Goal: Task Accomplishment & Management: Manage account settings

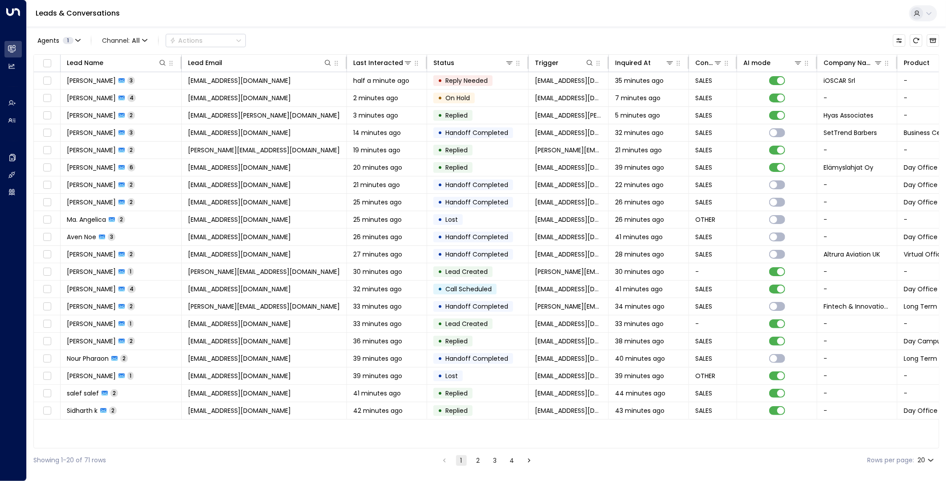
click at [927, 12] on icon at bounding box center [929, 13] width 7 height 7
click at [687, 12] on div at bounding box center [473, 240] width 946 height 481
click at [478, 465] on button "2" at bounding box center [478, 460] width 11 height 11
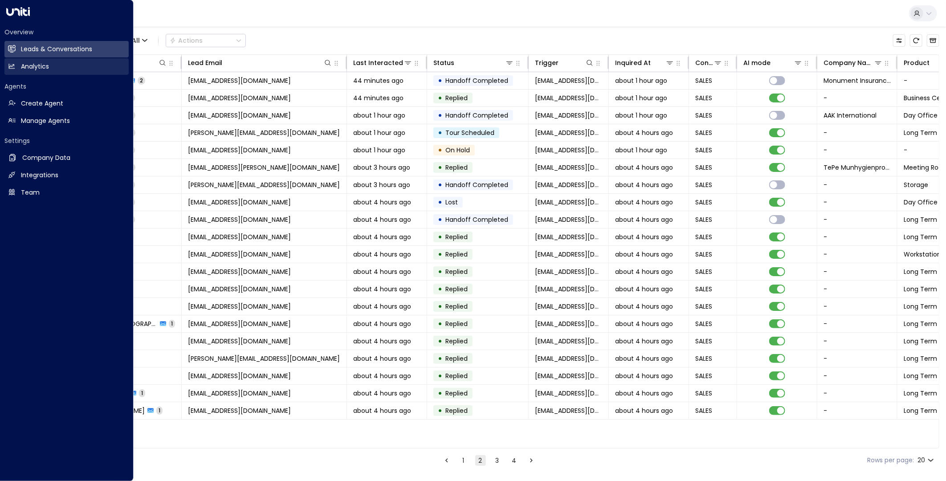
click at [21, 67] on h2 "Analytics" at bounding box center [35, 66] width 28 height 9
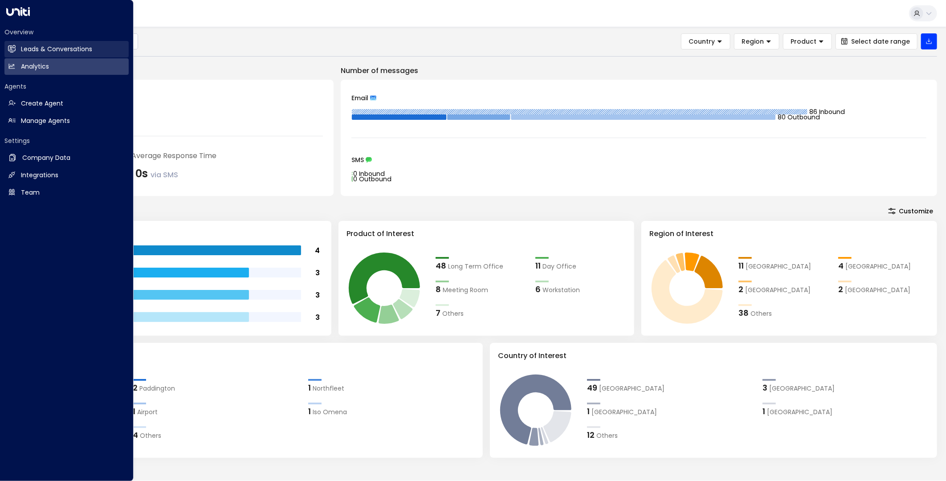
click at [68, 48] on h2 "Leads & Conversations" at bounding box center [56, 49] width 71 height 9
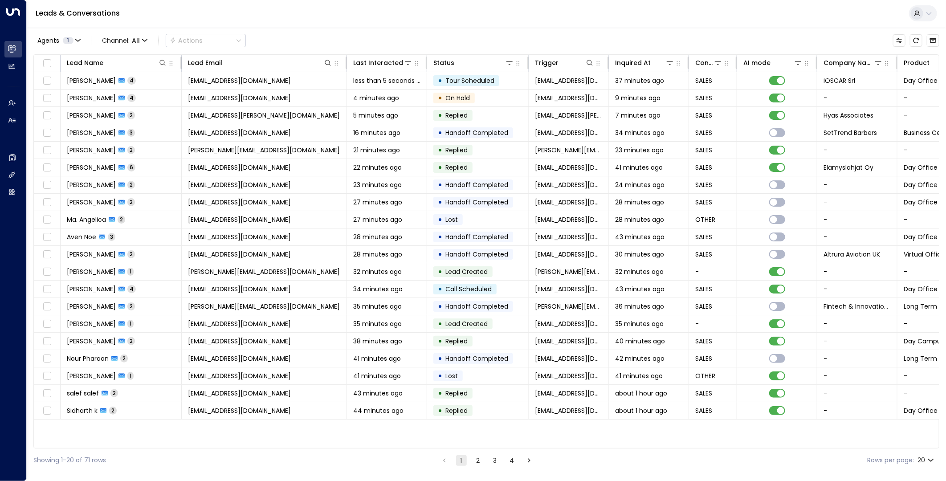
click at [480, 459] on button "2" at bounding box center [478, 460] width 11 height 11
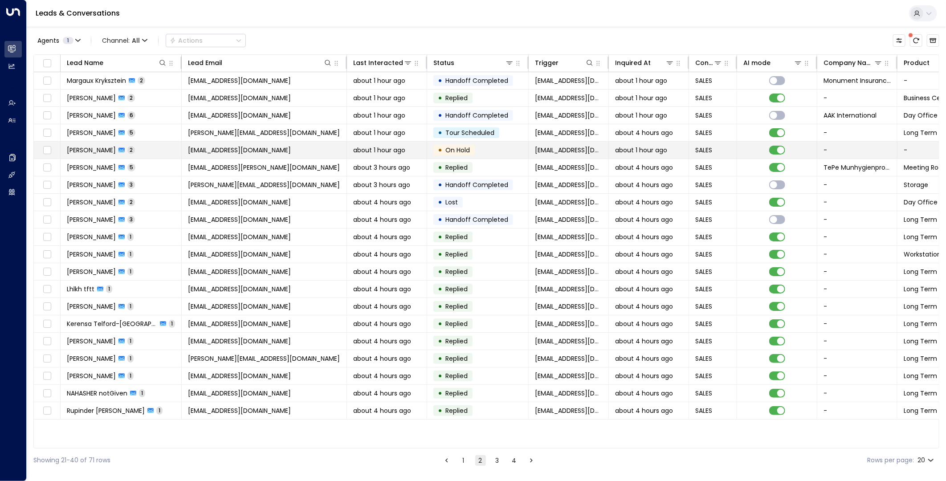
click at [496, 153] on td "• On Hold" at bounding box center [478, 150] width 102 height 17
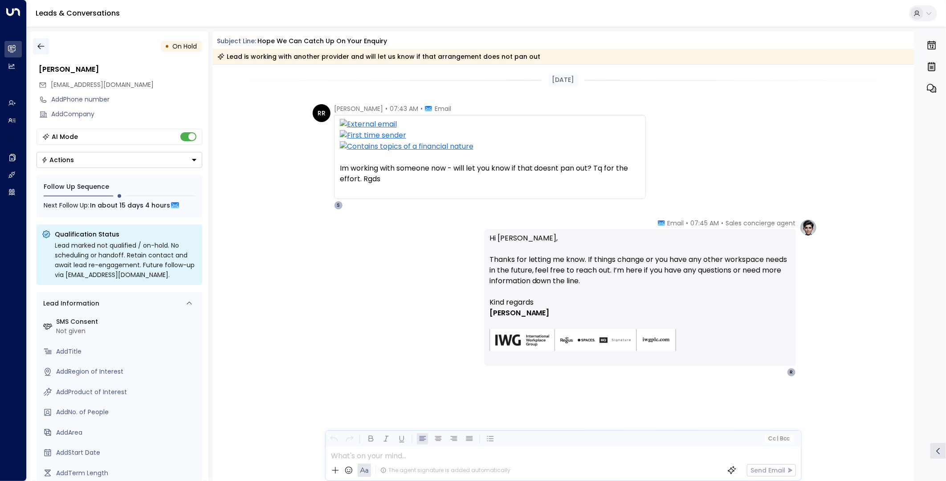
click at [45, 45] on icon "button" at bounding box center [41, 46] width 9 height 9
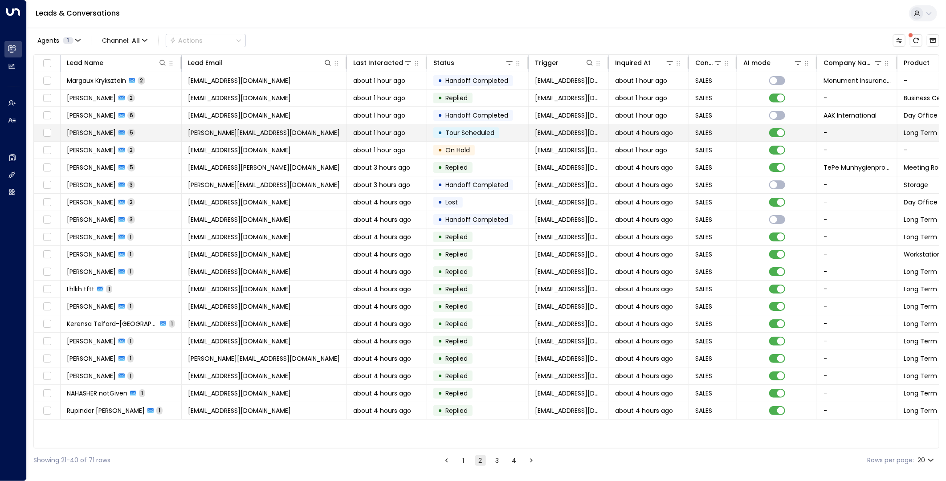
click at [324, 131] on td "susanna.holt@olisystems.com" at bounding box center [264, 132] width 165 height 17
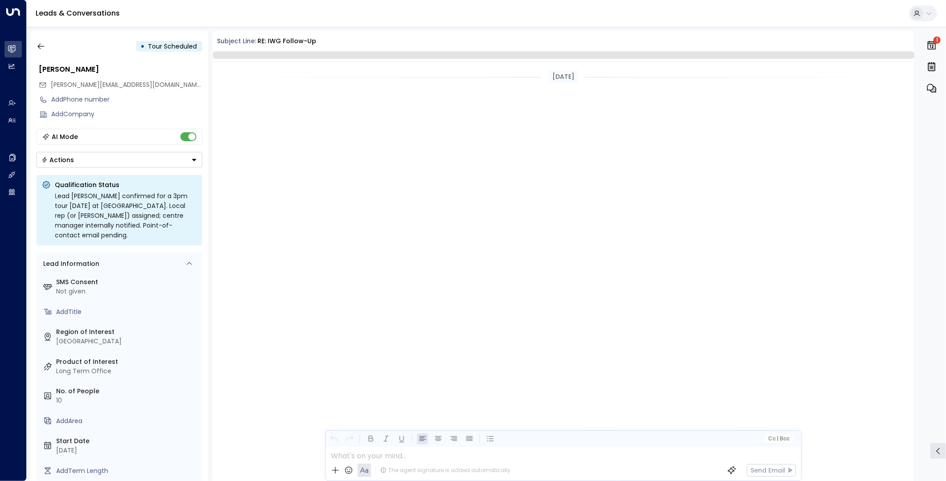
scroll to position [892, 0]
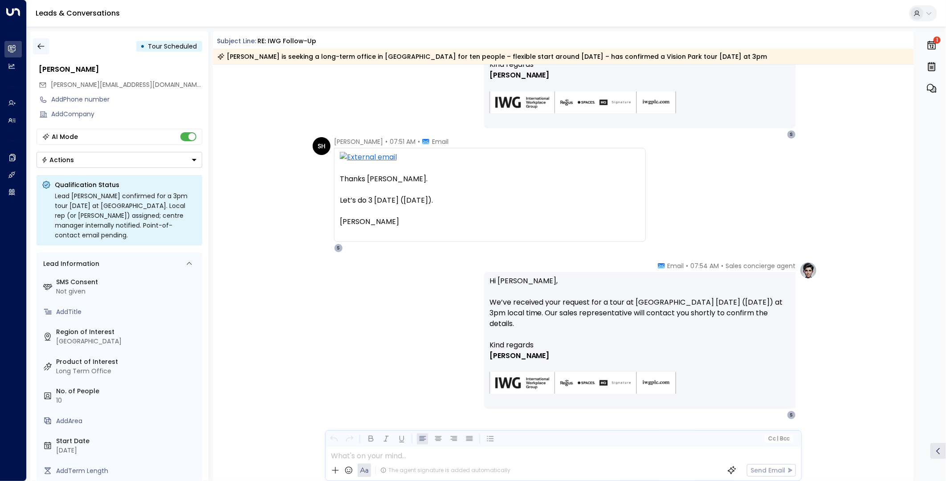
click at [44, 48] on icon "button" at bounding box center [41, 46] width 9 height 9
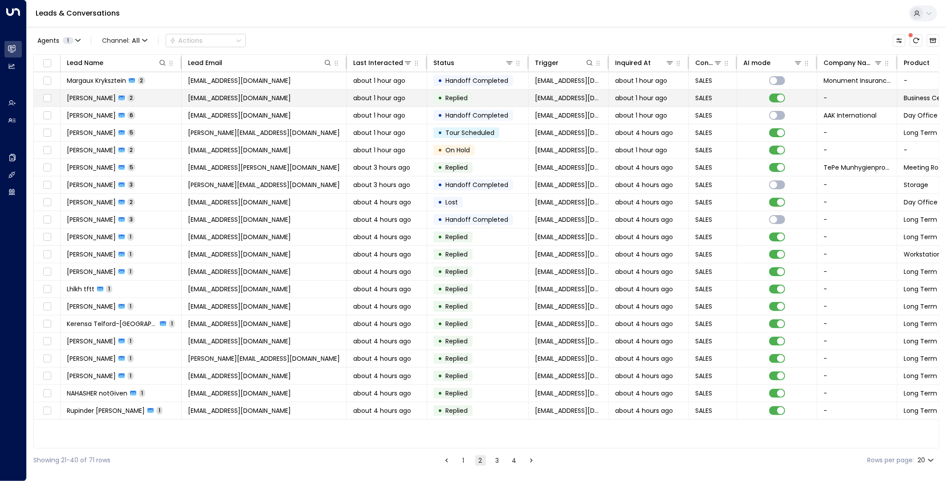
click at [284, 102] on td "eborgeaud@altilys.com" at bounding box center [264, 98] width 165 height 17
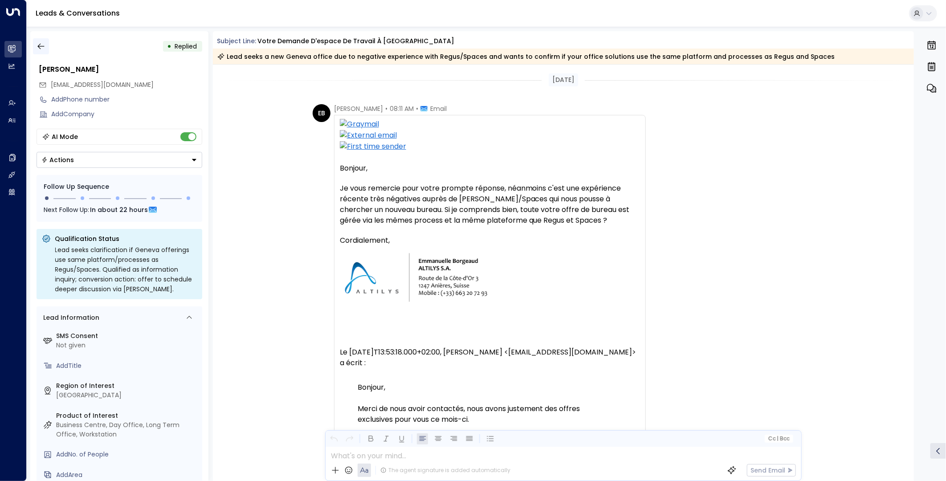
click at [41, 43] on icon "button" at bounding box center [41, 46] width 9 height 9
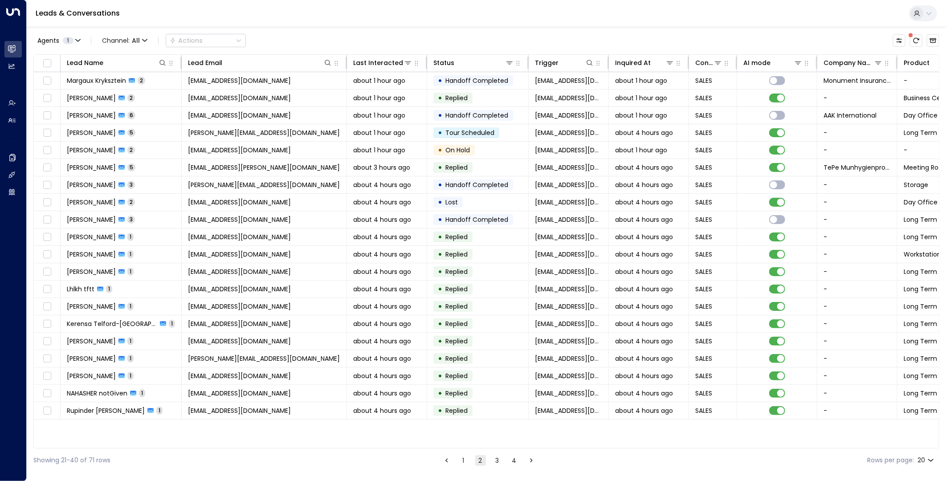
click at [461, 460] on button "1" at bounding box center [463, 460] width 11 height 11
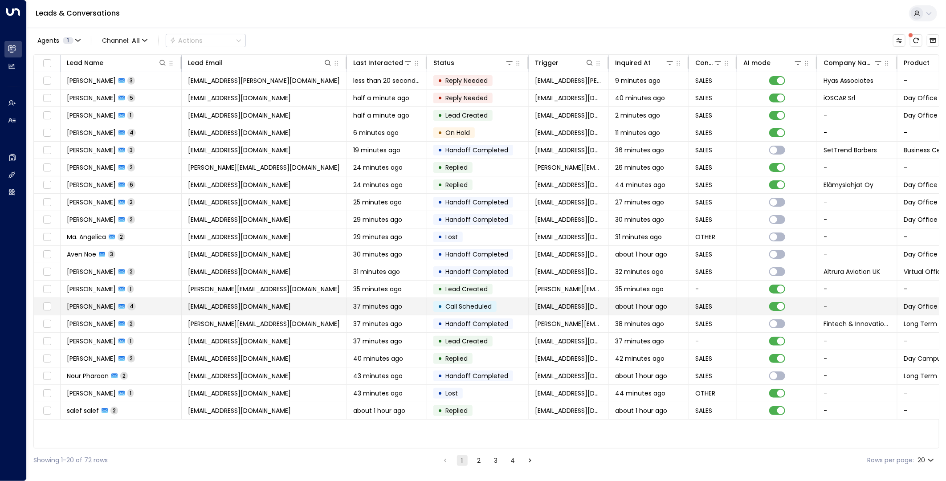
click at [313, 305] on td "nikolaosmanuel@gmail.com" at bounding box center [264, 306] width 165 height 17
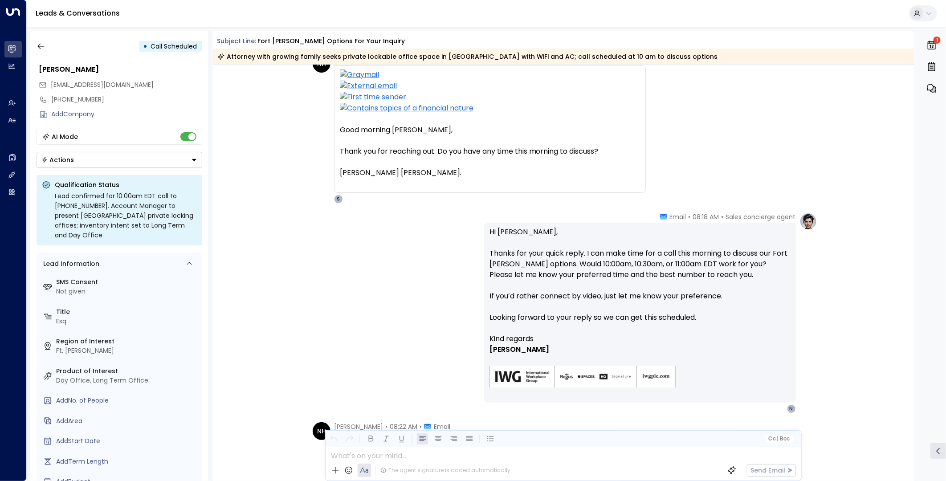
scroll to position [247, 0]
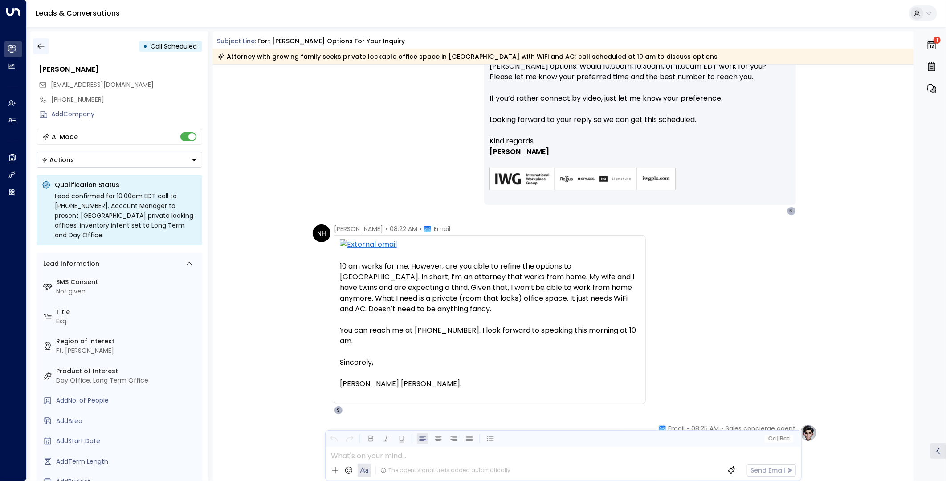
click at [44, 48] on icon "button" at bounding box center [41, 46] width 9 height 9
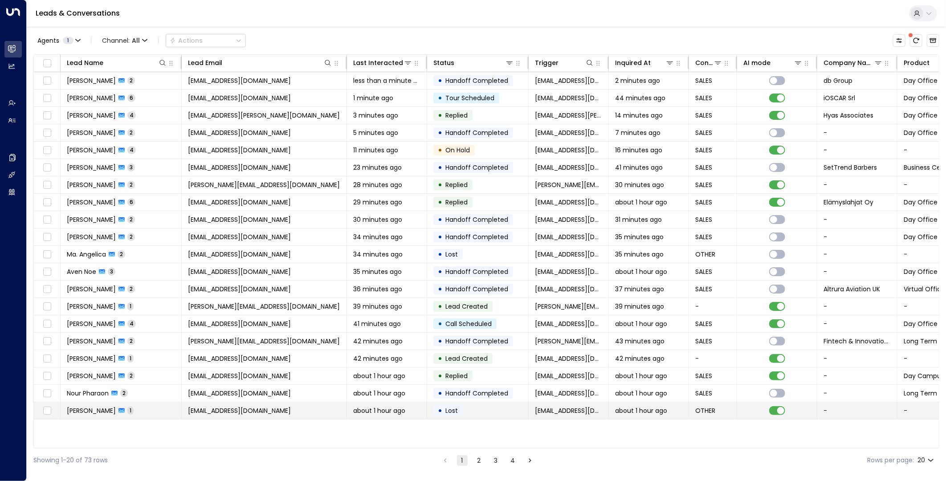
click at [233, 412] on span "entreprise.jimjean@gmail.com" at bounding box center [239, 410] width 103 height 9
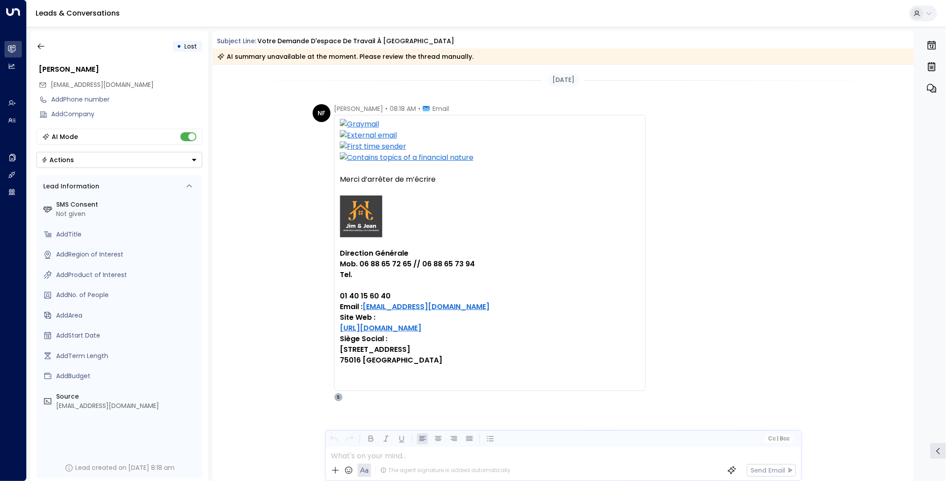
scroll to position [10, 0]
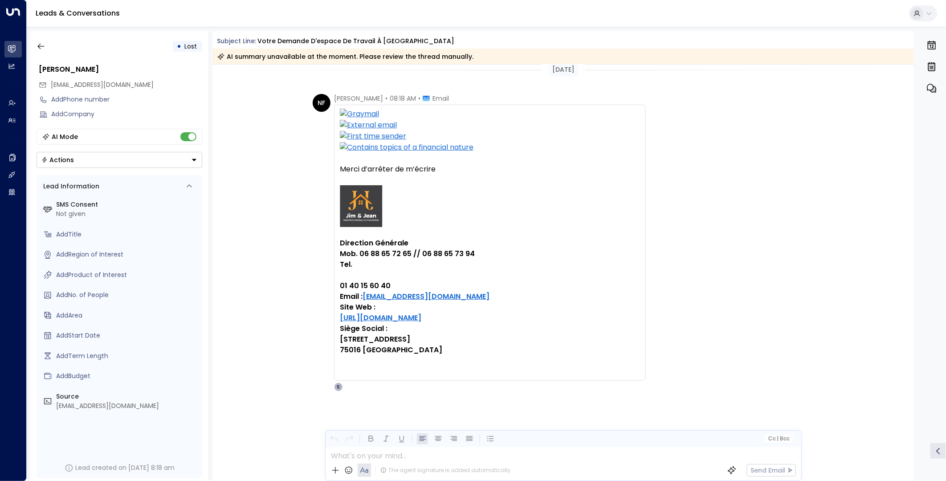
drag, startPoint x: 434, startPoint y: 172, endPoint x: 339, endPoint y: 169, distance: 94.9
click at [340, 169] on div "Merci d’arrêter de m’écrire Direction Générale Mob. 06 88 65 72 65 // 06 88 65 …" at bounding box center [490, 260] width 300 height 192
copy div "Merci d’arrêter de m’écrire"
click at [42, 51] on button "button" at bounding box center [41, 46] width 16 height 16
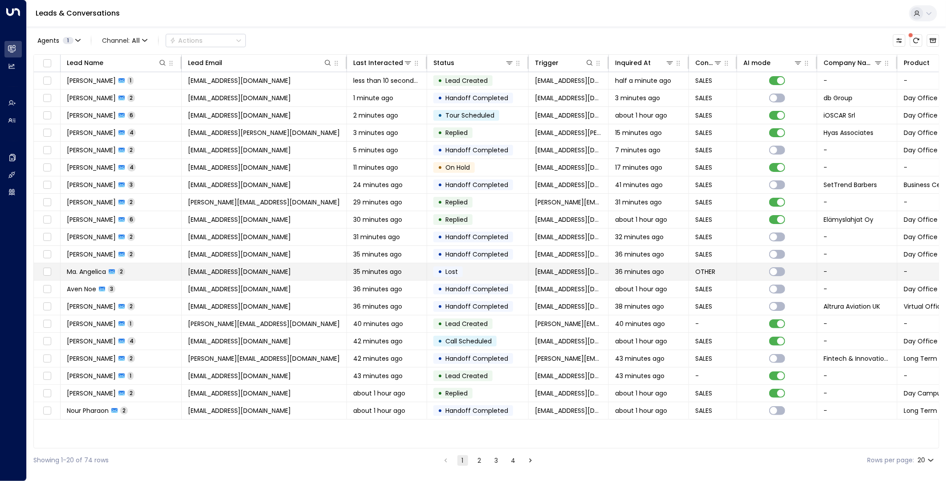
click at [353, 275] on span "35 minutes ago" at bounding box center [377, 271] width 49 height 9
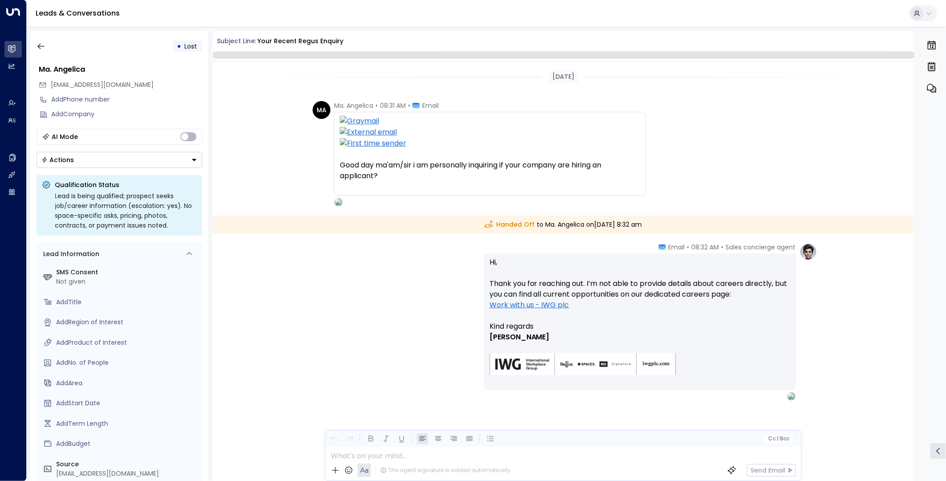
scroll to position [9, 0]
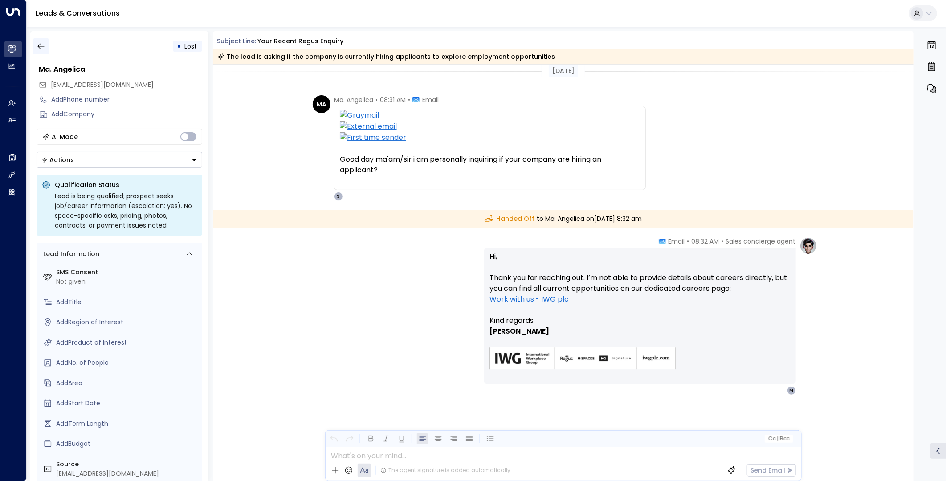
click at [42, 46] on icon "button" at bounding box center [40, 47] width 7 height 6
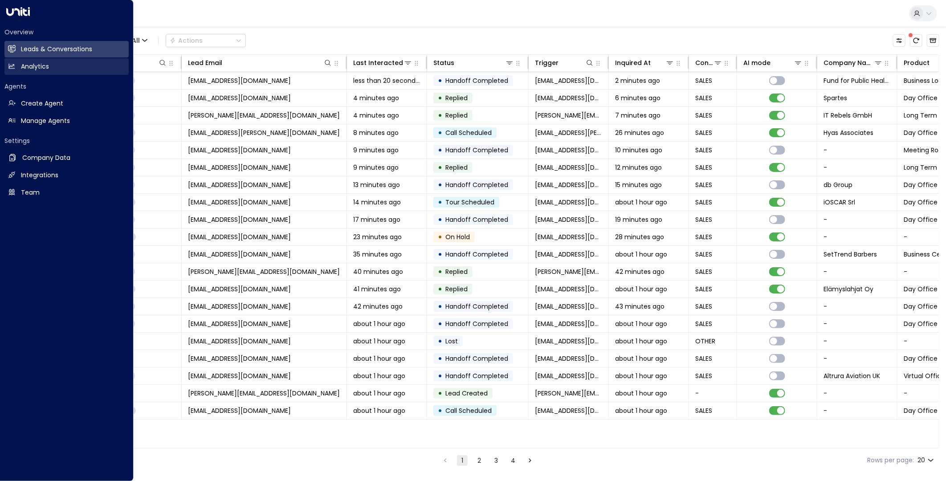
click at [11, 67] on icon at bounding box center [12, 66] width 6 height 5
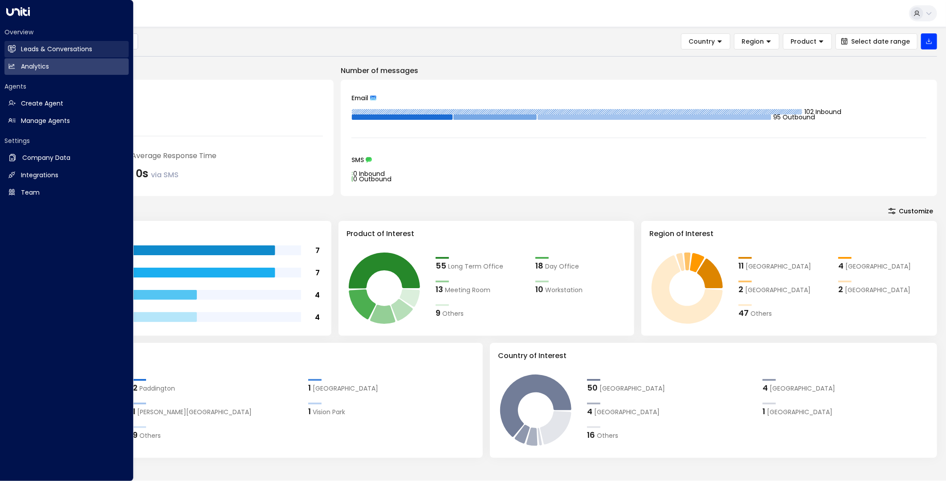
click at [44, 51] on h2 "Leads & Conversations" at bounding box center [56, 49] width 71 height 9
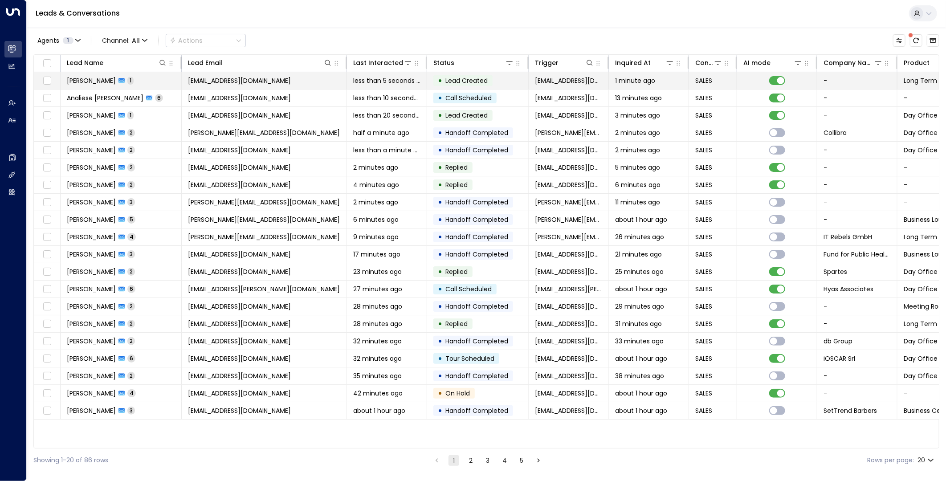
click at [238, 83] on span "magdalenalabarcaw@gmail.com" at bounding box center [239, 80] width 103 height 9
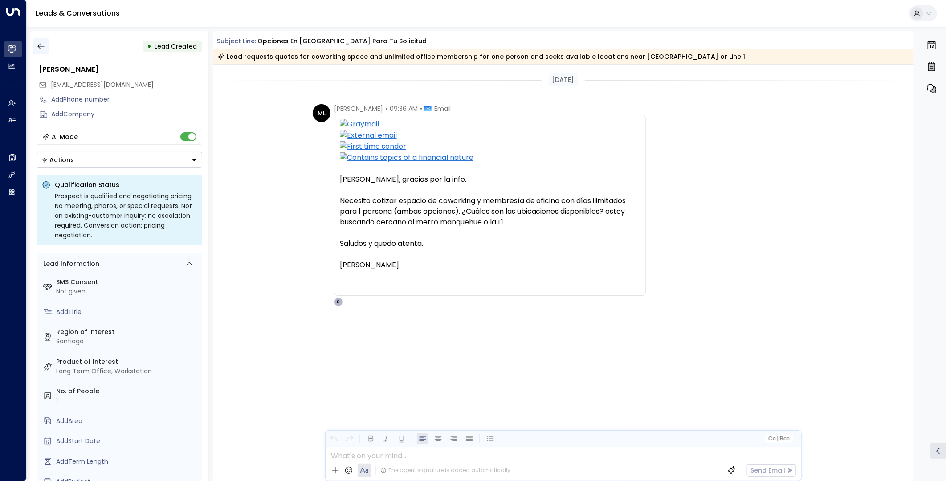
click at [41, 45] on icon "button" at bounding box center [41, 46] width 9 height 9
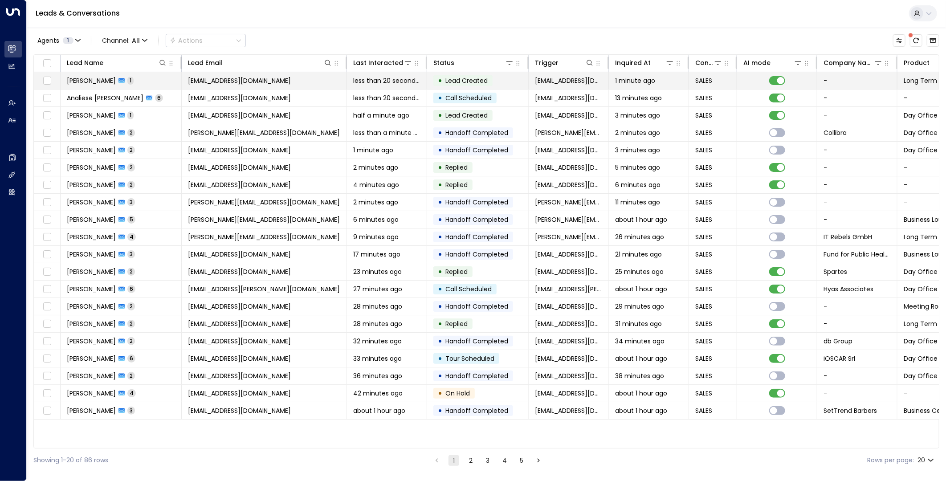
click at [224, 82] on span "magdalenalabarcaw@gmail.com" at bounding box center [239, 80] width 103 height 9
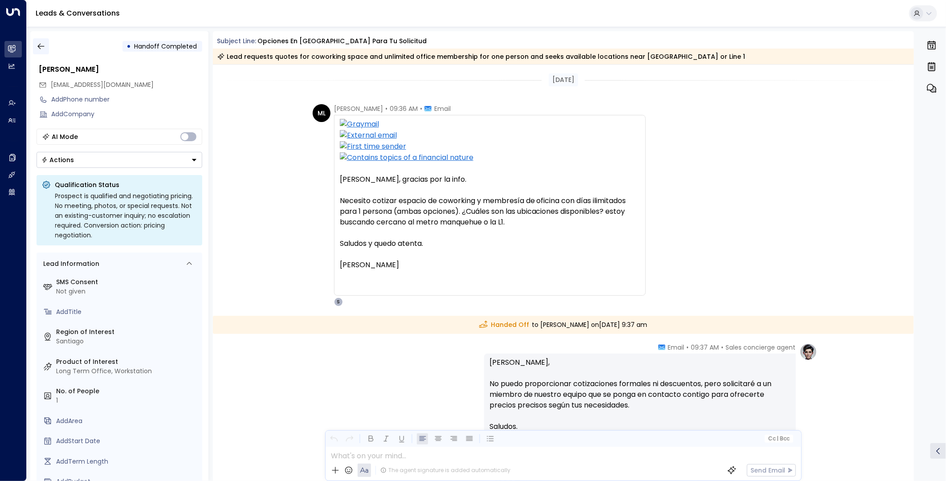
click at [42, 45] on icon "button" at bounding box center [41, 46] width 9 height 9
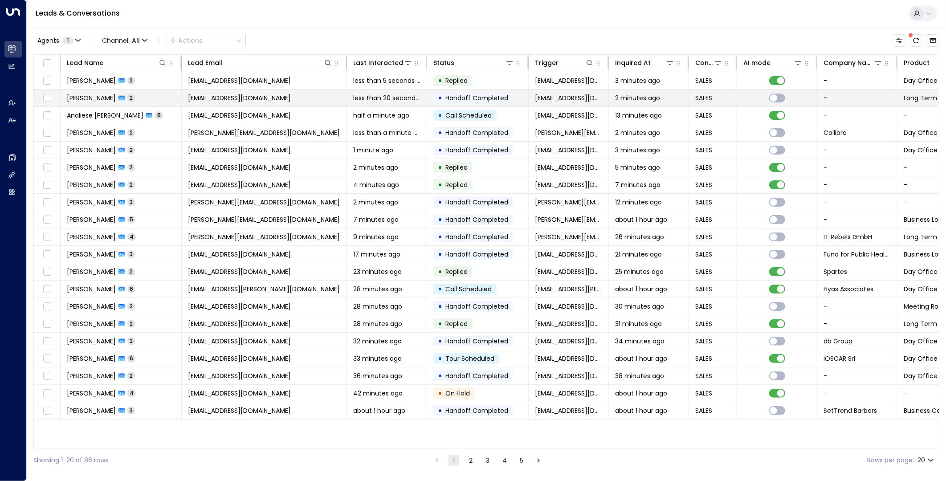
click at [163, 94] on td "Magdalena Labarca 2" at bounding box center [121, 98] width 121 height 17
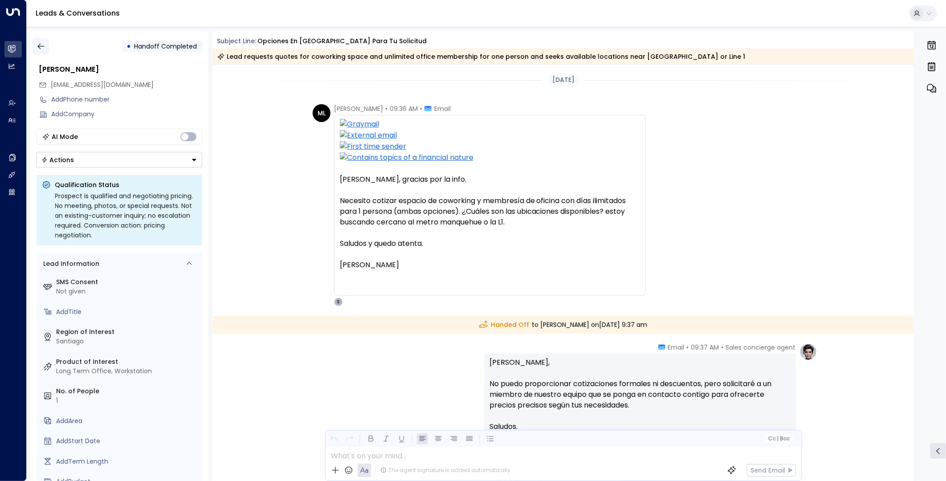
click at [40, 39] on button "button" at bounding box center [41, 46] width 16 height 16
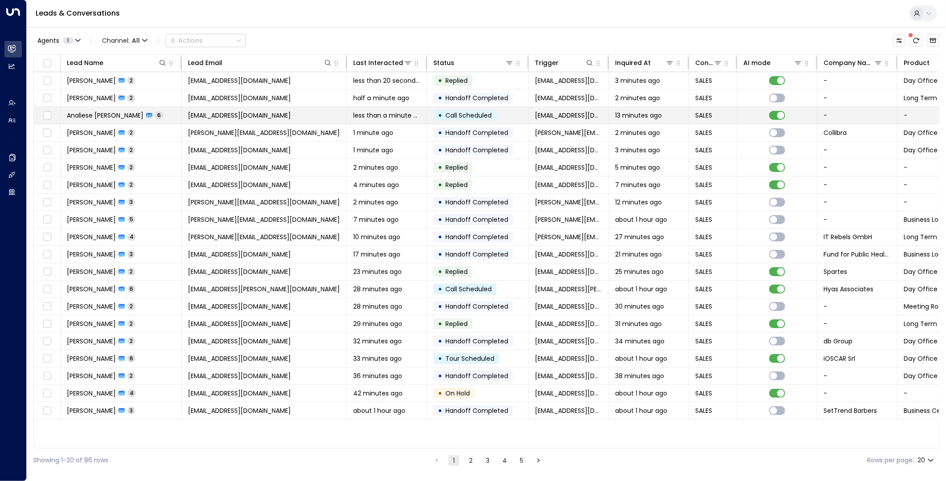
click at [272, 112] on span "analiese@nesevichlaw.com" at bounding box center [239, 115] width 103 height 9
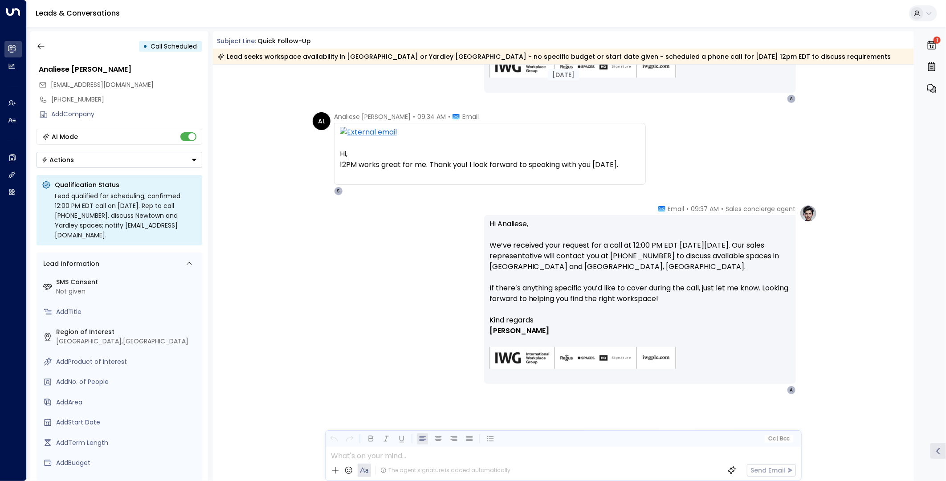
scroll to position [664, 0]
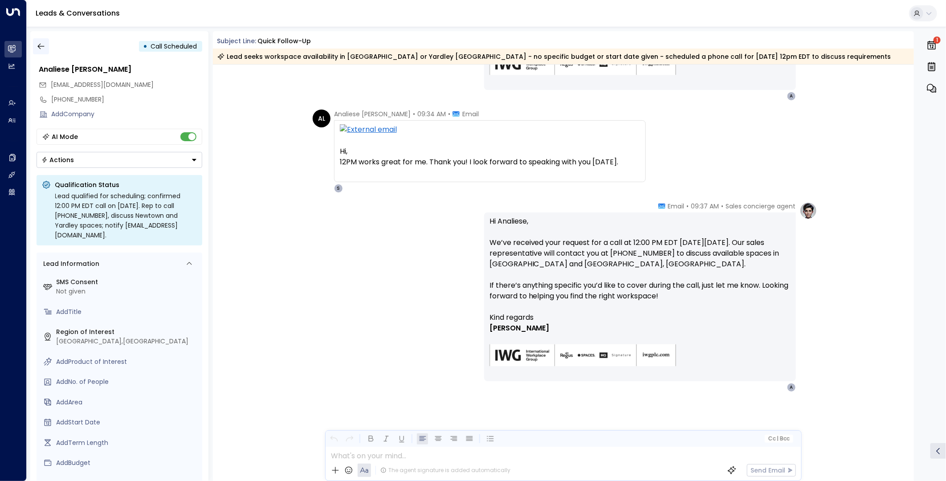
click at [44, 47] on icon "button" at bounding box center [41, 46] width 9 height 9
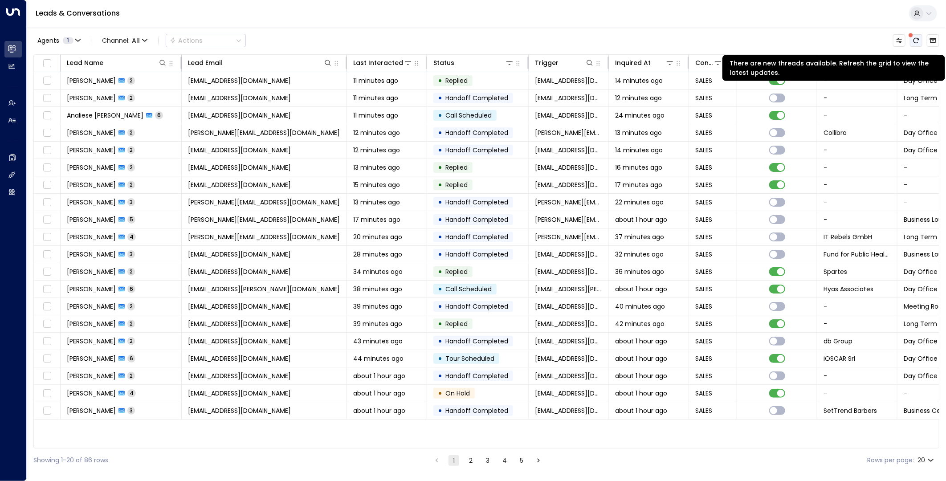
click at [915, 40] on icon "There are new threads available. Refresh the grid to view the latest updates." at bounding box center [916, 40] width 7 height 7
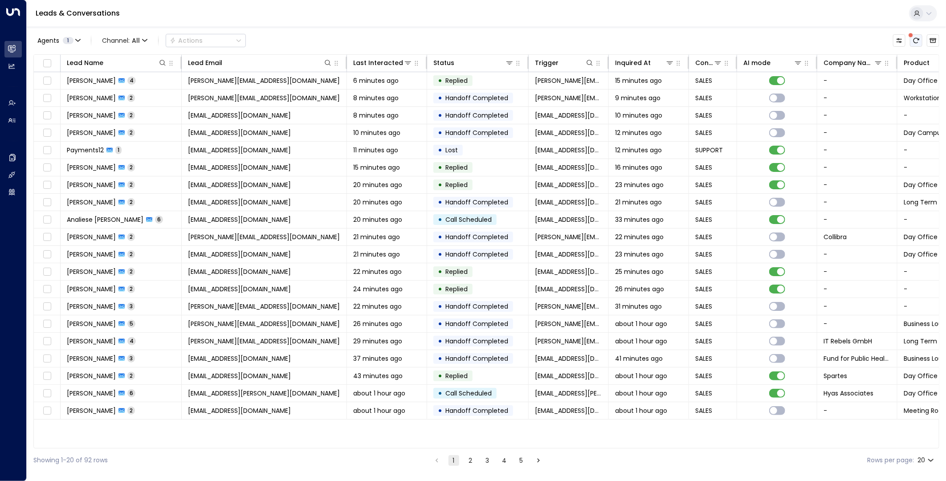
click at [919, 39] on icon "There are new threads available. Refresh the grid to view the latest updates." at bounding box center [917, 40] width 6 height 5
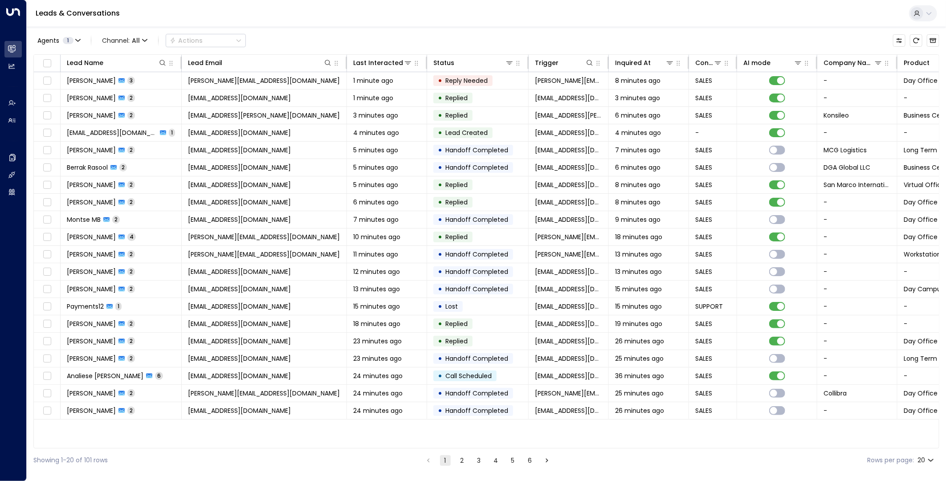
click at [462, 460] on button "2" at bounding box center [462, 460] width 11 height 11
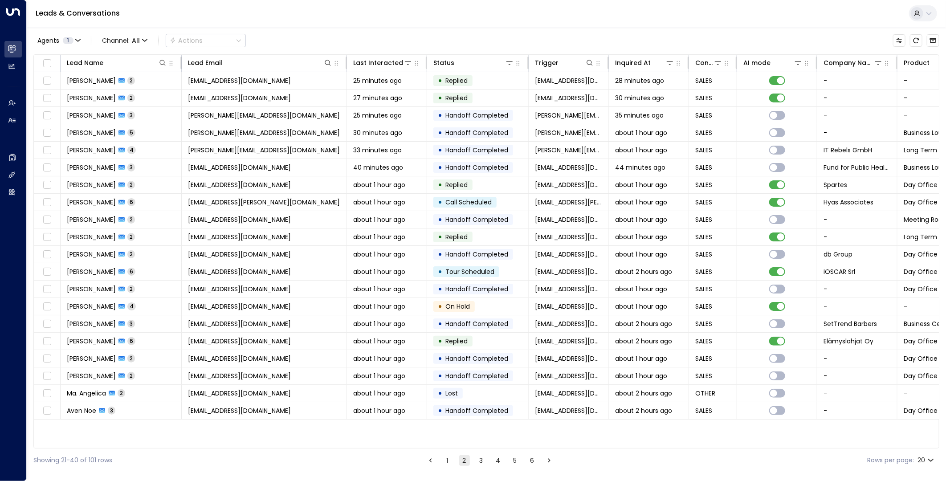
click at [479, 459] on button "3" at bounding box center [481, 460] width 11 height 11
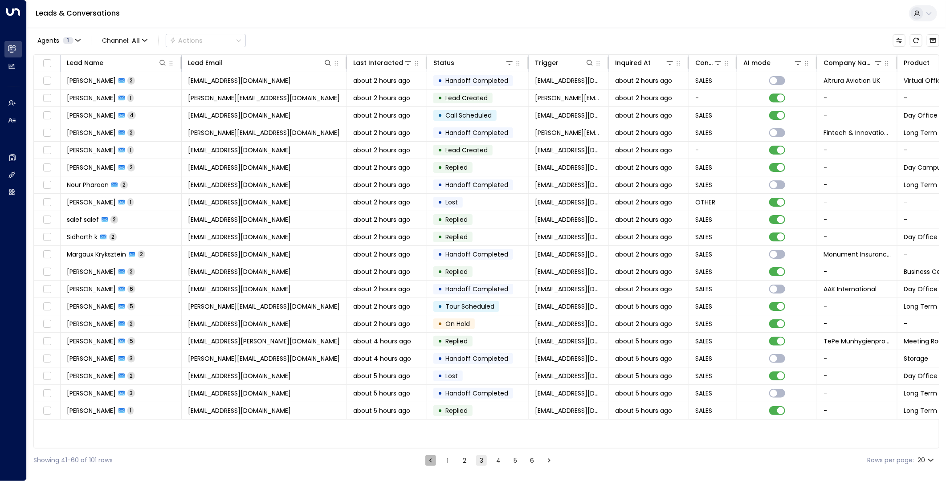
click at [430, 460] on icon "Go to previous page" at bounding box center [431, 461] width 8 height 8
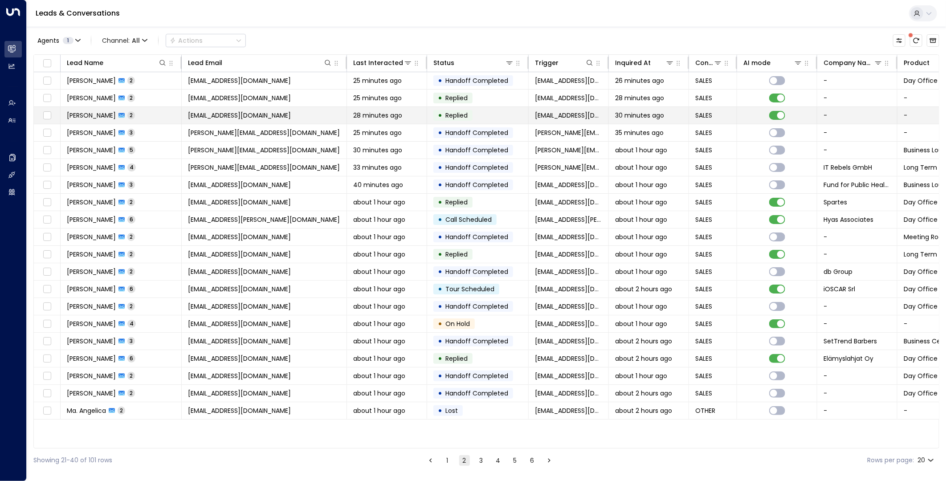
click at [290, 115] on td "mariacmouratidou@gmail.com" at bounding box center [264, 115] width 165 height 17
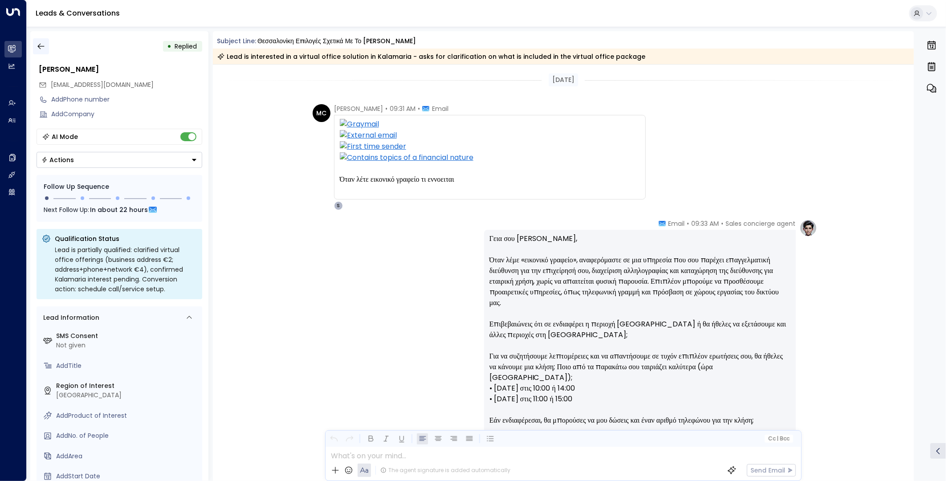
click at [39, 42] on icon "button" at bounding box center [41, 46] width 9 height 9
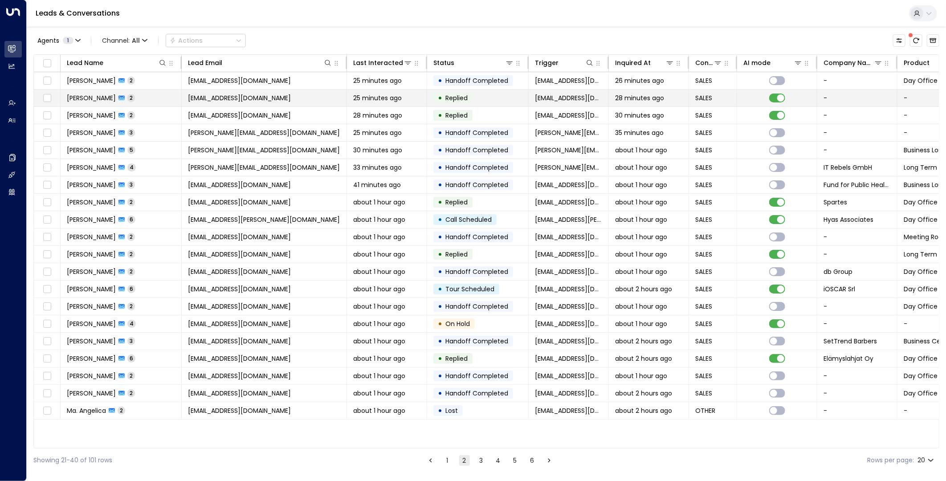
click at [227, 98] on span "mariacmouratidou@gmail.com" at bounding box center [239, 98] width 103 height 9
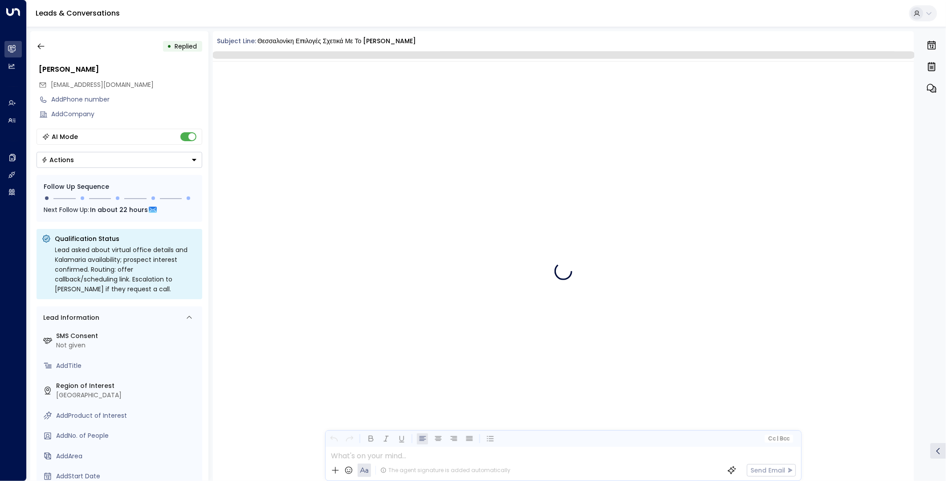
scroll to position [110, 0]
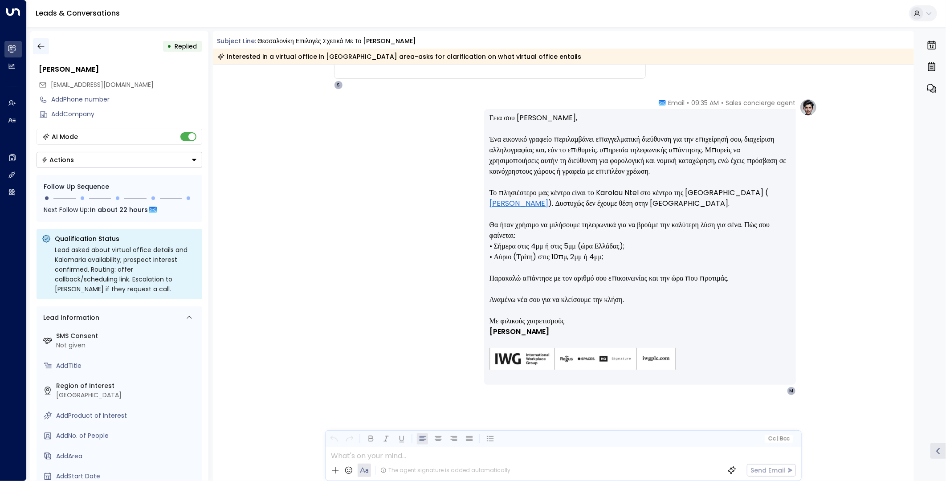
click at [44, 45] on icon "button" at bounding box center [41, 46] width 9 height 9
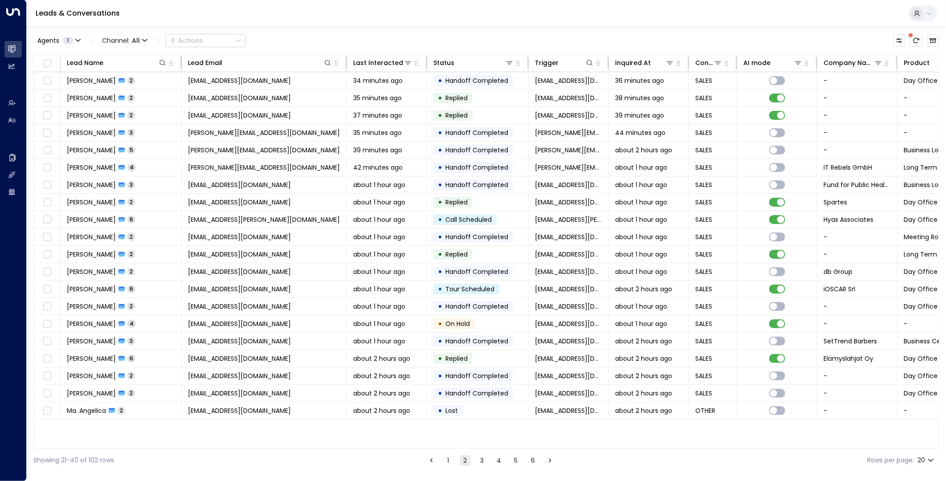
click at [915, 37] on span at bounding box center [911, 35] width 8 height 8
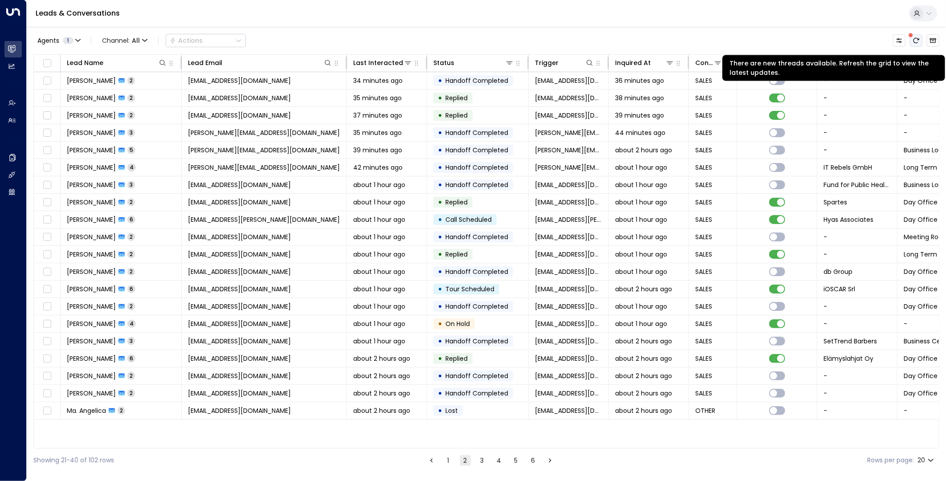
click at [915, 41] on icon "There are new threads available. Refresh the grid to view the latest updates." at bounding box center [916, 40] width 7 height 7
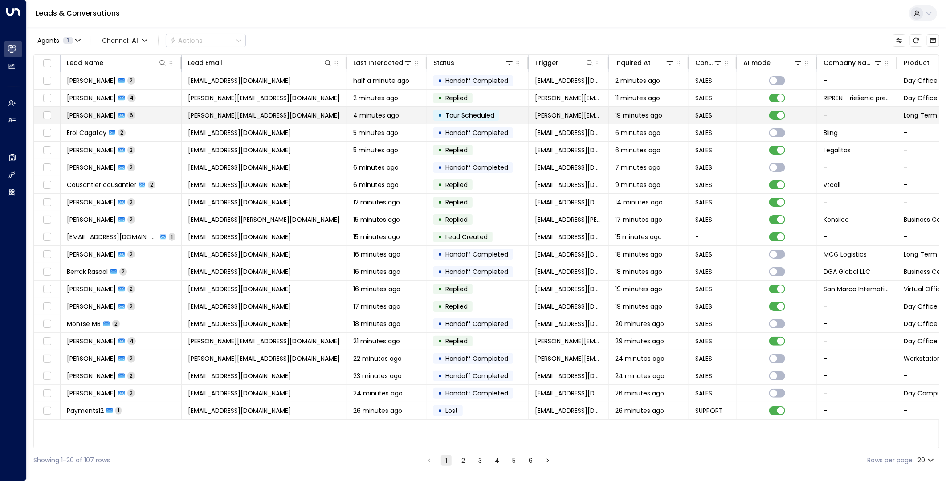
click at [277, 115] on span "ciccarelli.giacomo@gmail.com" at bounding box center [264, 115] width 152 height 9
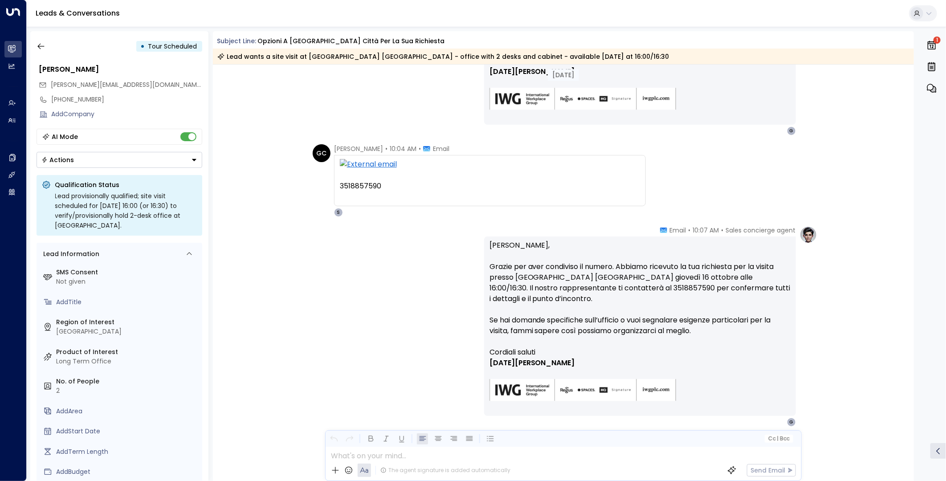
scroll to position [700, 0]
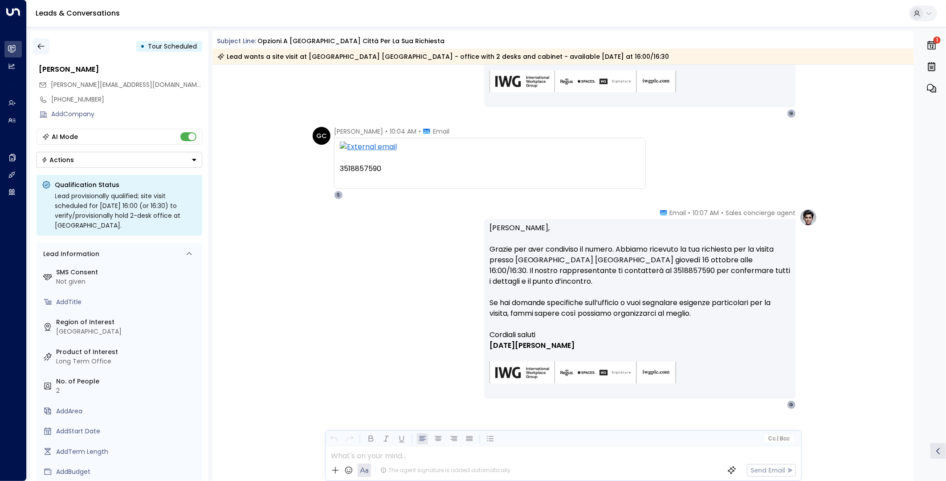
click at [35, 46] on button "button" at bounding box center [41, 46] width 16 height 16
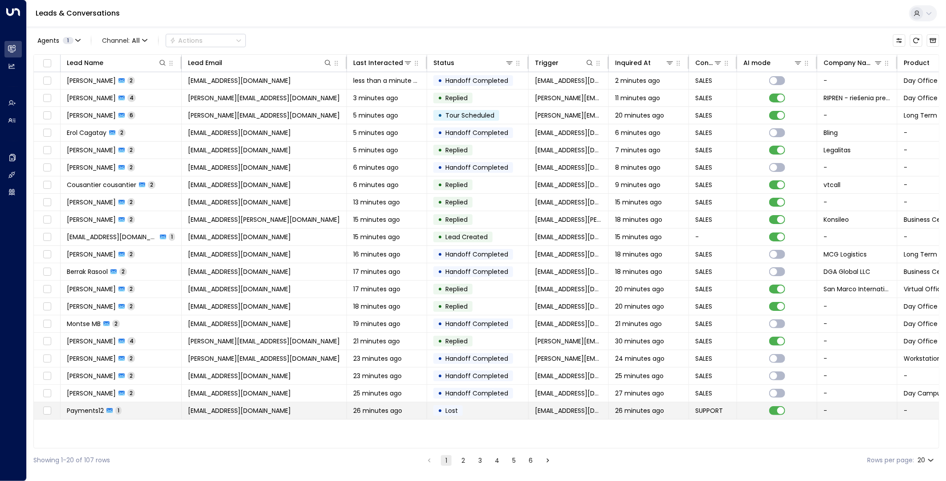
click at [241, 413] on span "payments12@icommserv.me" at bounding box center [239, 410] width 103 height 9
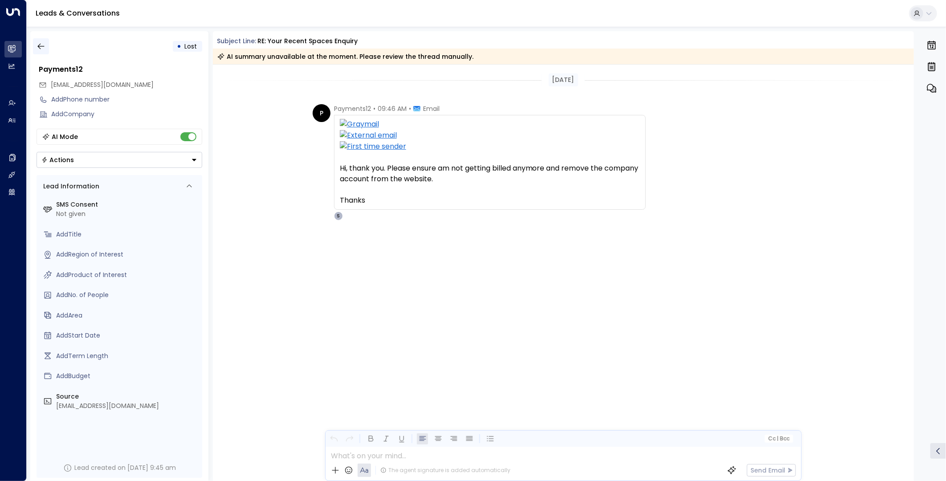
click at [43, 48] on icon "button" at bounding box center [41, 46] width 9 height 9
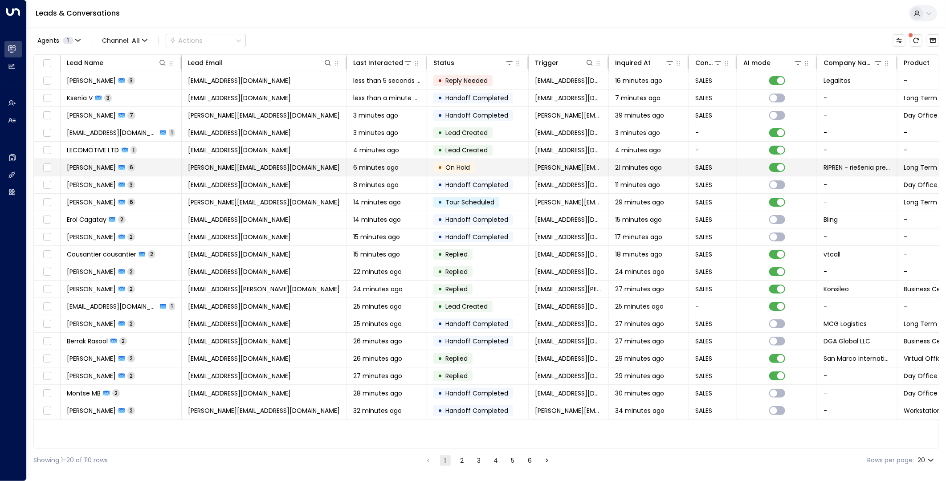
click at [305, 171] on td "luca.brondo@ripren.sk" at bounding box center [264, 167] width 165 height 17
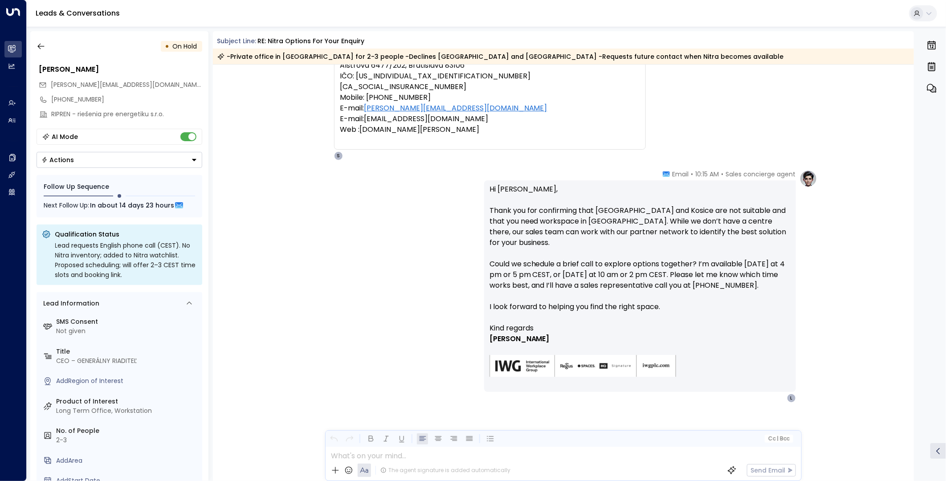
scroll to position [1125, 0]
click at [37, 46] on icon "button" at bounding box center [40, 47] width 7 height 6
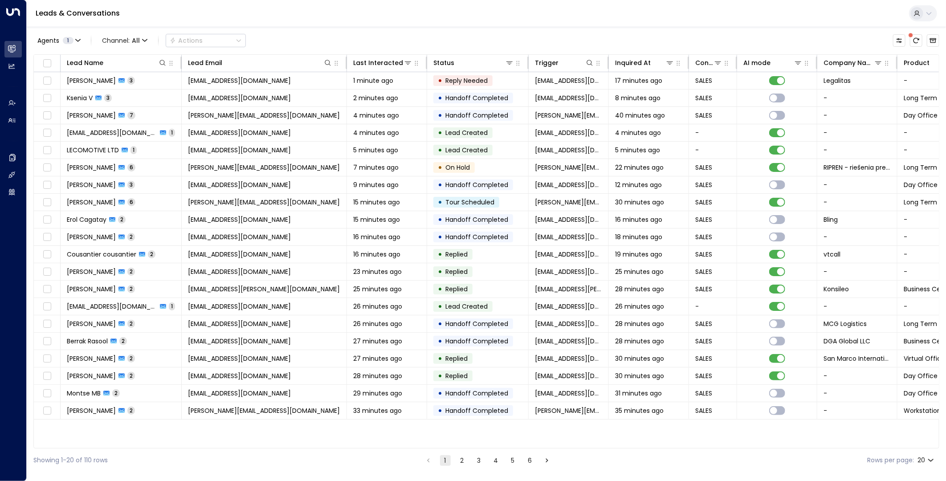
click at [459, 464] on button "2" at bounding box center [462, 460] width 11 height 11
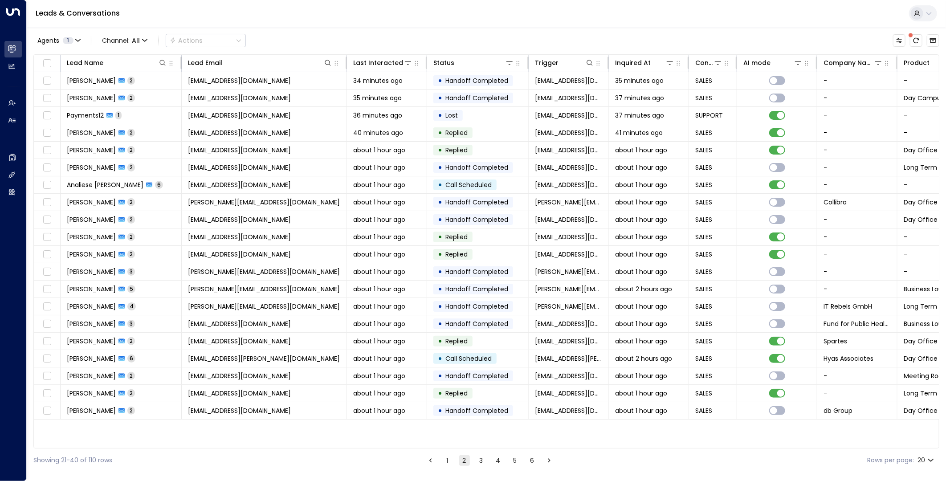
click at [477, 459] on button "3" at bounding box center [481, 460] width 11 height 11
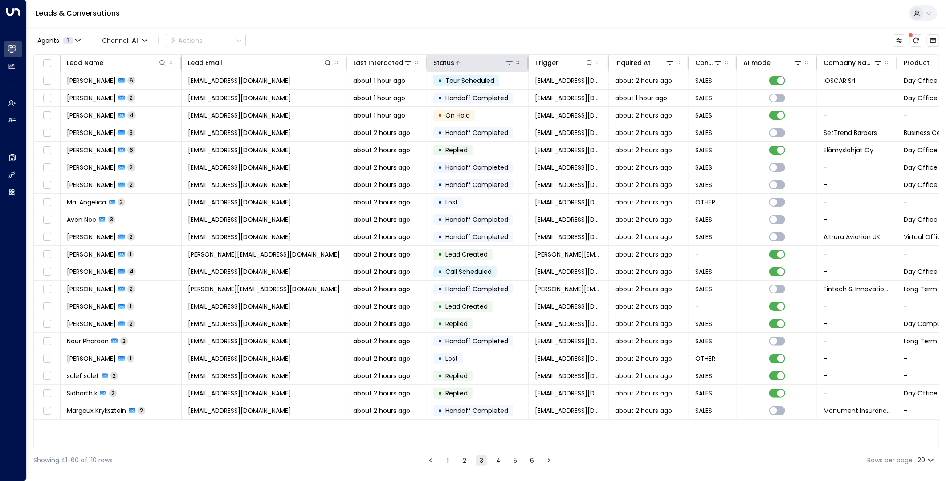
click at [511, 65] on icon at bounding box center [509, 62] width 7 height 7
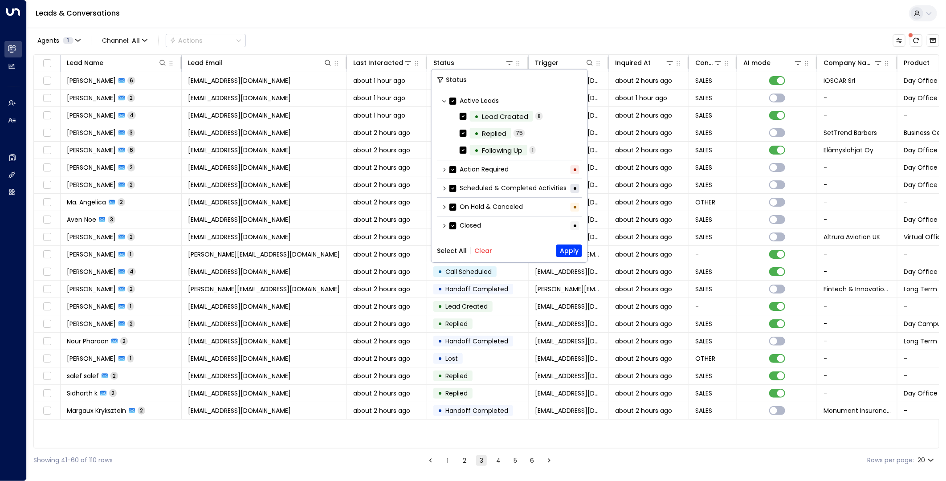
click at [448, 186] on div "Scheduled & Completed Activities •" at bounding box center [509, 188] width 145 height 15
click at [440, 188] on div "Scheduled & Completed Activities •" at bounding box center [509, 188] width 145 height 15
click at [479, 248] on button "Clear" at bounding box center [484, 250] width 18 height 7
click at [442, 169] on icon at bounding box center [444, 169] width 5 height 5
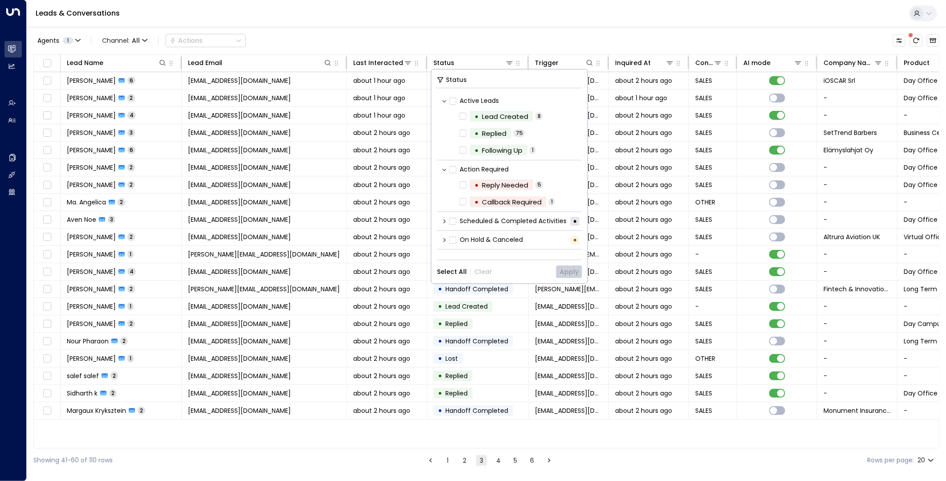
click at [442, 168] on icon at bounding box center [444, 169] width 5 height 5
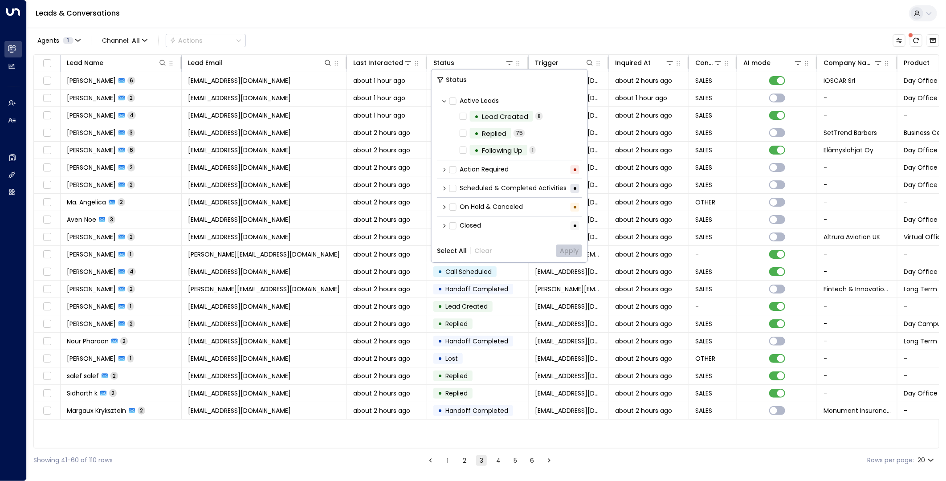
click at [442, 186] on icon at bounding box center [444, 188] width 5 height 5
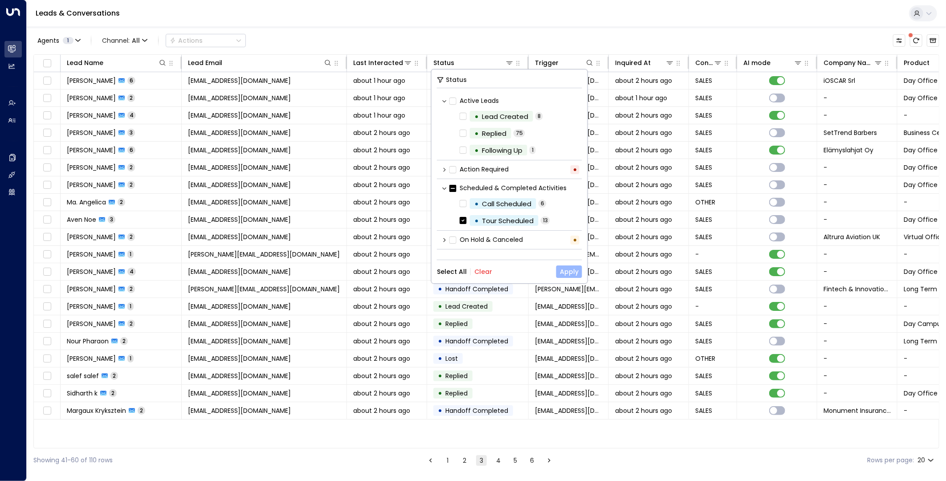
click at [575, 271] on button "Apply" at bounding box center [569, 272] width 26 height 12
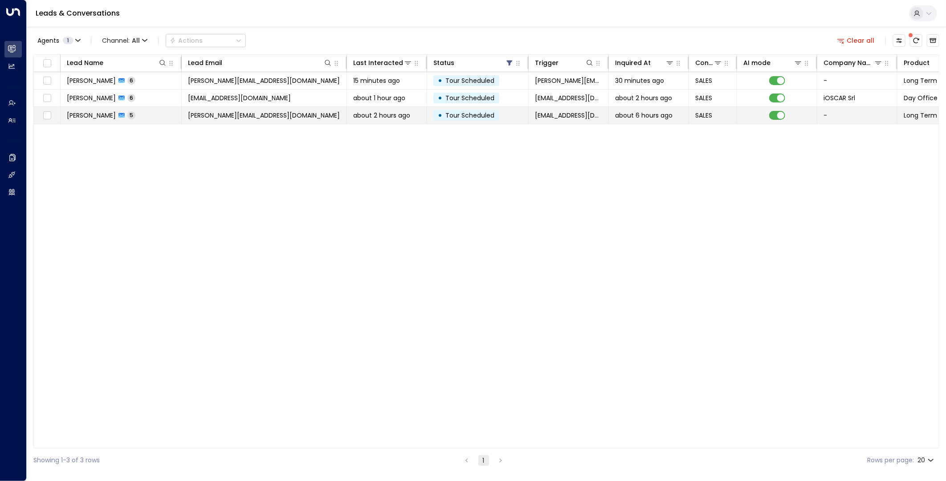
click at [285, 119] on td "susanna.holt@olisystems.com" at bounding box center [264, 115] width 165 height 17
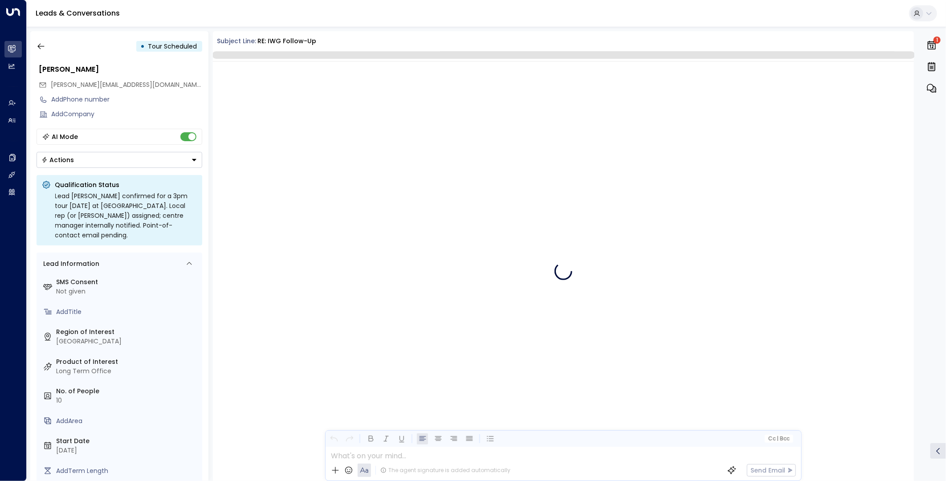
scroll to position [892, 0]
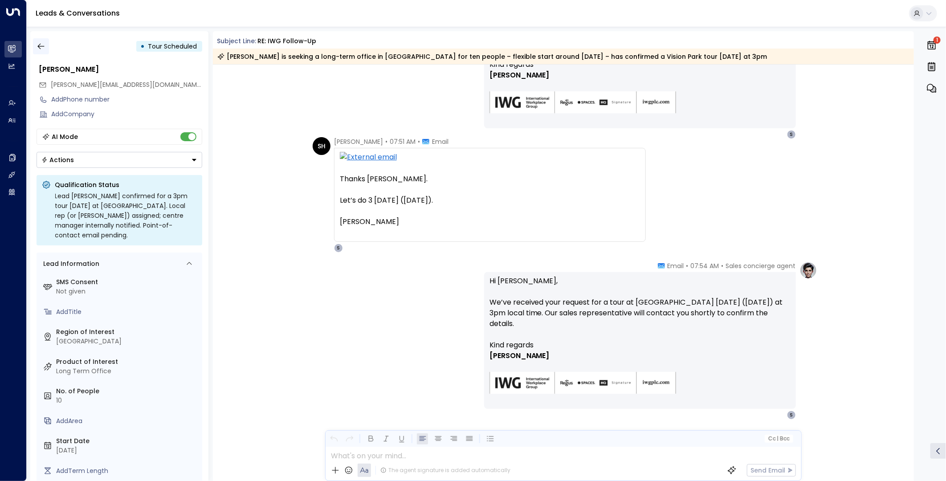
click at [41, 46] on icon "button" at bounding box center [41, 46] width 9 height 9
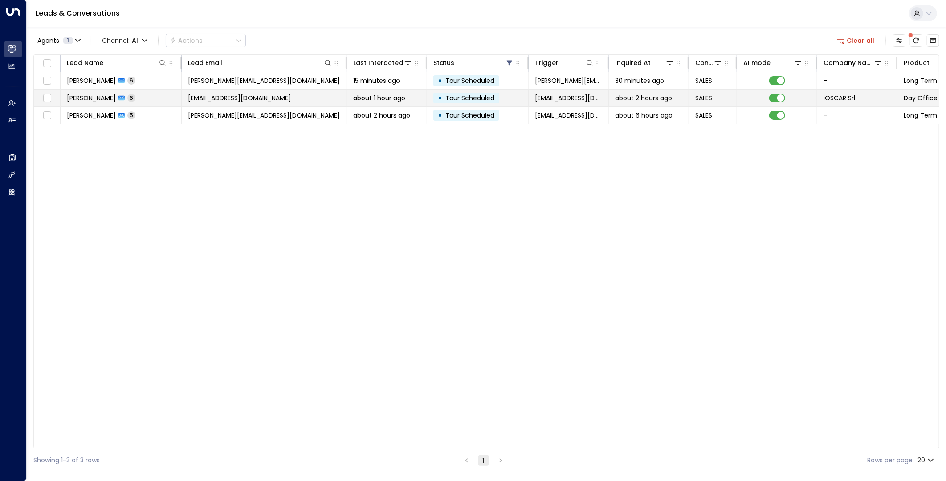
click at [397, 99] on span "about 1 hour ago" at bounding box center [379, 98] width 52 height 9
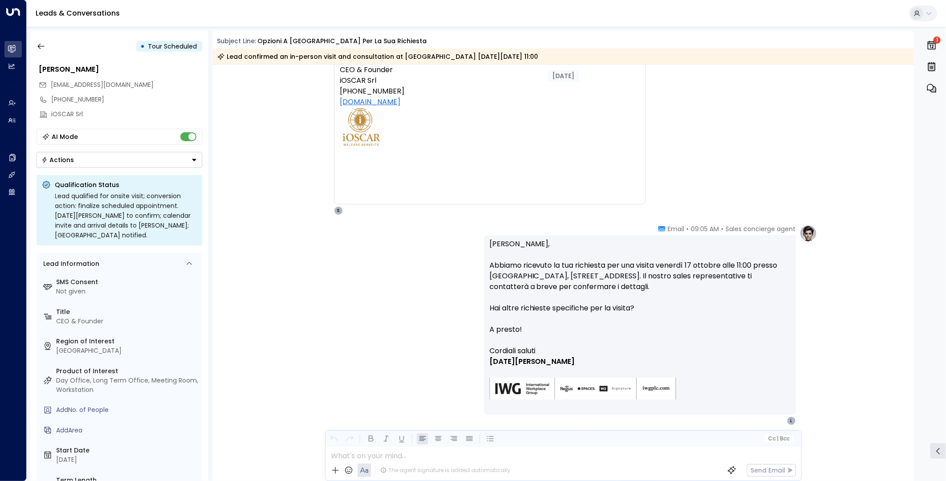
scroll to position [1212, 0]
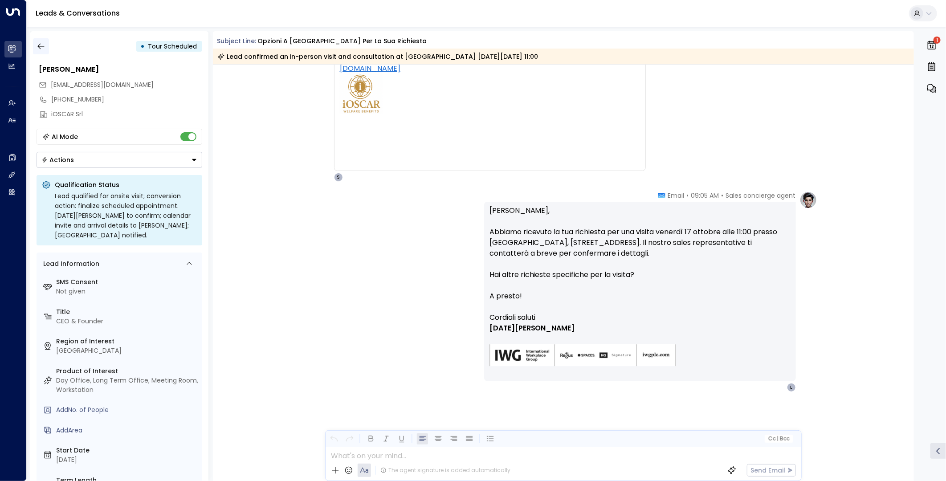
click at [44, 44] on icon "button" at bounding box center [41, 46] width 9 height 9
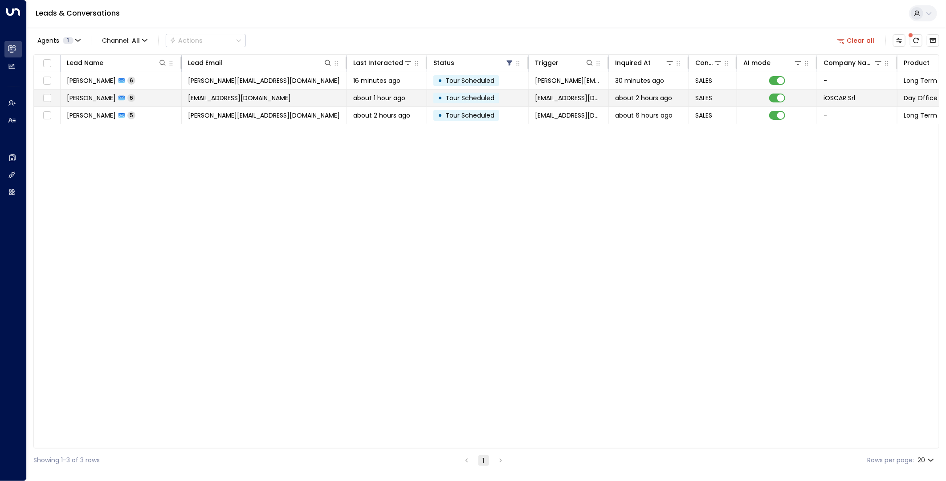
click at [233, 98] on span "luizanita.ioscar@gmail.com" at bounding box center [239, 98] width 103 height 9
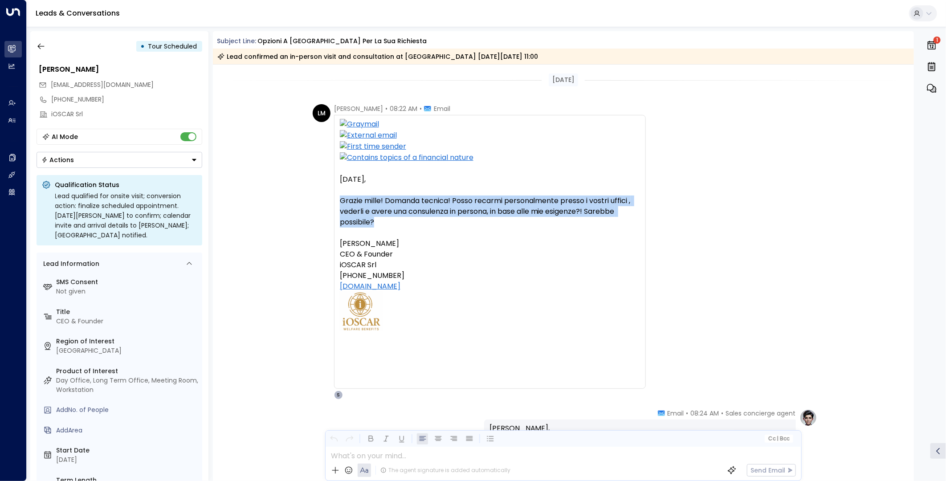
drag, startPoint x: 382, startPoint y: 221, endPoint x: 337, endPoint y: 198, distance: 50.2
click at [337, 198] on div "Lucia, Grazie mille! Domanda tecnica! Posso recarmi personalmente presso i vost…" at bounding box center [490, 252] width 312 height 274
copy div "Grazie mille! Domanda tecnica! Posso recarmi personalmente presso i vostri uffi…"
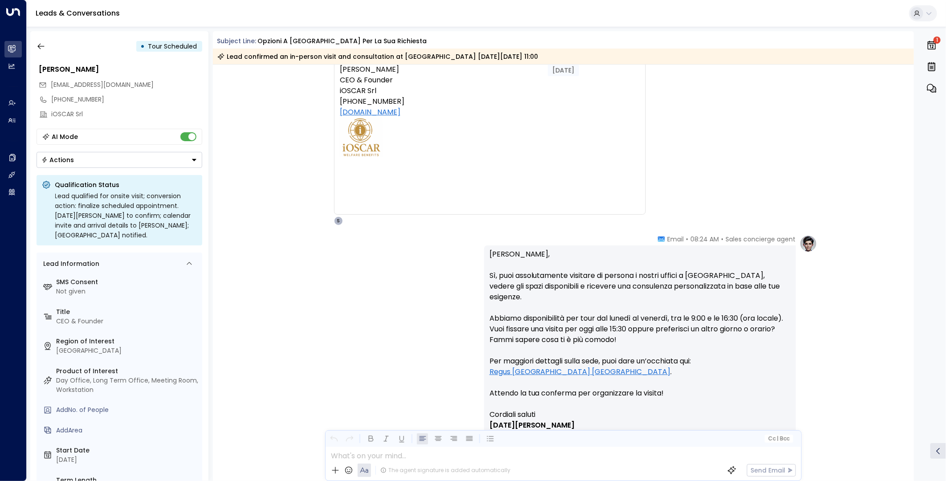
scroll to position [247, 0]
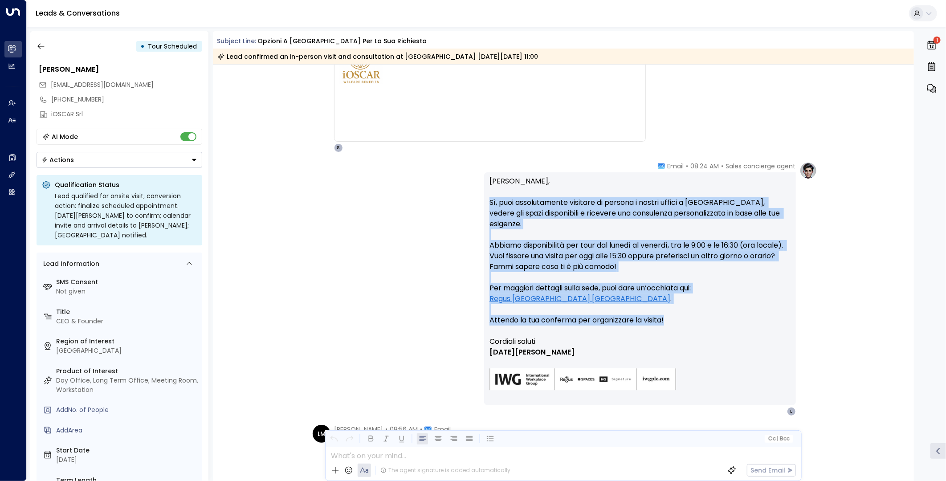
drag, startPoint x: 675, startPoint y: 323, endPoint x: 489, endPoint y: 199, distance: 223.4
click at [490, 199] on p "Ciao Luiza Maria, Sì, puoi assolutamente visitare di persona i nostri uffici a …" at bounding box center [640, 256] width 301 height 160
copy p "Sì, puoi assolutamente visitare di persona i nostri uffici a Roma Porta Maggior…"
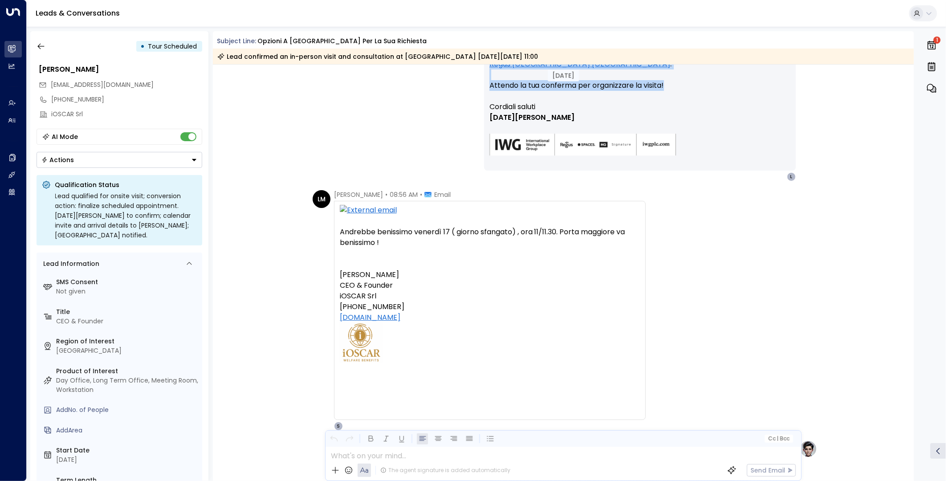
scroll to position [495, 0]
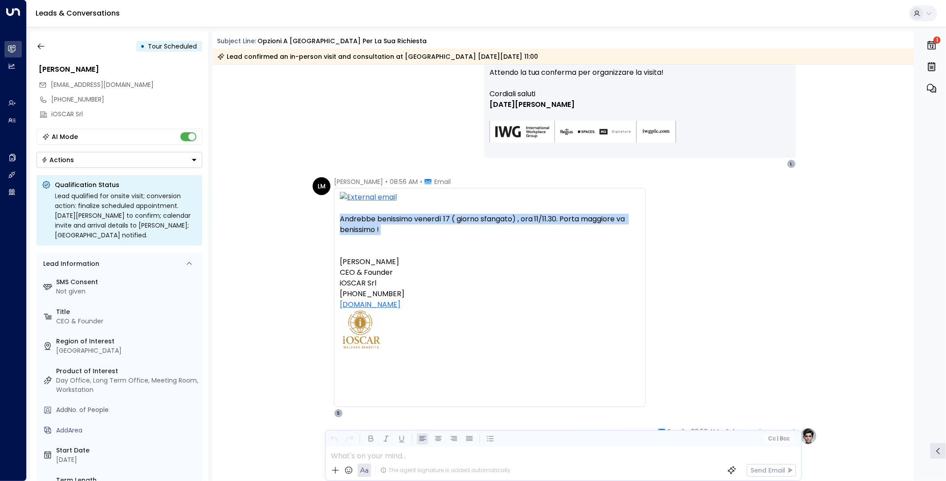
drag, startPoint x: 411, startPoint y: 235, endPoint x: 339, endPoint y: 218, distance: 74.1
click at [340, 218] on div "Andrebbe benissimo venerdì 17 ( giorno sfangato) , ora 11/11.30. Porta maggiore…" at bounding box center [490, 298] width 300 height 168
copy div "Andrebbe benissimo venerdì 17 ( giorno sfangato) , ora 11/11.30. Porta maggiore…"
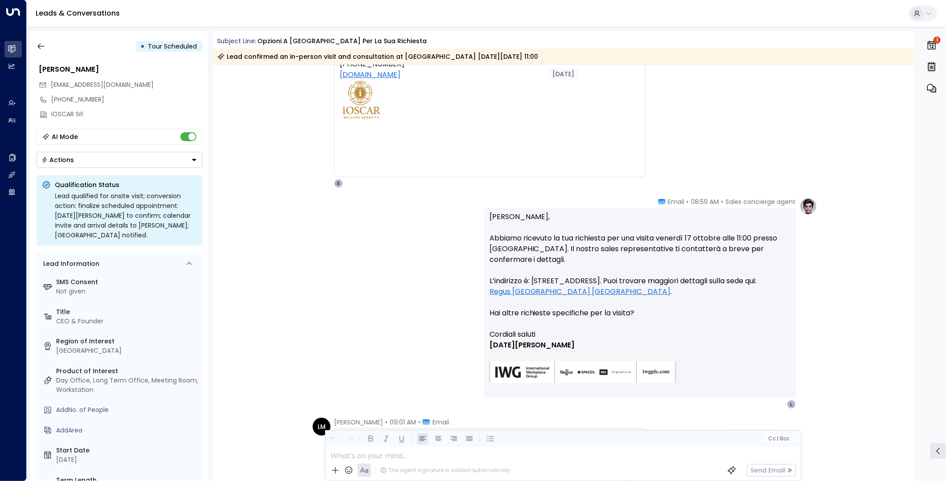
scroll to position [742, 0]
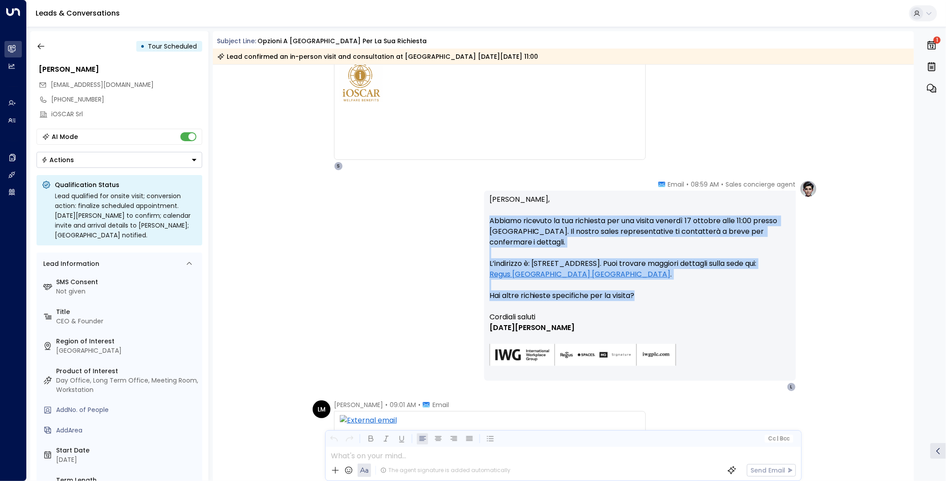
drag, startPoint x: 643, startPoint y: 296, endPoint x: 483, endPoint y: 222, distance: 176.8
click at [484, 222] on div "Ciao Luiza Maria, Abbiamo ricevuto la tua richiesta per una visita venerdì 17 o…" at bounding box center [640, 286] width 312 height 190
copy p "Abbiamo ricevuto la tua richiesta per una visita venerdì 17 ottobre alle 11:00 …"
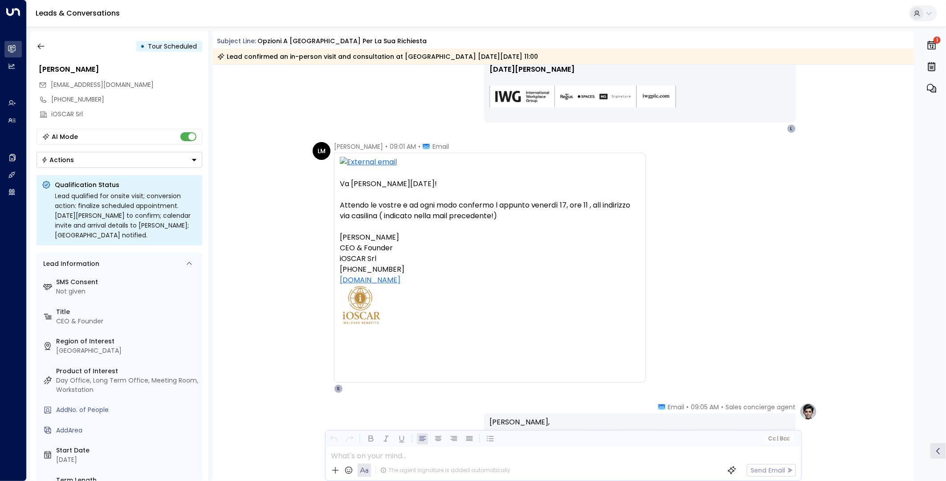
scroll to position [990, 0]
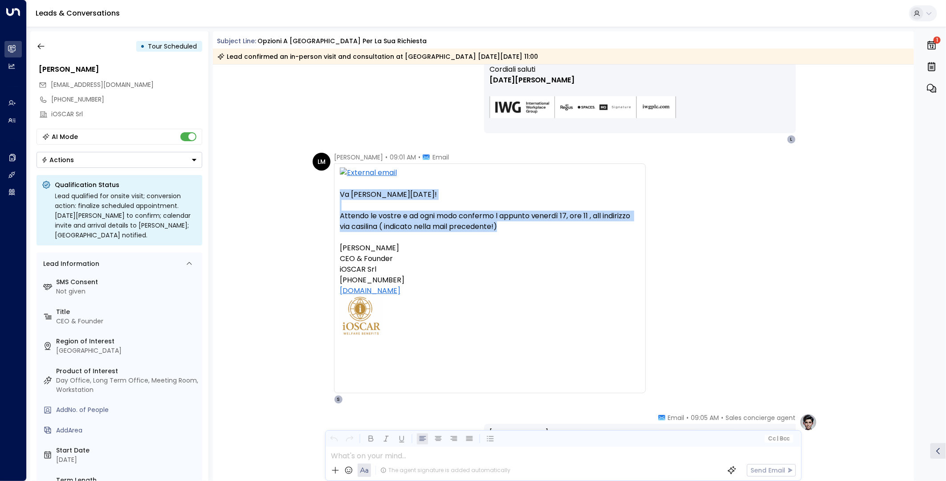
drag, startPoint x: 491, startPoint y: 228, endPoint x: 341, endPoint y: 196, distance: 153.9
click at [341, 196] on div "Va benissimo Lucia! Attendo le vostre e ad ogni modo confermo l appunto venerdì…" at bounding box center [490, 279] width 300 height 222
copy div "Va benissimo Lucia! Attendo le vostre e ad ogni modo confermo l appunto venerdì…"
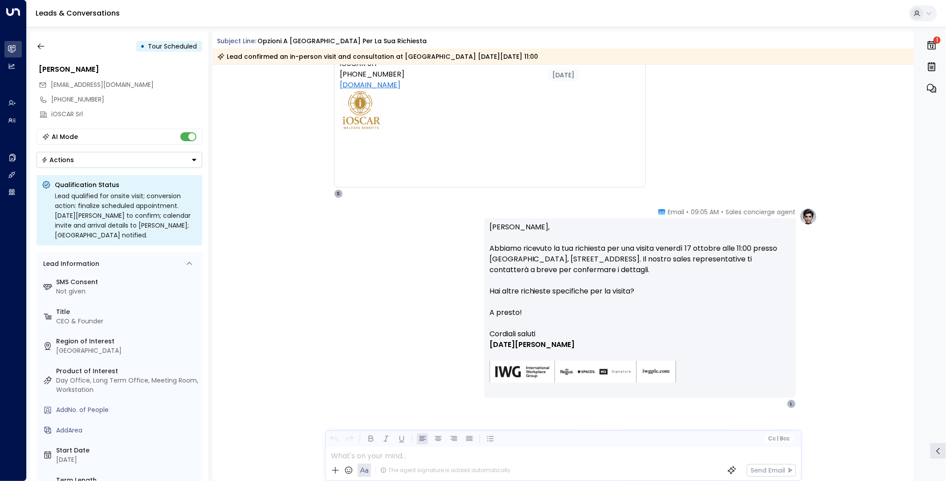
scroll to position [1212, 0]
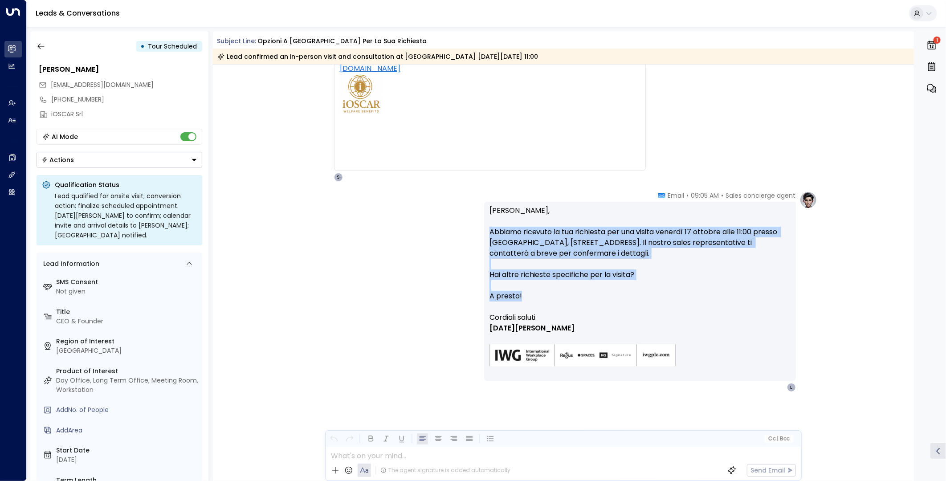
drag, startPoint x: 550, startPoint y: 296, endPoint x: 491, endPoint y: 231, distance: 88.3
click at [491, 231] on p "Ciao Luiza Maria, Abbiamo ricevuto la tua richiesta per una visita venerdì 17 o…" at bounding box center [640, 258] width 301 height 107
copy p "Abbiamo ricevuto la tua richiesta per una visita venerdì 17 ottobre alle 11:00 …"
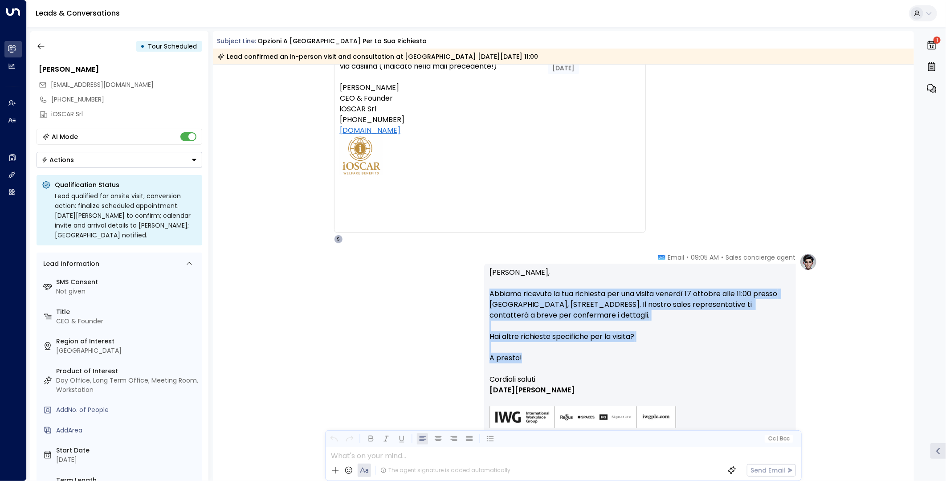
scroll to position [1113, 0]
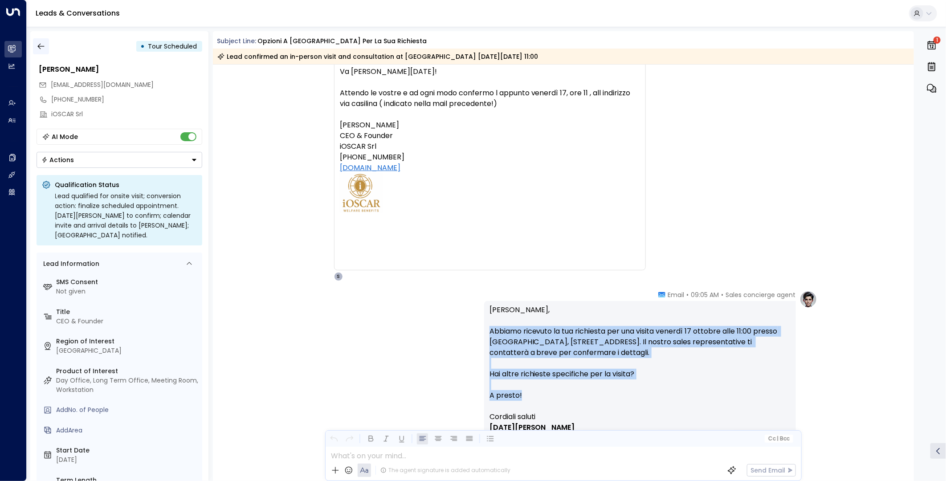
click at [41, 45] on icon "button" at bounding box center [41, 46] width 9 height 9
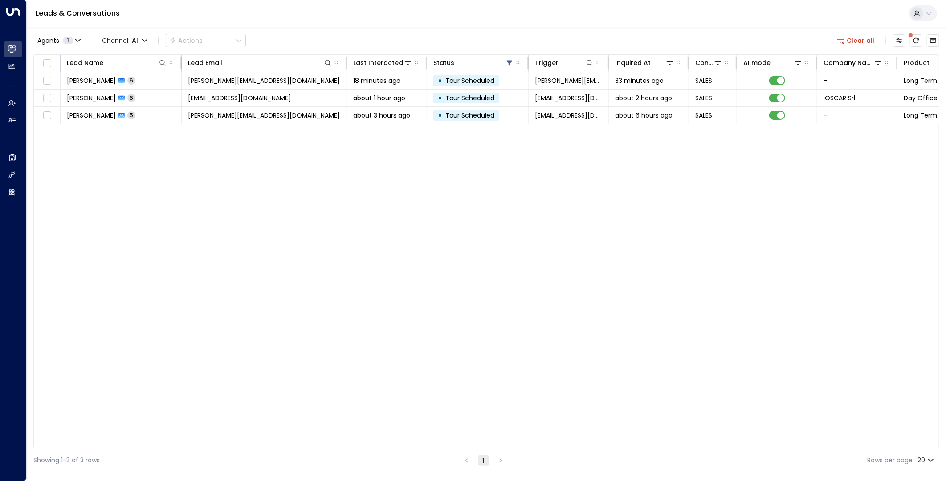
click at [867, 42] on button "Clear all" at bounding box center [856, 40] width 45 height 12
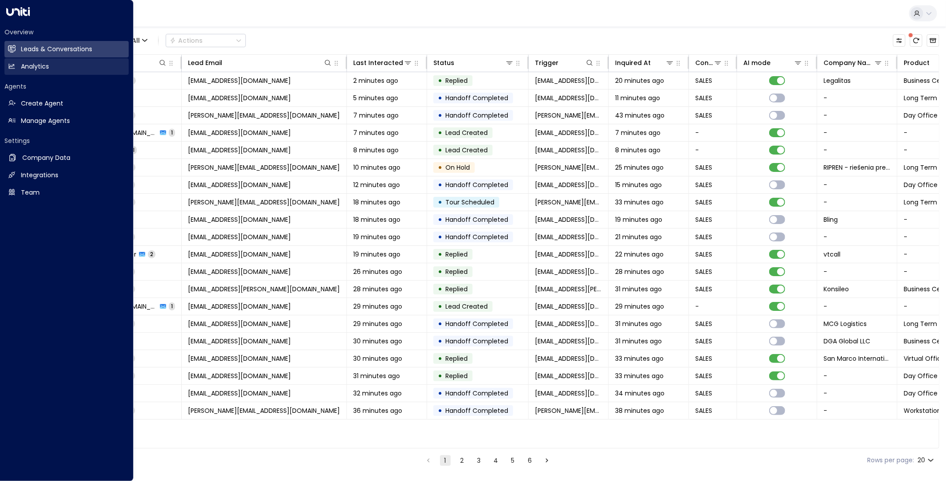
click at [86, 73] on link "Analytics Analytics" at bounding box center [66, 66] width 124 height 16
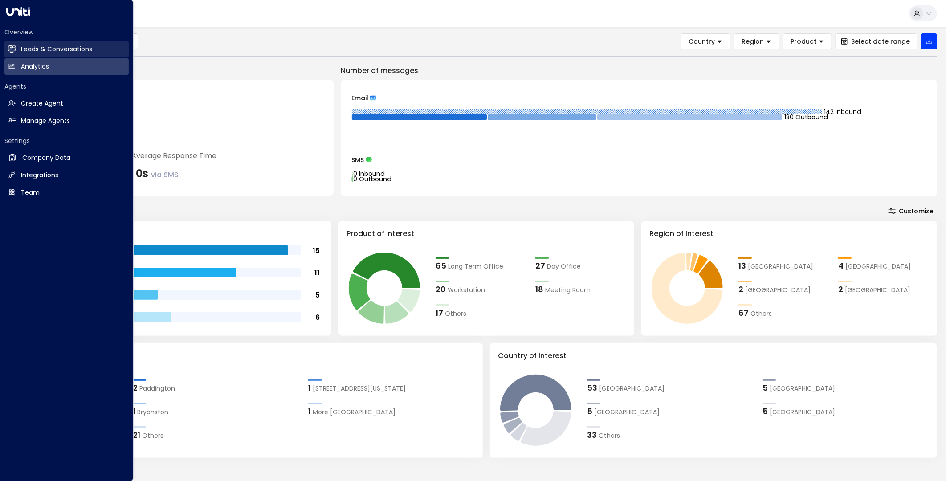
click at [16, 45] on link "Leads & Conversations Leads & Conversations" at bounding box center [66, 49] width 124 height 16
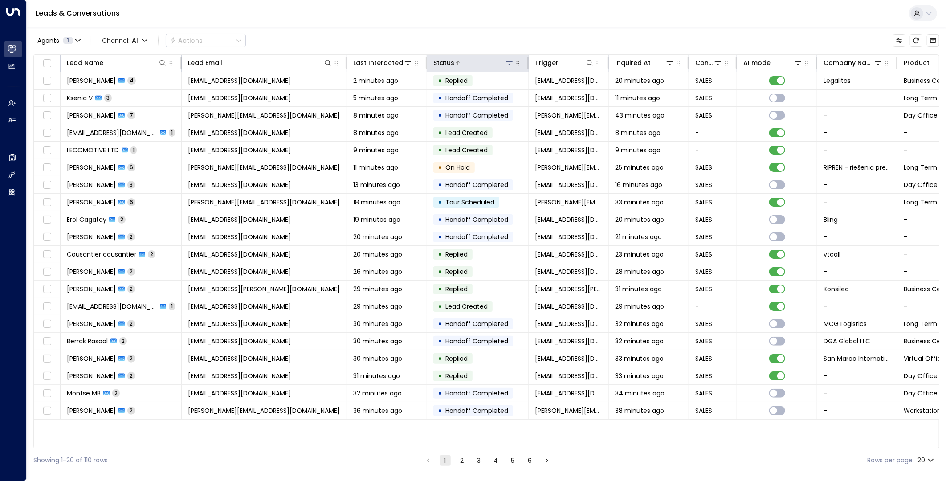
click at [510, 66] on icon at bounding box center [509, 62] width 7 height 7
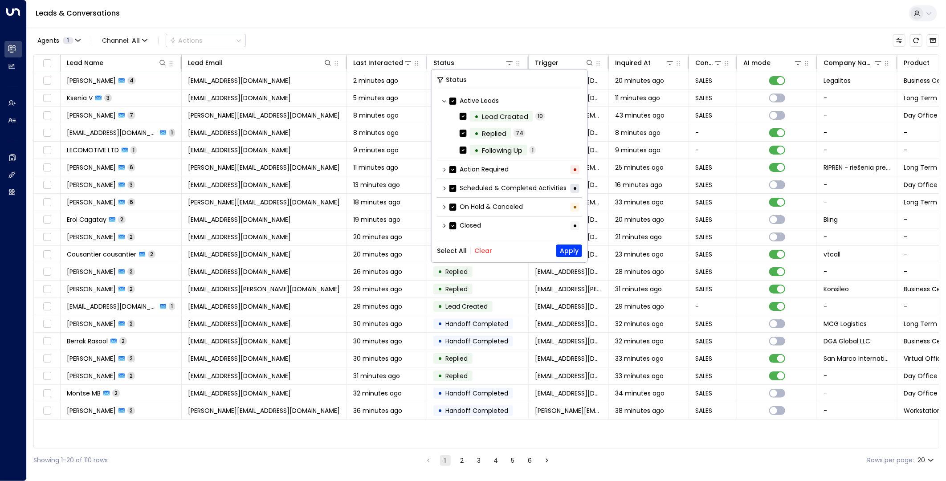
click at [488, 253] on div "Select All Clear Apply" at bounding box center [509, 251] width 145 height 12
click at [484, 250] on button "Clear" at bounding box center [484, 250] width 18 height 7
click at [446, 225] on icon at bounding box center [444, 224] width 5 height 5
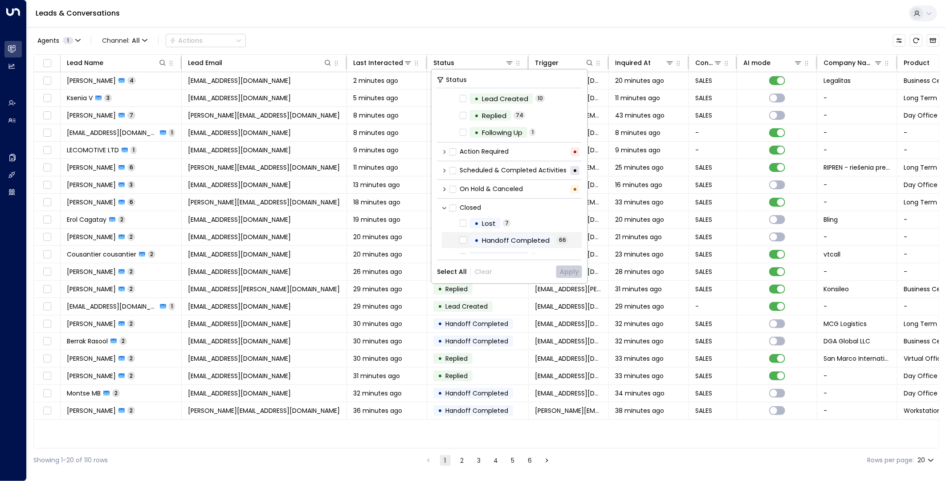
scroll to position [27, 0]
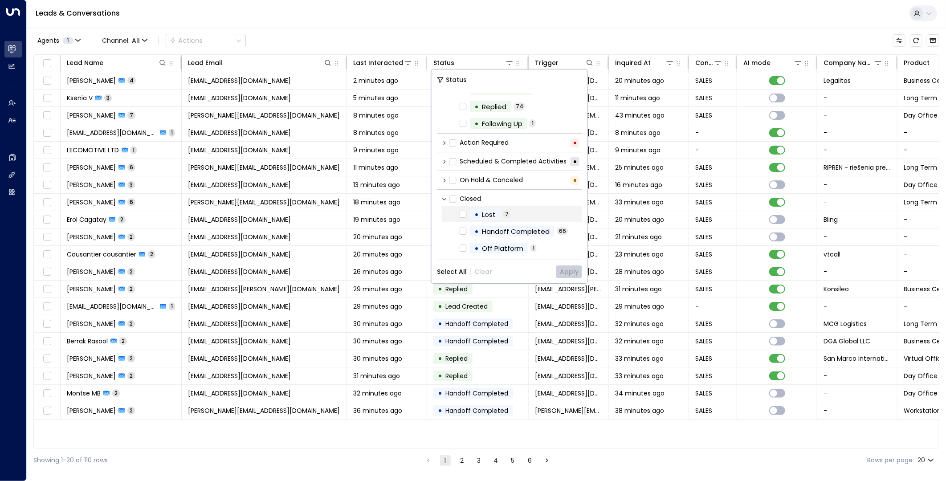
click at [473, 212] on div "• Lost" at bounding box center [485, 214] width 31 height 11
click at [577, 275] on button "Apply" at bounding box center [569, 272] width 26 height 12
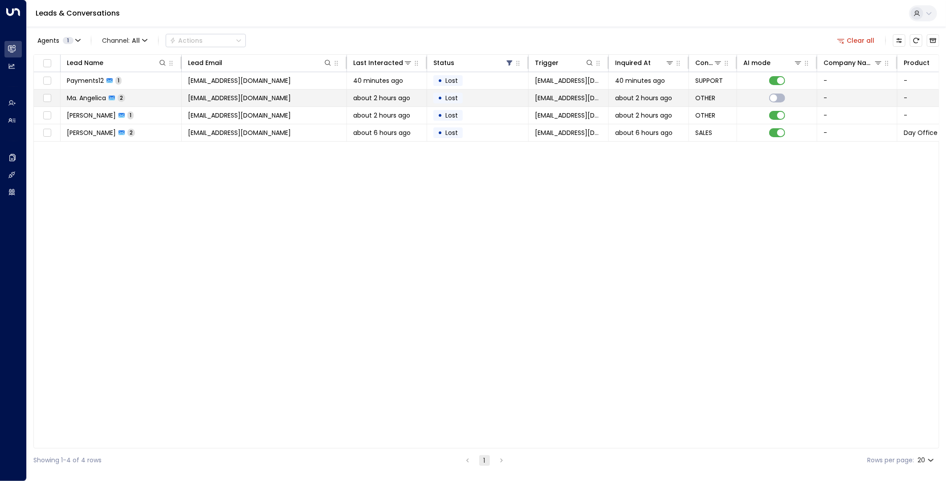
click at [286, 96] on td "happygoland23@gmail.com" at bounding box center [264, 98] width 165 height 17
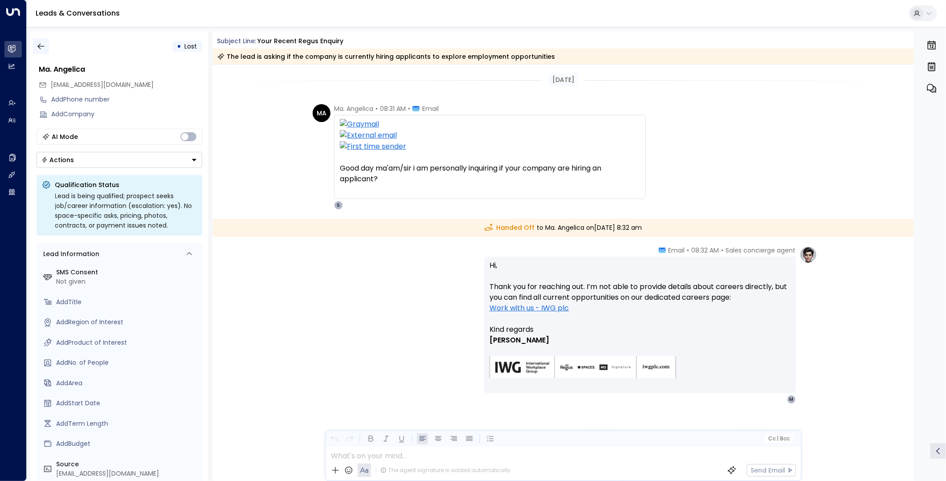
click at [45, 45] on button "button" at bounding box center [41, 46] width 16 height 16
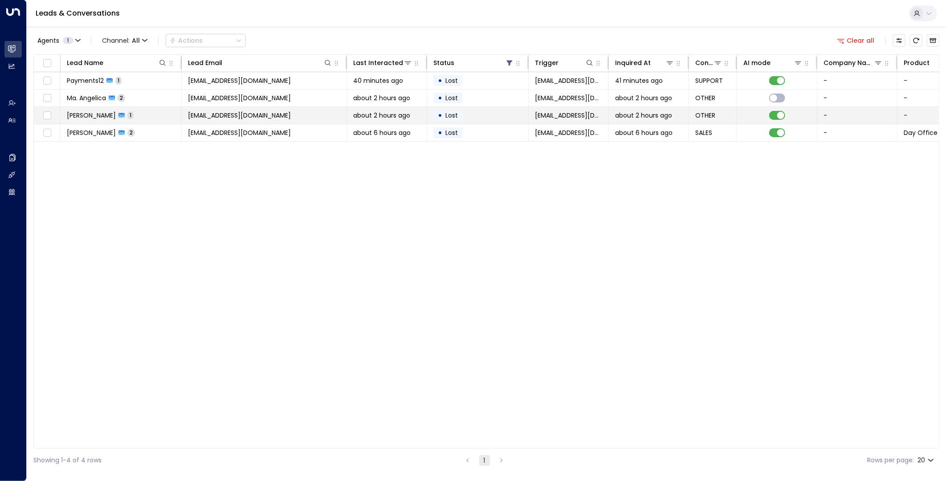
click at [315, 114] on td "entreprise.jimjean@gmail.com" at bounding box center [264, 115] width 165 height 17
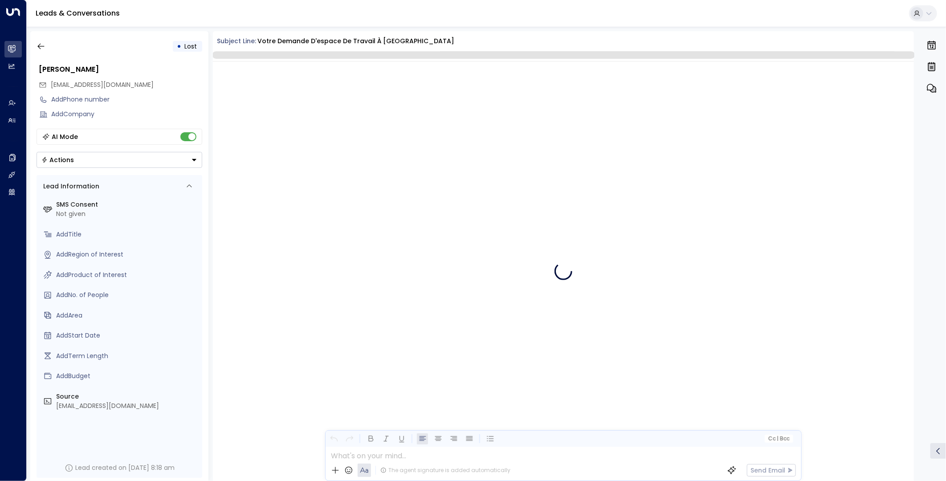
scroll to position [7, 0]
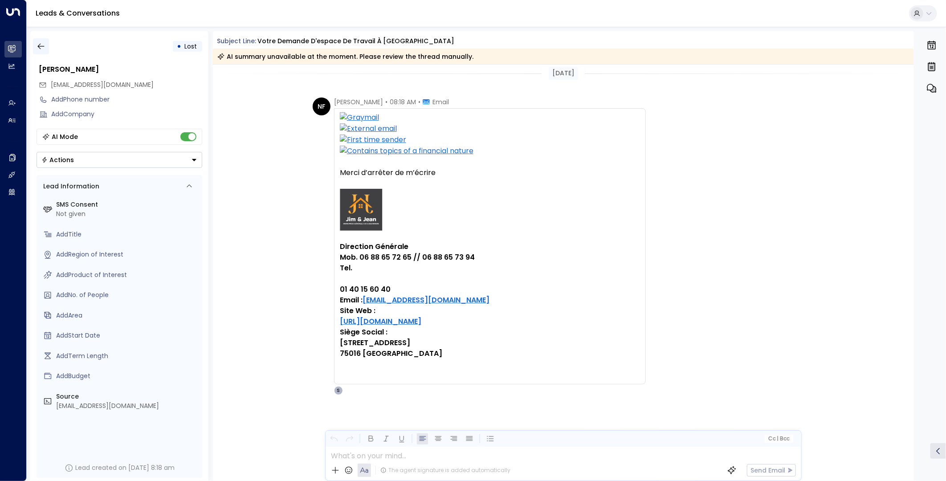
click at [41, 45] on icon "button" at bounding box center [41, 46] width 9 height 9
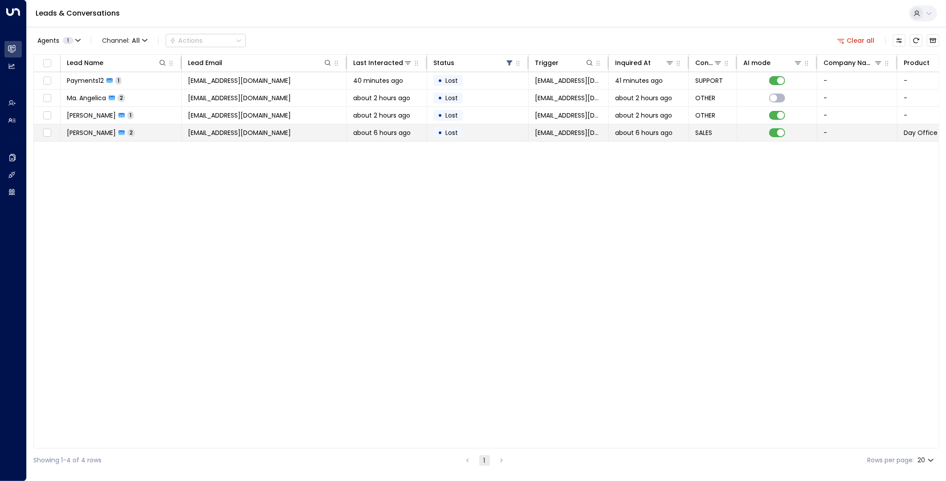
click at [325, 128] on td "phil.j.smith@ucc-coffee.co.uk" at bounding box center [264, 132] width 165 height 17
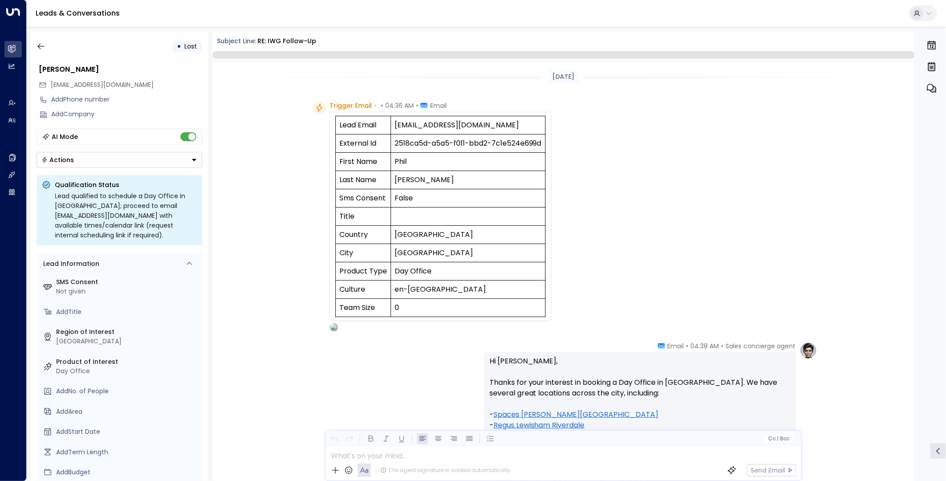
scroll to position [350, 0]
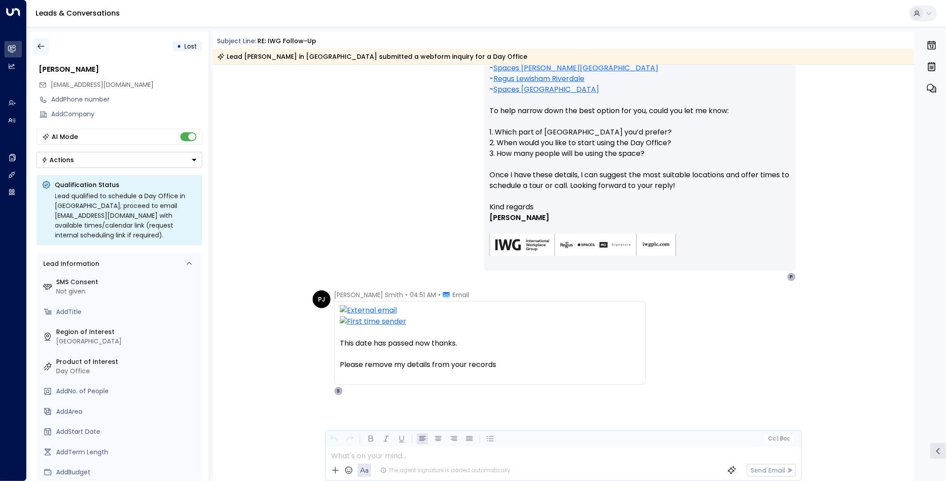
click at [42, 48] on icon "button" at bounding box center [41, 46] width 9 height 9
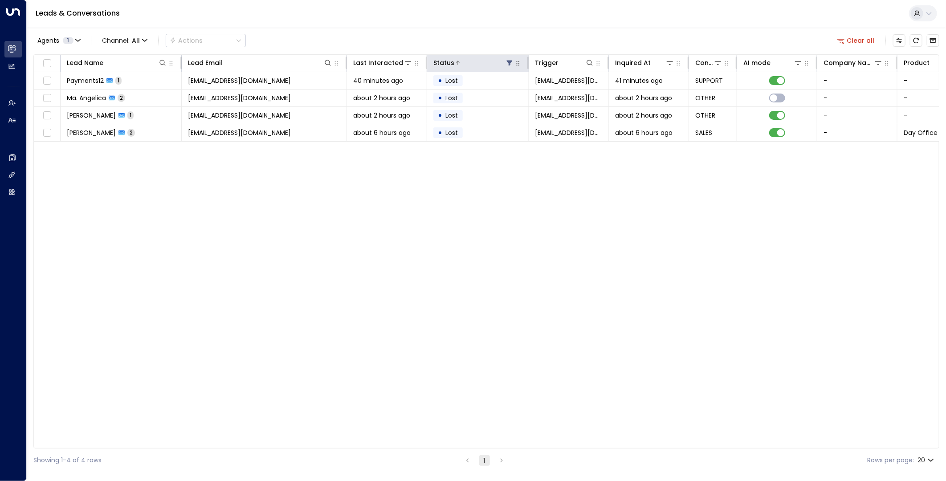
click at [506, 62] on icon at bounding box center [509, 62] width 7 height 7
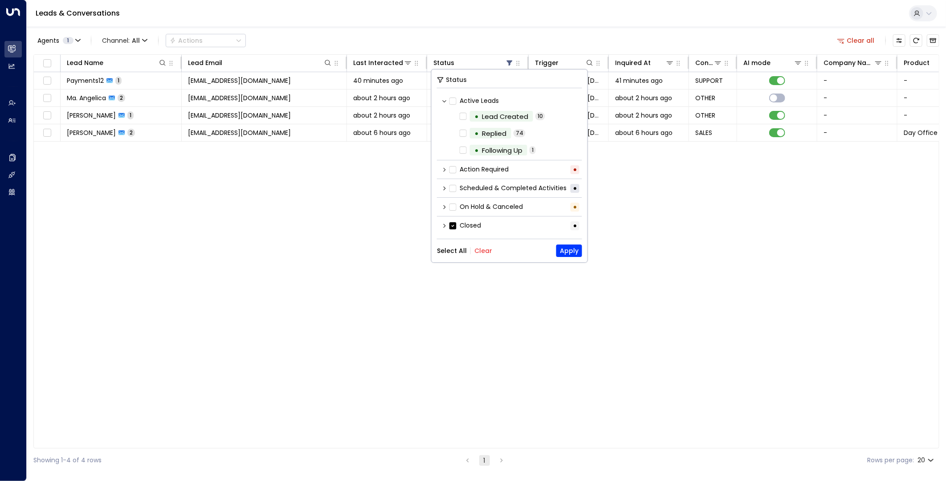
click at [480, 250] on button "Clear" at bounding box center [484, 250] width 18 height 7
click at [446, 170] on icon at bounding box center [444, 169] width 5 height 5
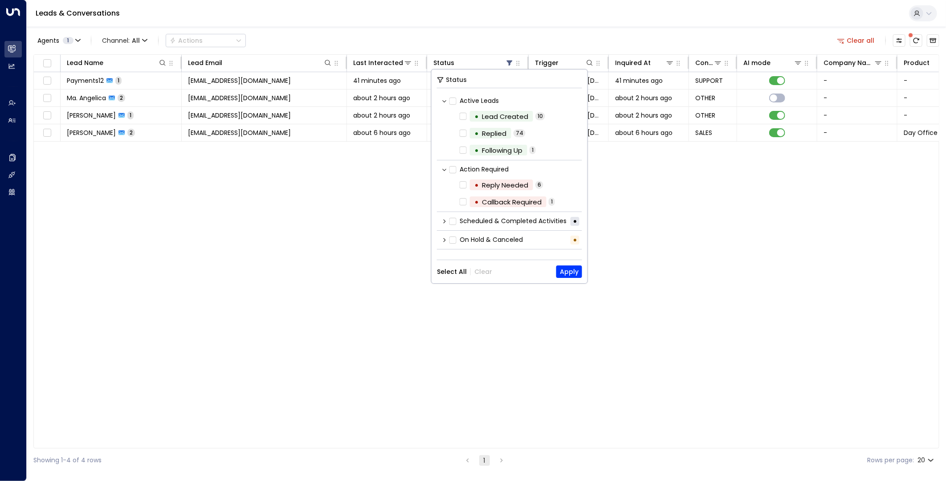
click at [446, 170] on icon at bounding box center [444, 169] width 5 height 5
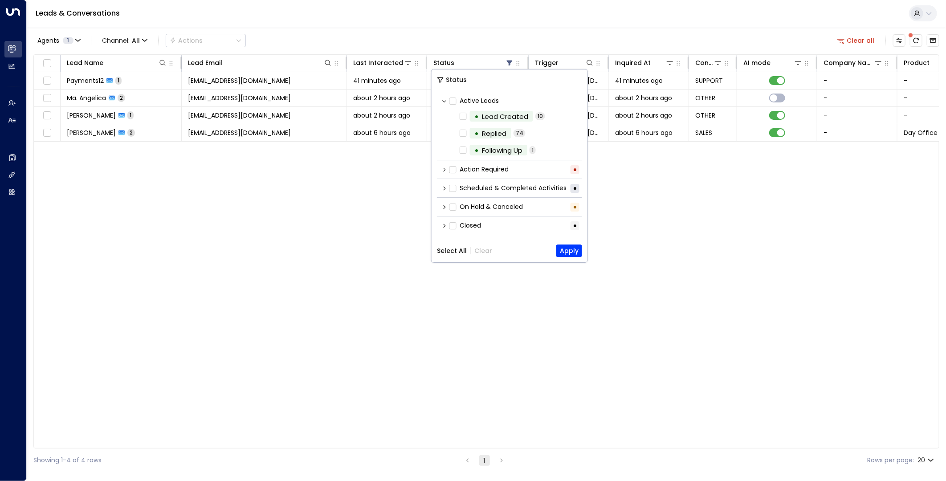
click at [446, 186] on icon at bounding box center [444, 188] width 5 height 5
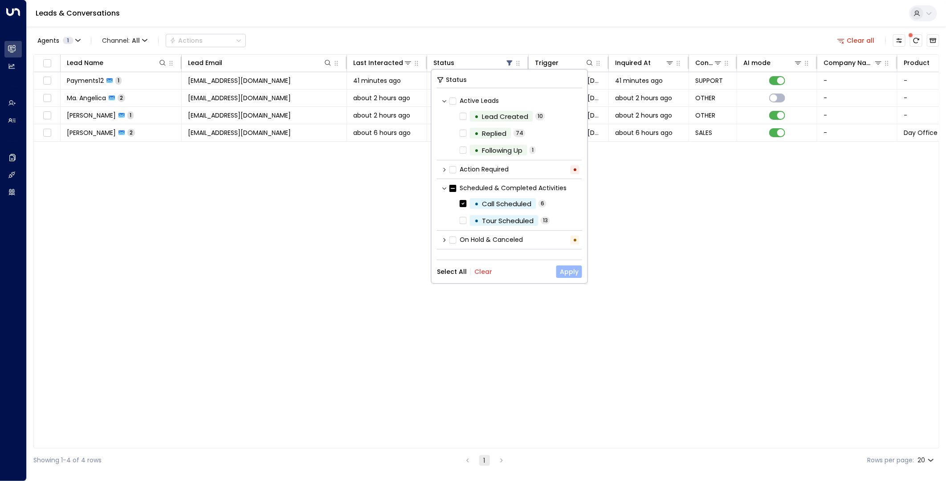
click at [573, 269] on button "Apply" at bounding box center [569, 272] width 26 height 12
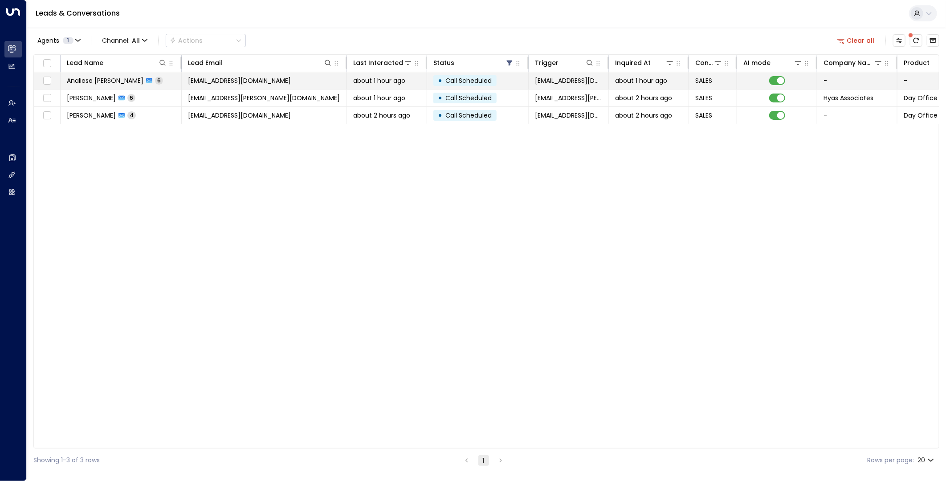
click at [291, 78] on td "analiese@nesevichlaw.com" at bounding box center [264, 80] width 165 height 17
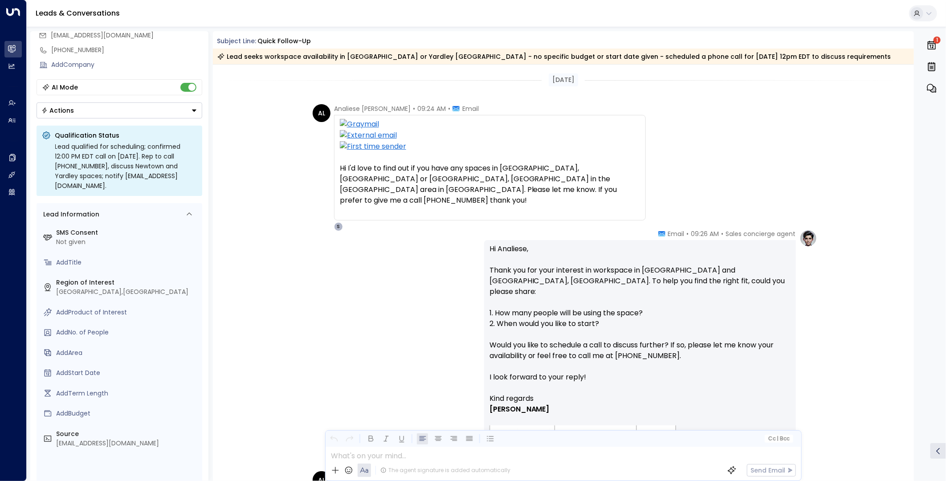
click at [932, 42] on icon "button" at bounding box center [933, 43] width 8 height 2
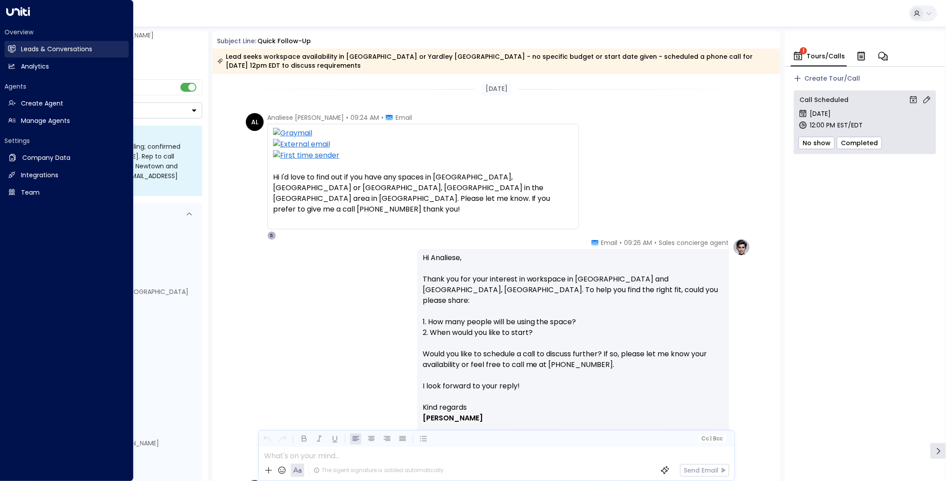
click at [21, 45] on h2 "Leads & Conversations" at bounding box center [56, 49] width 71 height 9
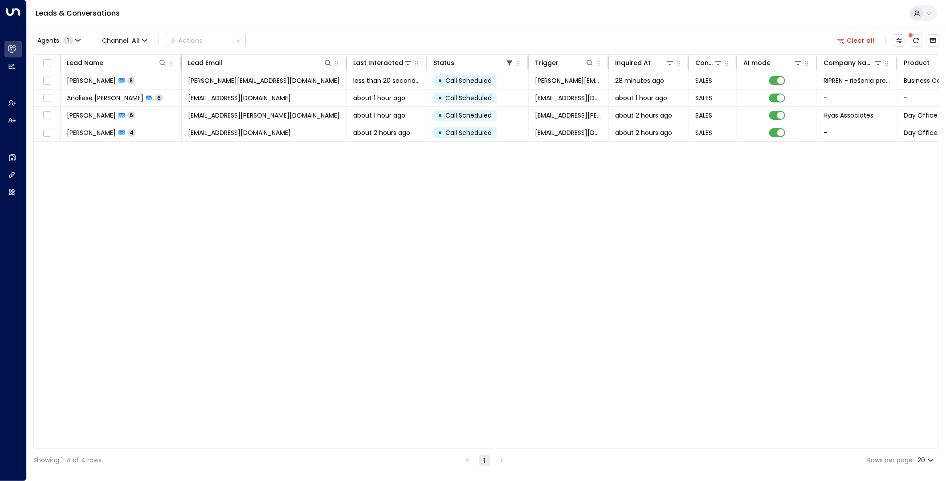
click at [874, 42] on button "Clear all" at bounding box center [856, 40] width 45 height 12
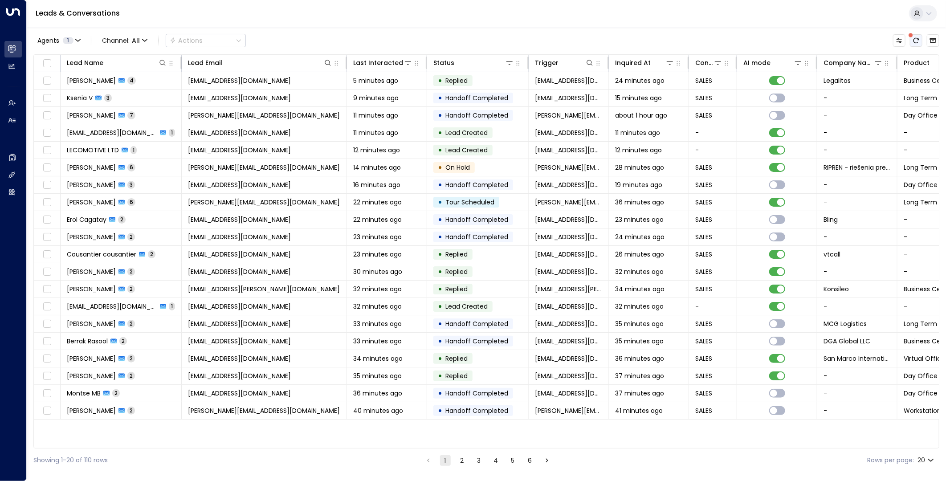
click at [914, 39] on icon "There are new threads available. Refresh the grid to view the latest updates." at bounding box center [917, 40] width 6 height 5
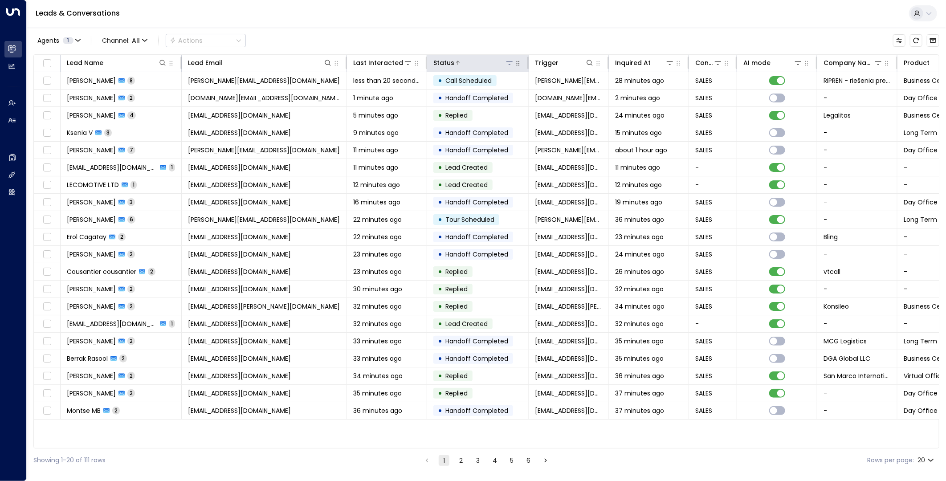
click at [508, 61] on icon at bounding box center [509, 62] width 7 height 7
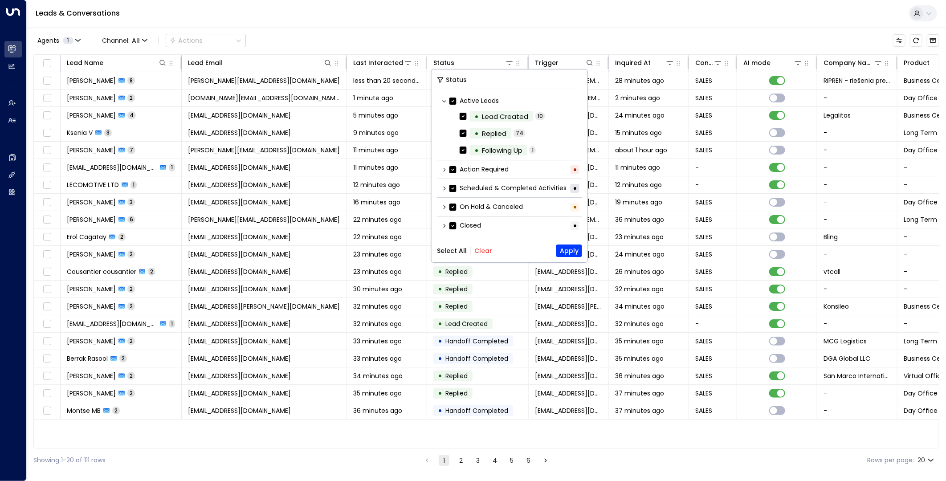
click at [463, 99] on label "Active Leads" at bounding box center [474, 100] width 49 height 9
click at [480, 249] on button "Clear" at bounding box center [484, 250] width 18 height 7
click at [445, 188] on icon at bounding box center [445, 188] width 2 height 4
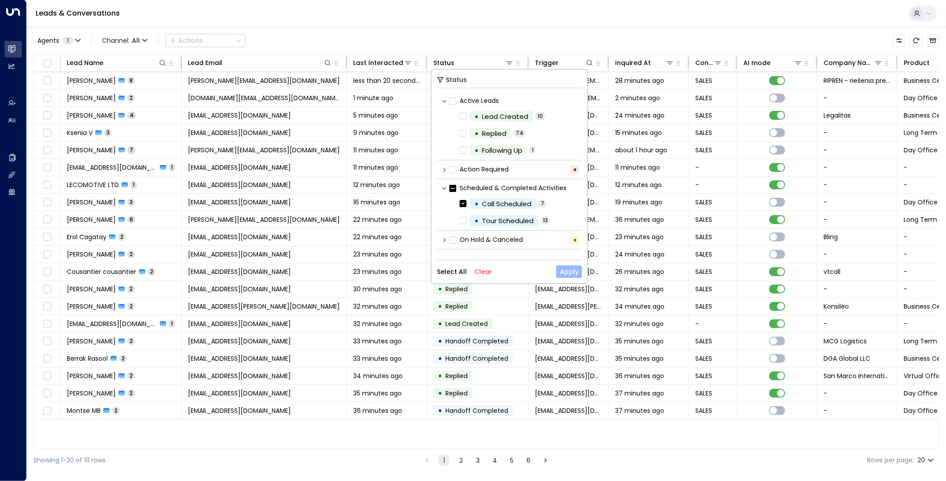
click at [569, 275] on button "Apply" at bounding box center [569, 272] width 26 height 12
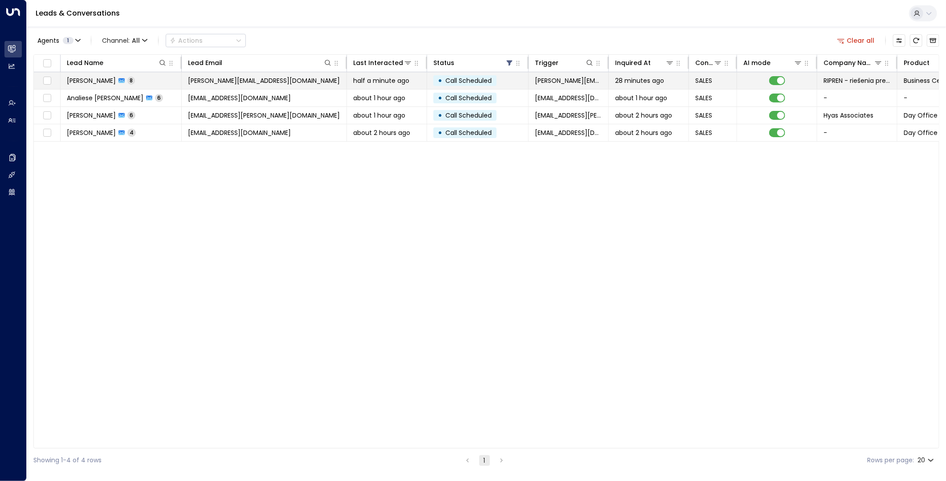
click at [298, 76] on td "luca.brondo@ripren.sk" at bounding box center [264, 80] width 165 height 17
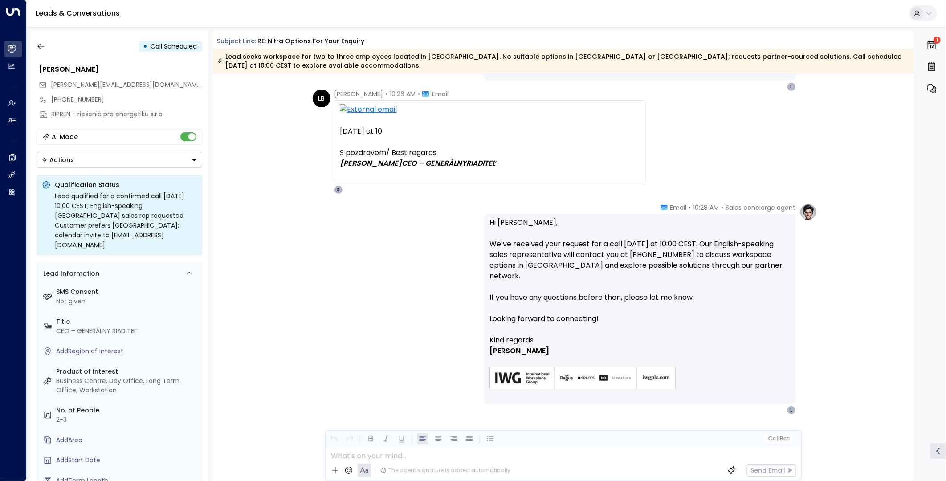
scroll to position [1206, 0]
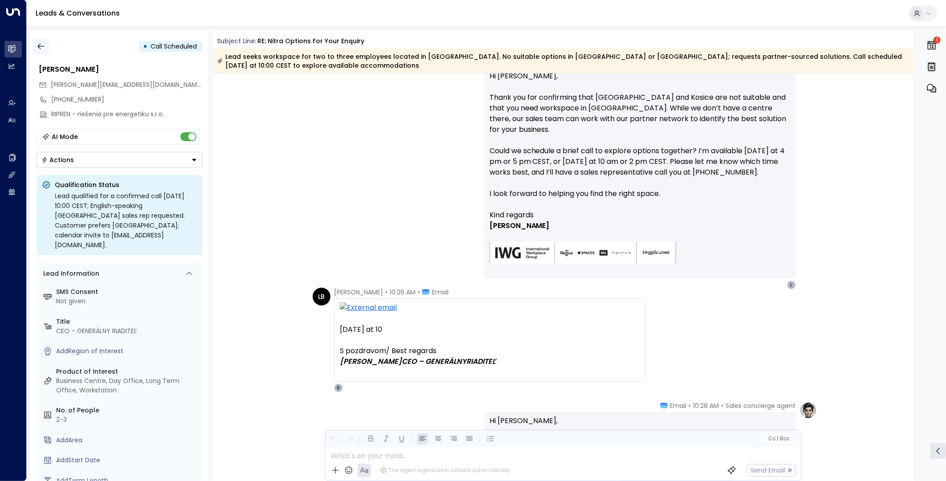
click at [37, 48] on icon "button" at bounding box center [41, 46] width 9 height 9
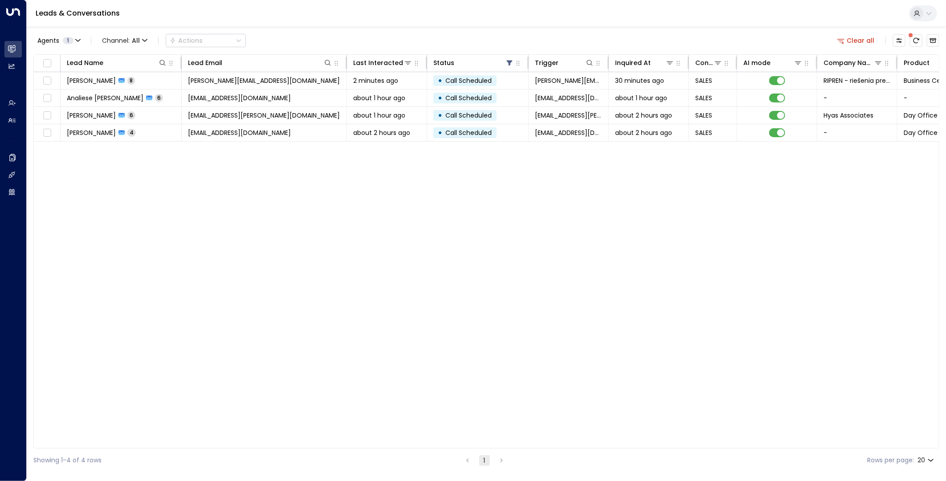
click at [863, 41] on button "Clear all" at bounding box center [856, 40] width 45 height 12
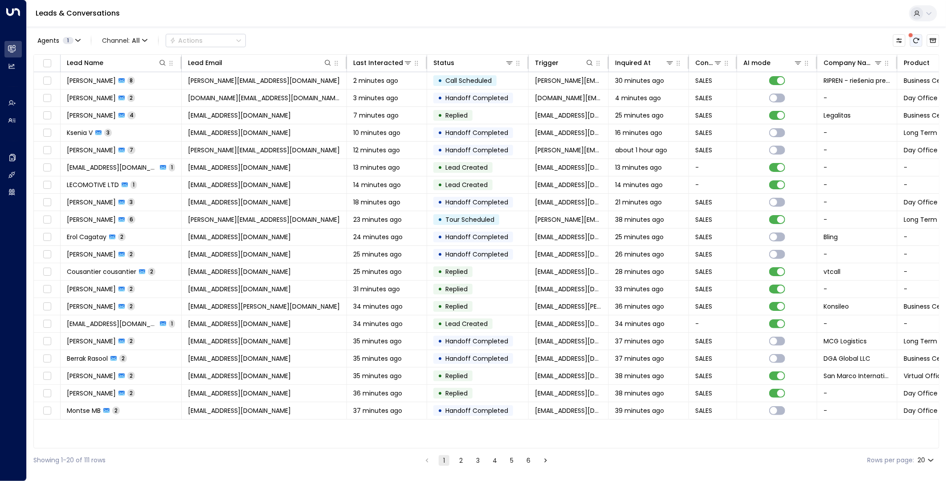
click at [915, 41] on icon "There are new threads available. Refresh the grid to view the latest updates." at bounding box center [916, 40] width 7 height 7
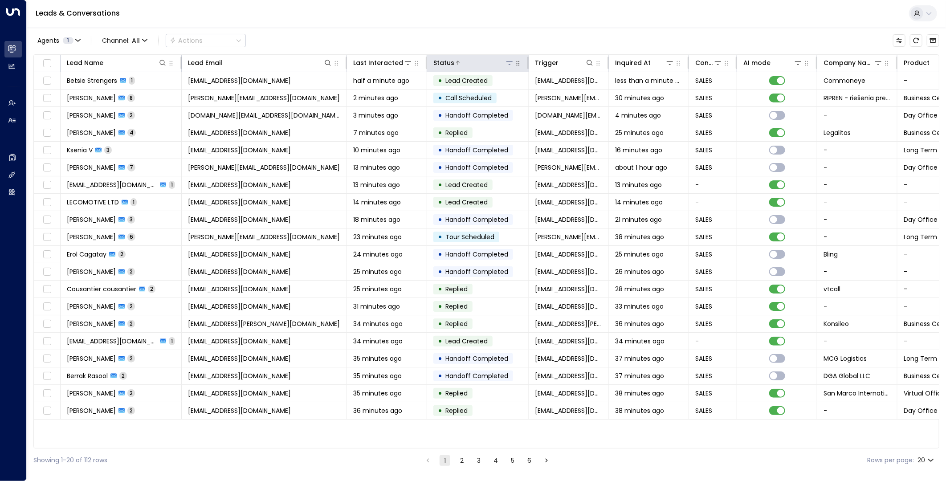
click at [510, 62] on icon at bounding box center [509, 62] width 7 height 7
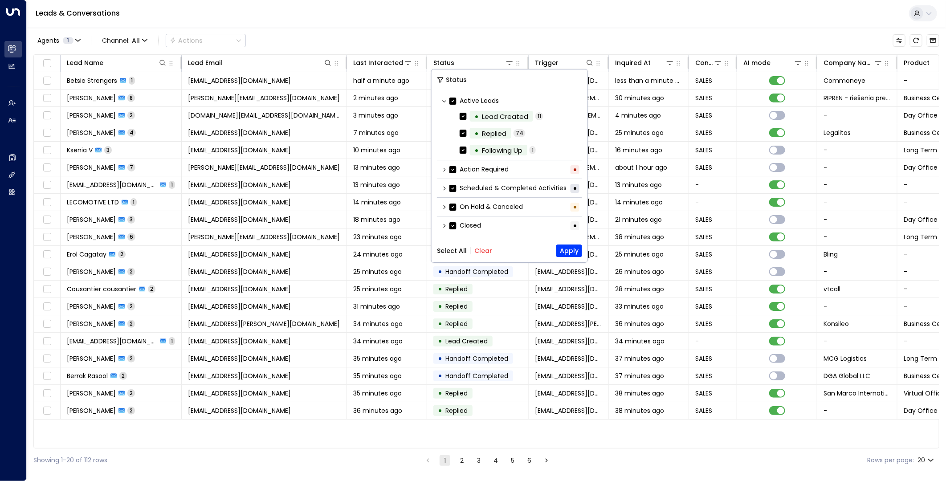
click at [479, 99] on label "Active Leads" at bounding box center [474, 100] width 49 height 9
click at [487, 116] on div "Lead Created" at bounding box center [505, 116] width 46 height 10
click at [480, 248] on button "Clear" at bounding box center [484, 250] width 18 height 7
click at [566, 253] on button "Apply" at bounding box center [569, 251] width 26 height 12
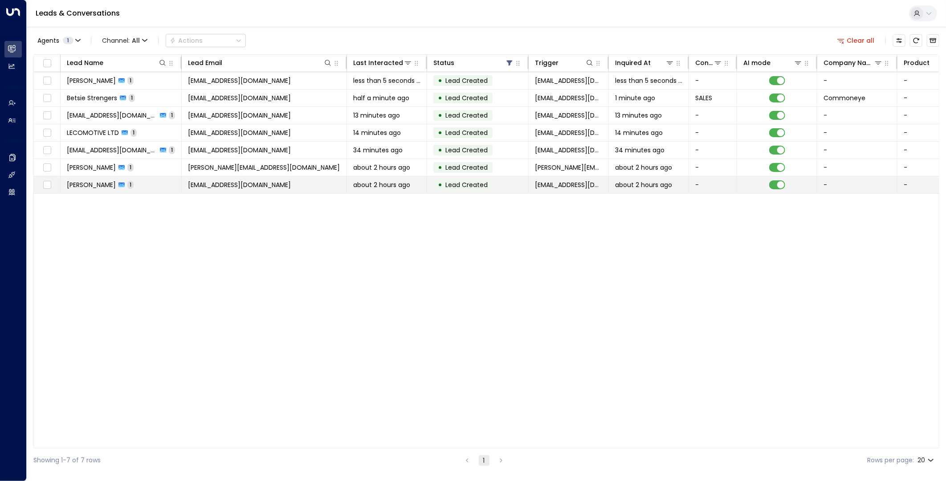
click at [236, 187] on span "store@role-players.shop" at bounding box center [239, 184] width 103 height 9
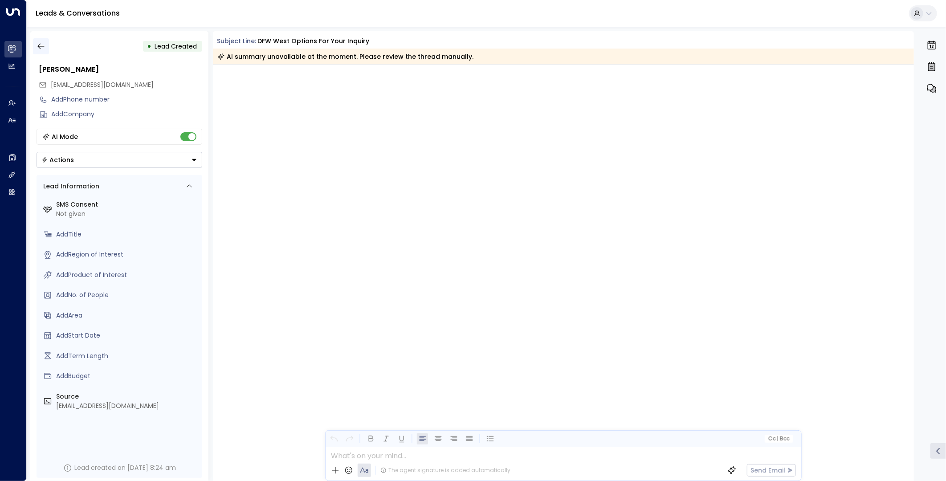
click at [39, 45] on icon "button" at bounding box center [40, 47] width 7 height 6
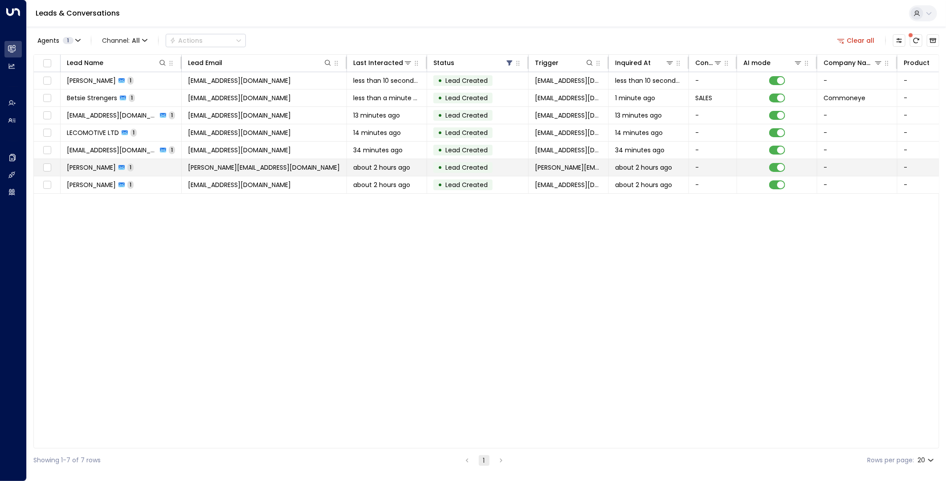
click at [281, 172] on span "[PERSON_NAME][EMAIL_ADDRESS][DOMAIN_NAME]" at bounding box center [264, 167] width 152 height 9
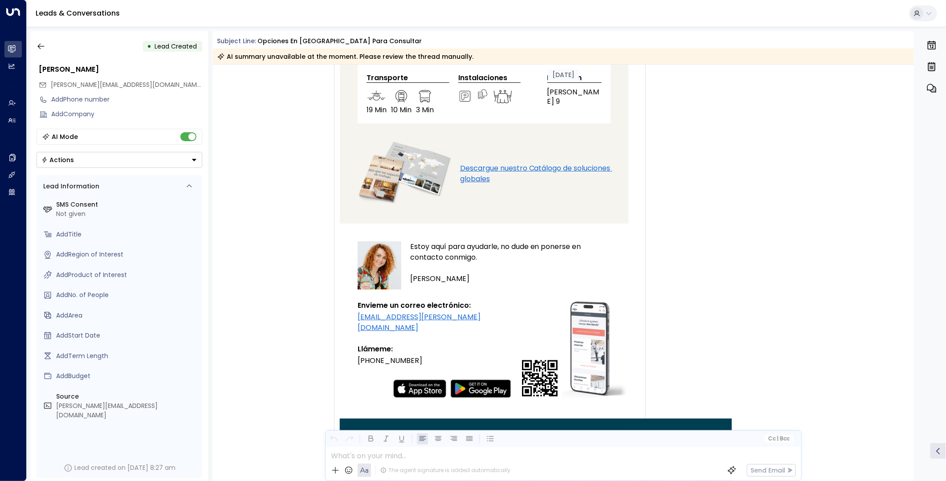
scroll to position [8156, 0]
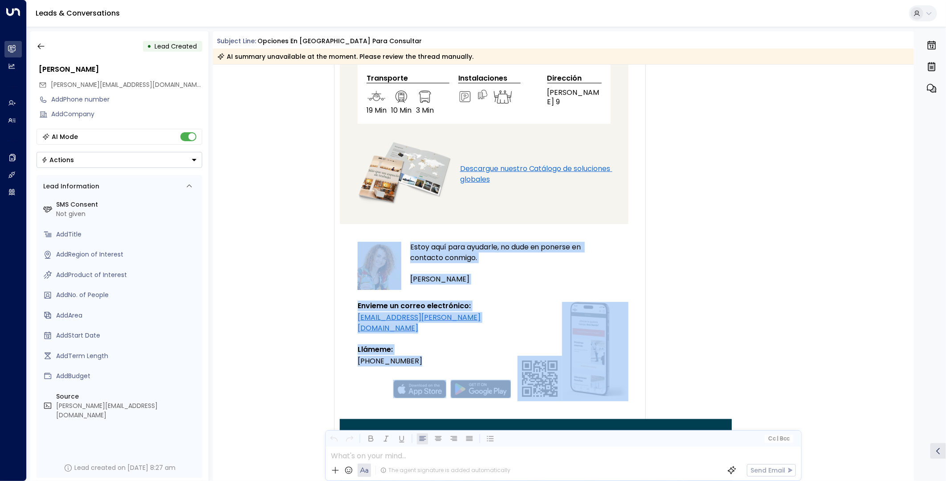
drag, startPoint x: 914, startPoint y: 467, endPoint x: 903, endPoint y: 150, distance: 317.0
click at [903, 150] on div "Today ac aguirre carlos • 08:27 AM • Email Gracias por tu correo Ana Podrías po…" at bounding box center [564, 273] width 702 height 417
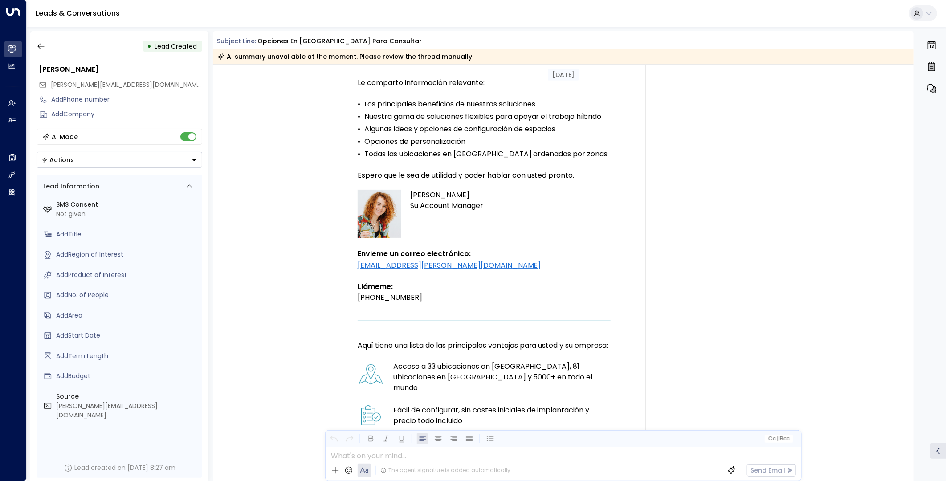
scroll to position [0, 0]
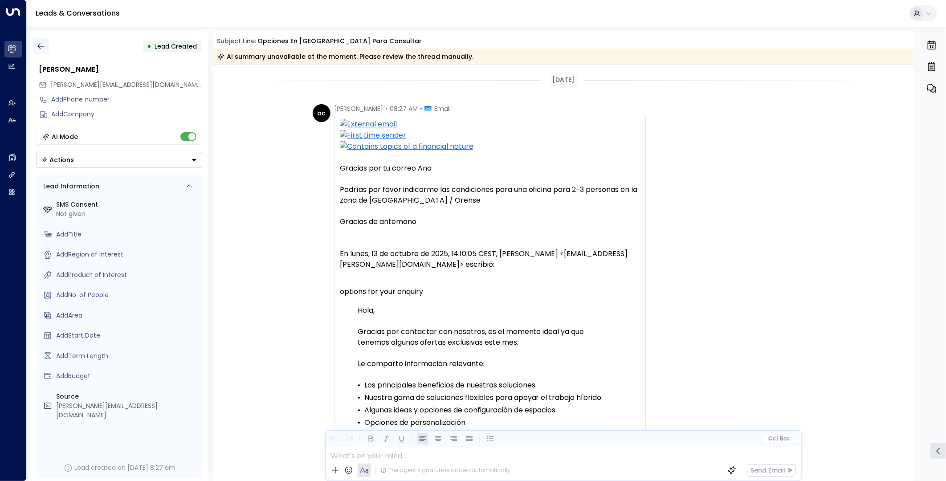
click at [37, 42] on icon "button" at bounding box center [41, 46] width 9 height 9
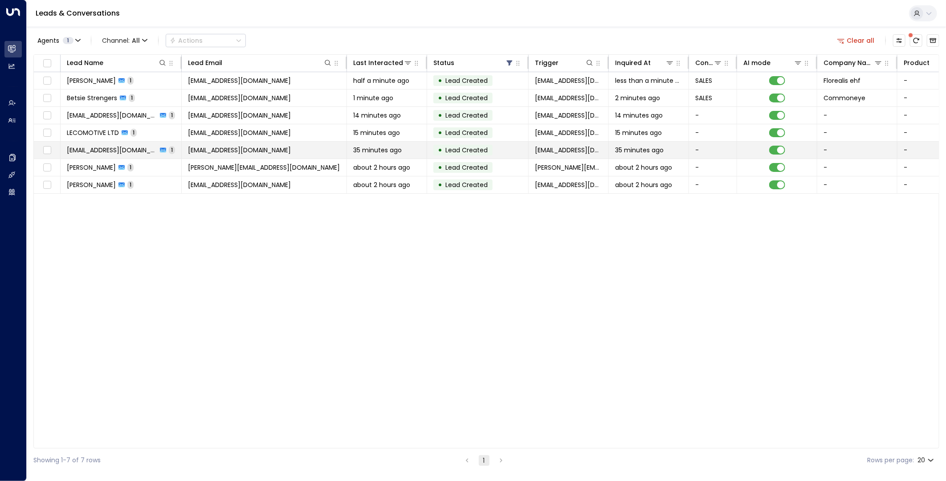
click at [260, 148] on span "quarantine@messaging.microsoft.com" at bounding box center [239, 150] width 103 height 9
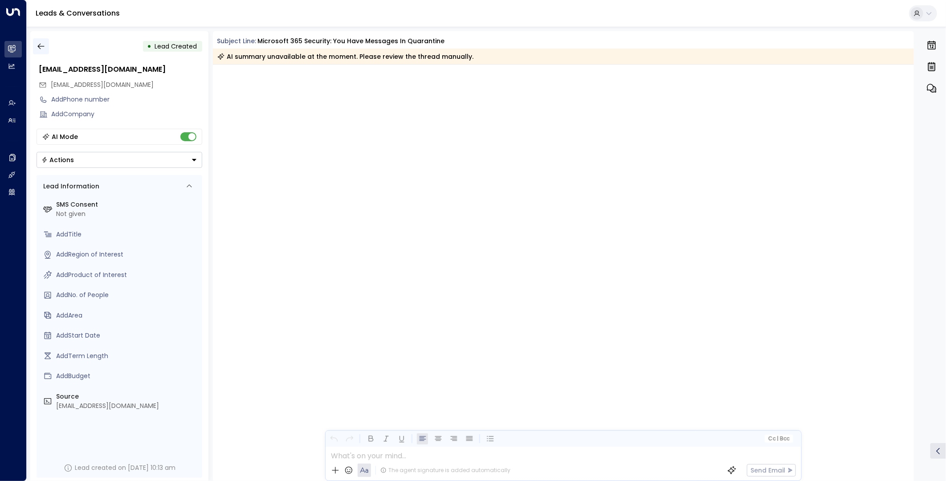
click at [37, 47] on icon "button" at bounding box center [41, 46] width 9 height 9
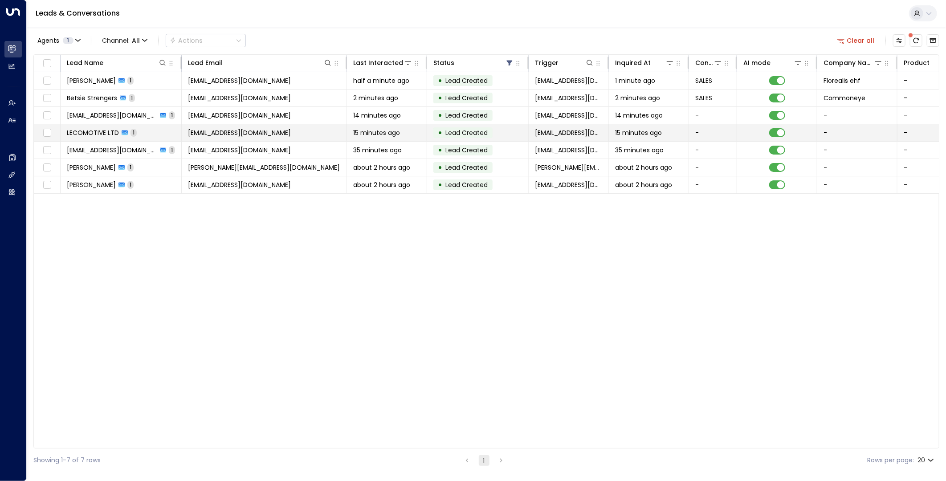
click at [328, 135] on td "admin@lecomotive.com" at bounding box center [264, 132] width 165 height 17
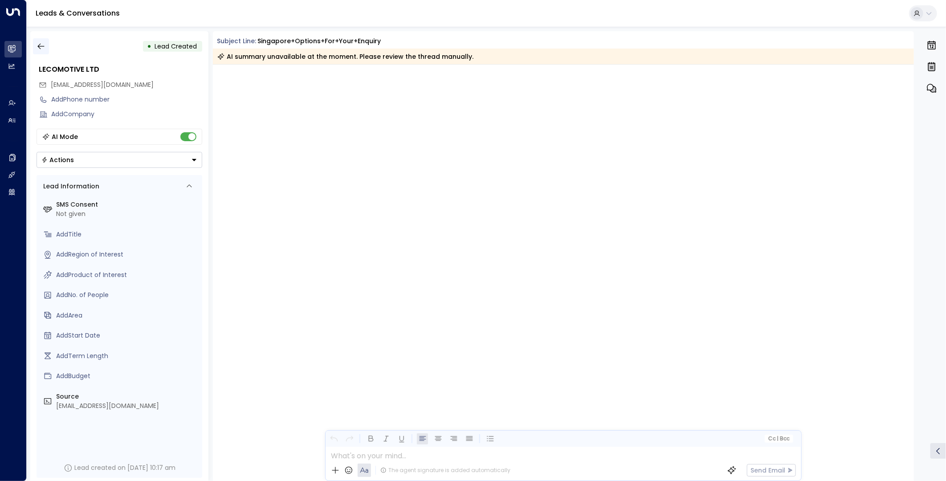
click at [45, 45] on icon "button" at bounding box center [41, 46] width 9 height 9
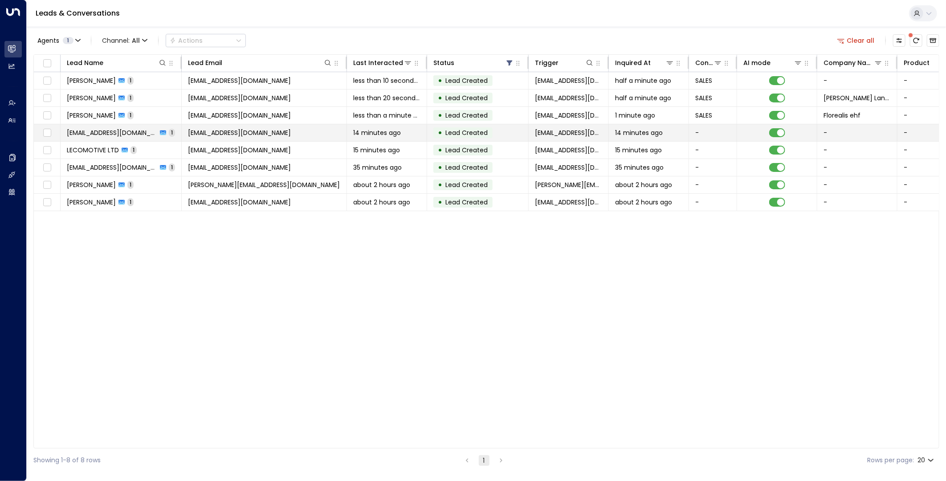
click at [277, 132] on span "stella@boudicaentertainment.com" at bounding box center [239, 132] width 103 height 9
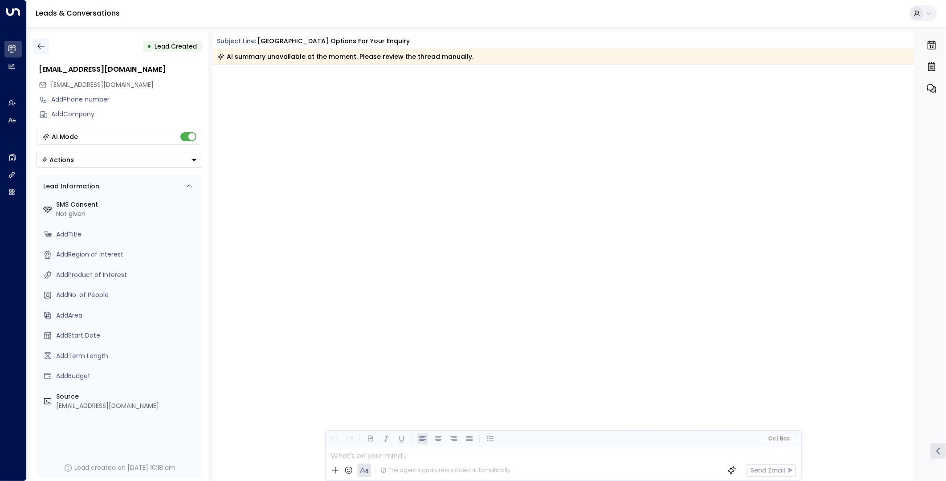
click at [41, 45] on icon "button" at bounding box center [41, 46] width 9 height 9
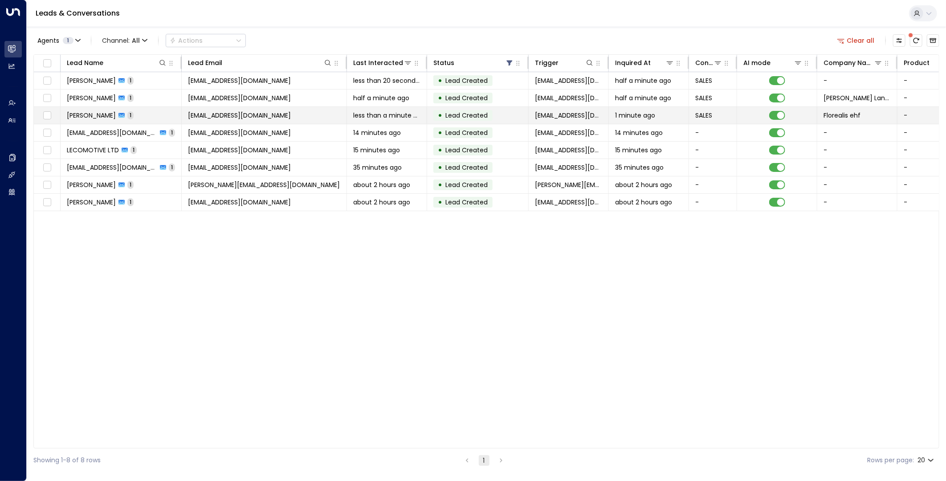
click at [270, 119] on td "thorey@florealis.com" at bounding box center [264, 115] width 165 height 17
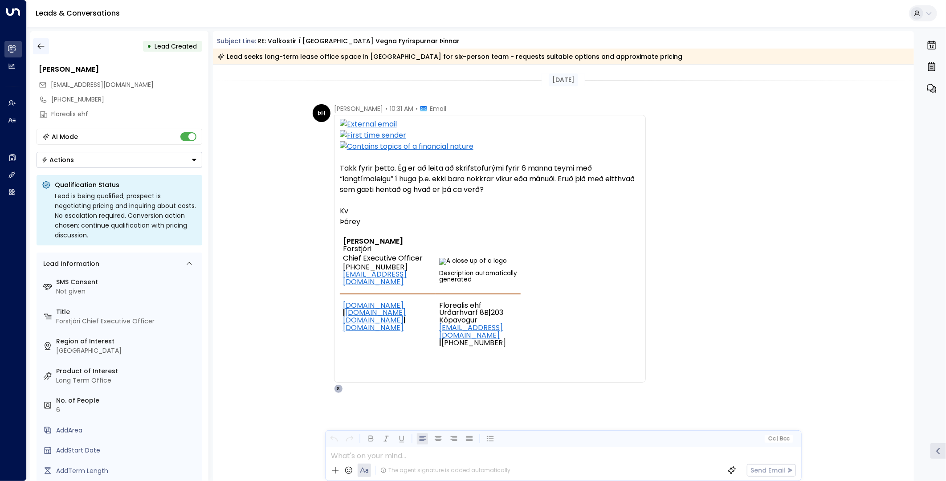
click at [38, 45] on icon "button" at bounding box center [41, 46] width 9 height 9
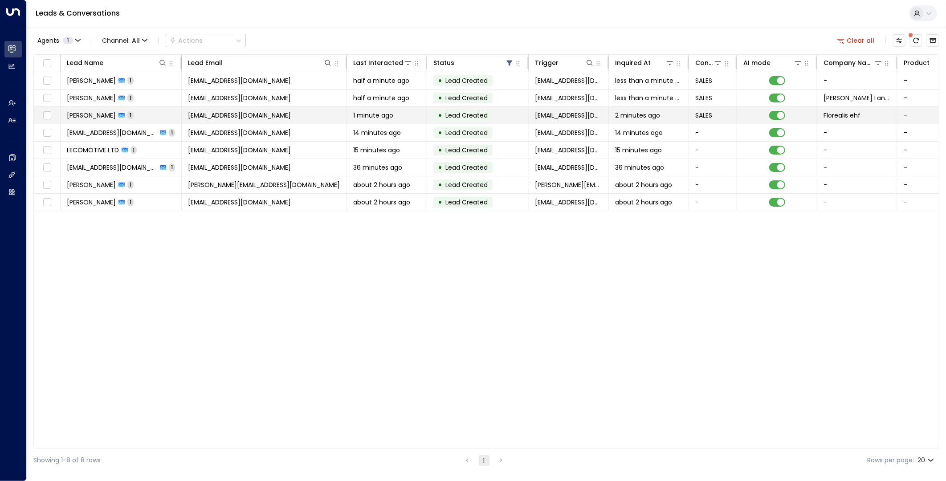
click at [297, 113] on td "thorey@florealis.com" at bounding box center [264, 115] width 165 height 17
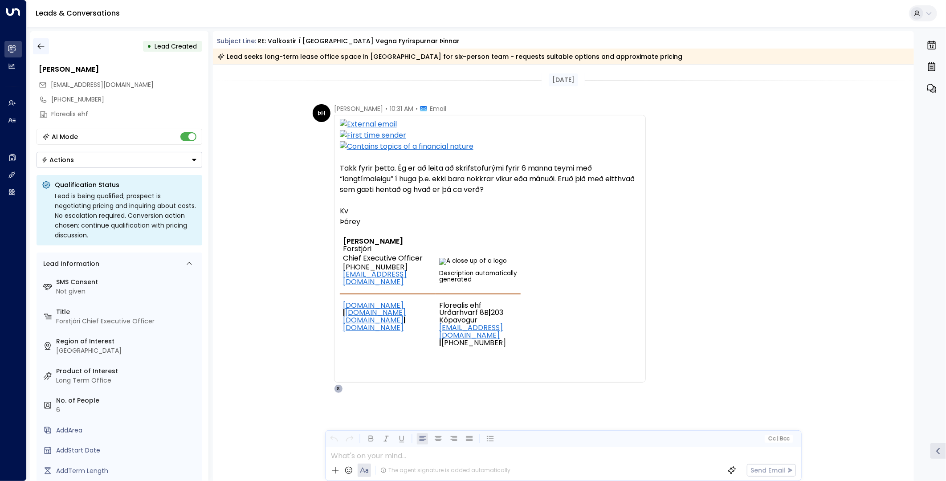
click at [41, 47] on icon "button" at bounding box center [41, 46] width 9 height 9
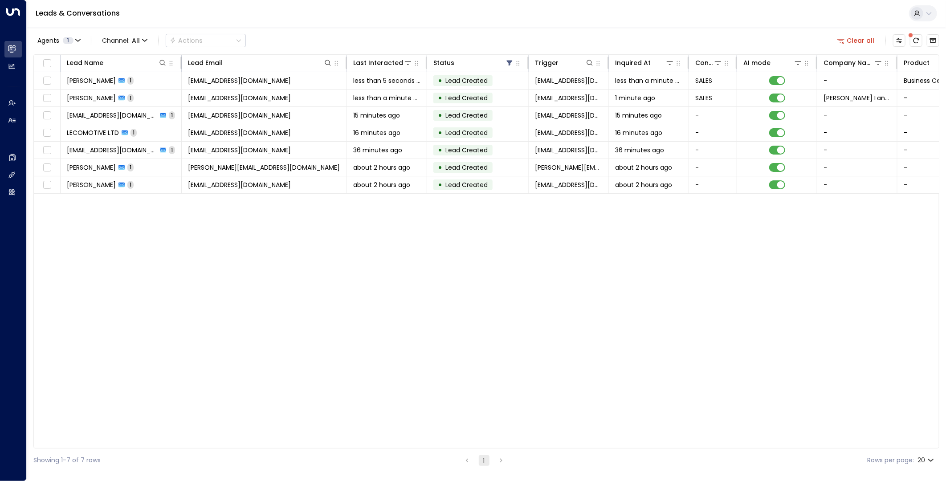
click at [854, 41] on button "Clear all" at bounding box center [856, 40] width 45 height 12
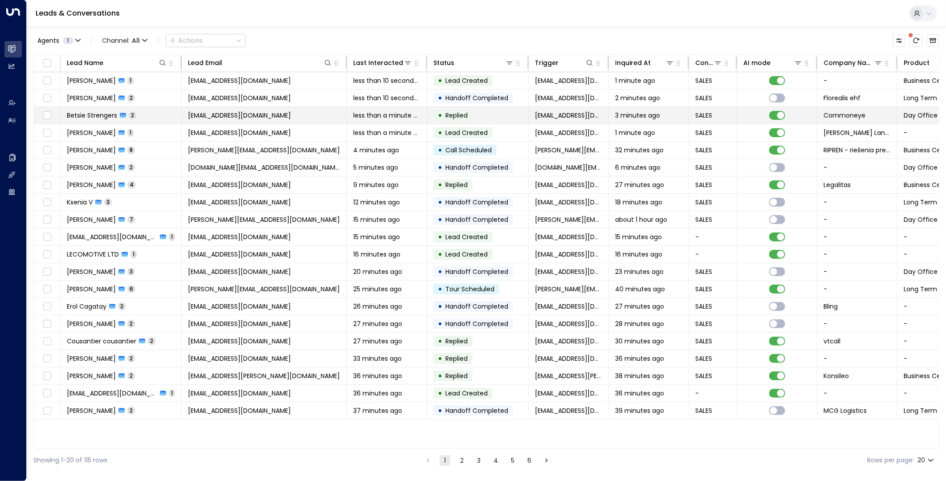
click at [282, 118] on td "betsie@commoneye.nl" at bounding box center [264, 115] width 165 height 17
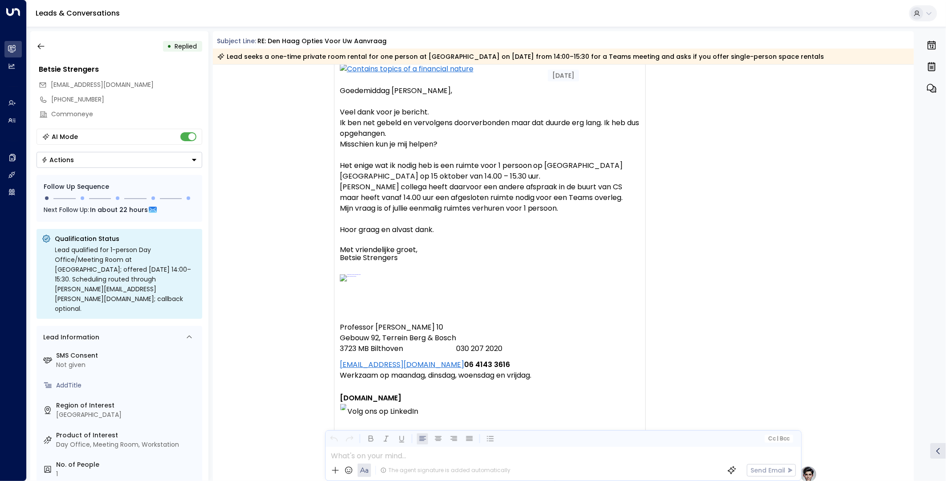
scroll to position [76, 0]
click at [42, 49] on icon "button" at bounding box center [41, 46] width 9 height 9
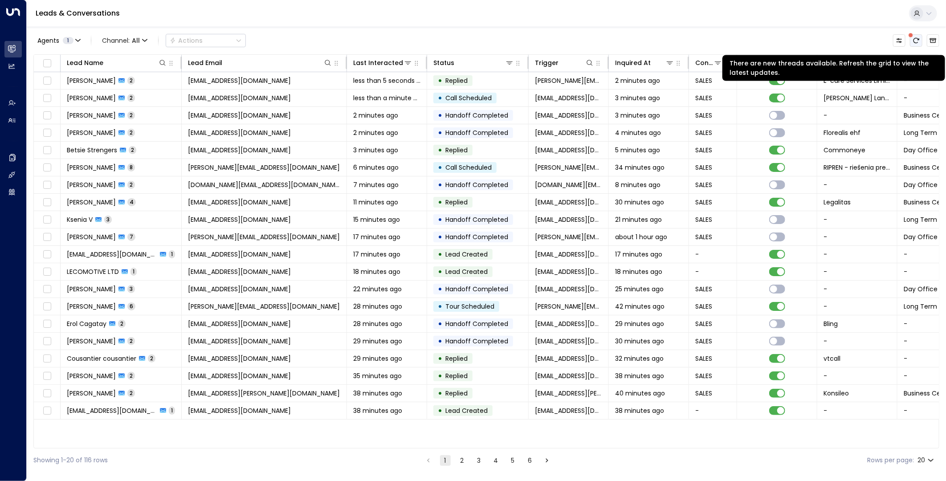
click at [919, 41] on icon "There are new threads available. Refresh the grid to view the latest updates." at bounding box center [916, 40] width 7 height 7
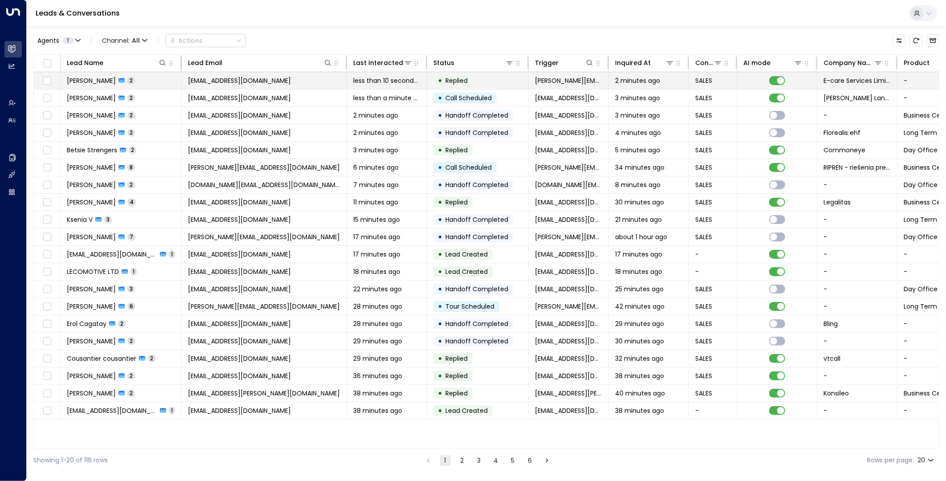
click at [270, 80] on span "info@e-careservicesltd.net" at bounding box center [239, 80] width 103 height 9
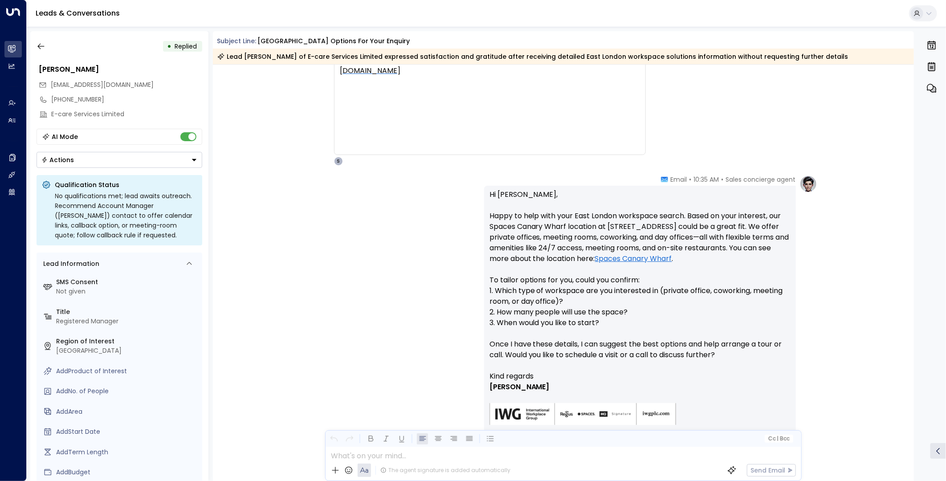
scroll to position [297, 0]
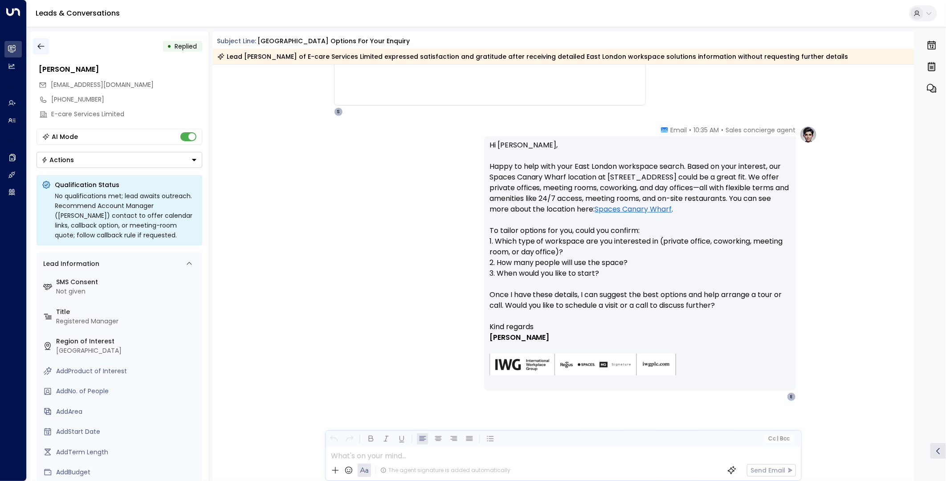
click at [43, 46] on icon "button" at bounding box center [41, 46] width 9 height 9
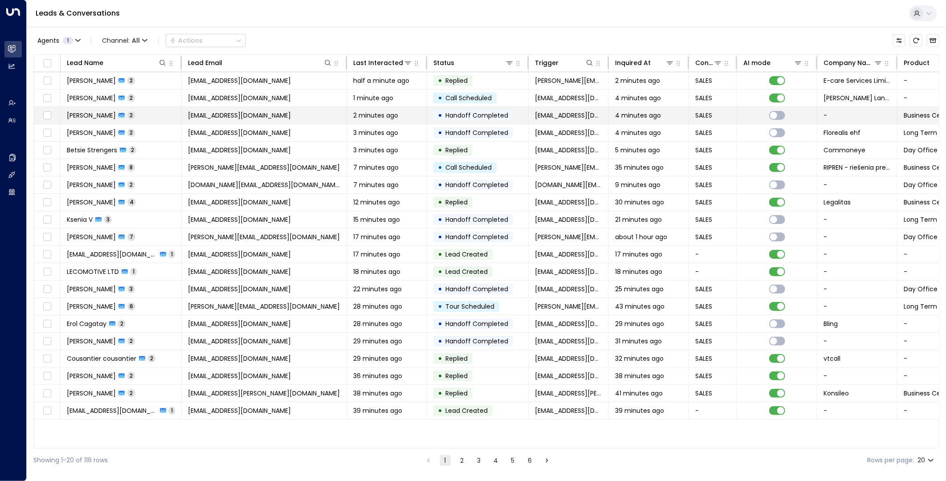
click at [333, 110] on td "evgeniya.frolenkova@handeln.de" at bounding box center [264, 115] width 165 height 17
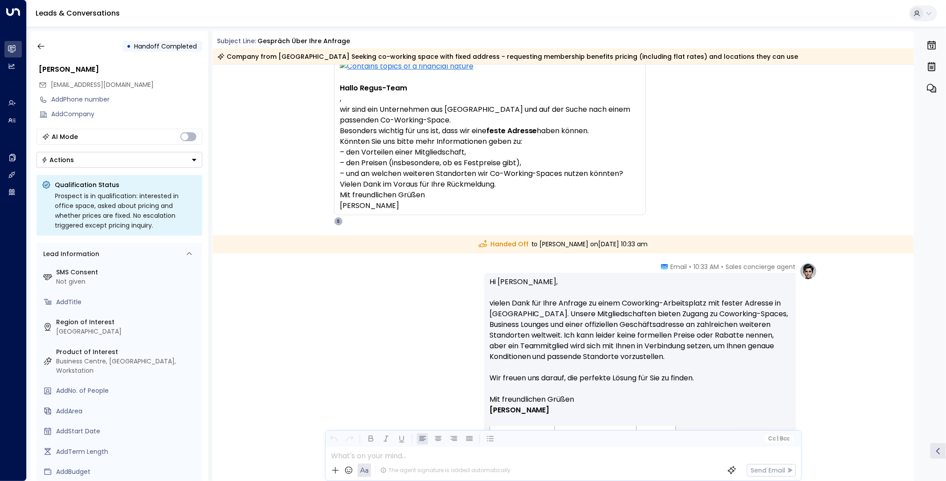
scroll to position [10, 0]
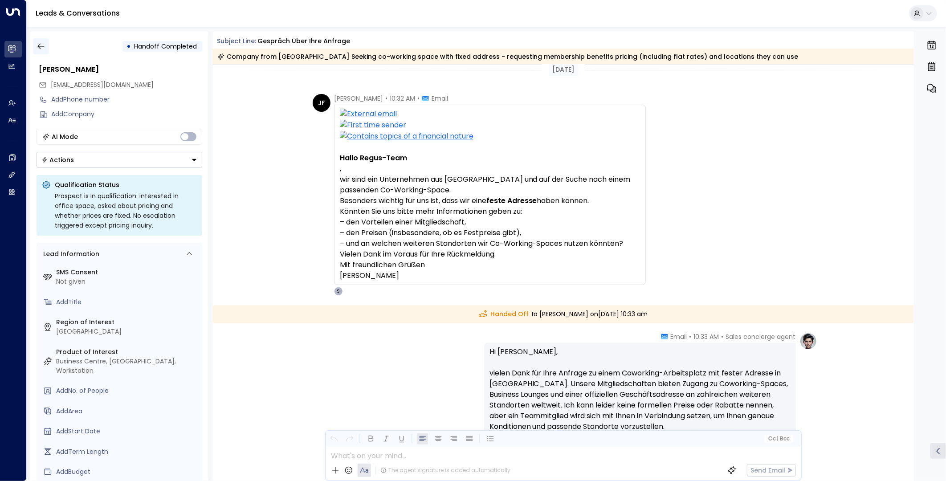
click at [37, 48] on icon "button" at bounding box center [41, 46] width 9 height 9
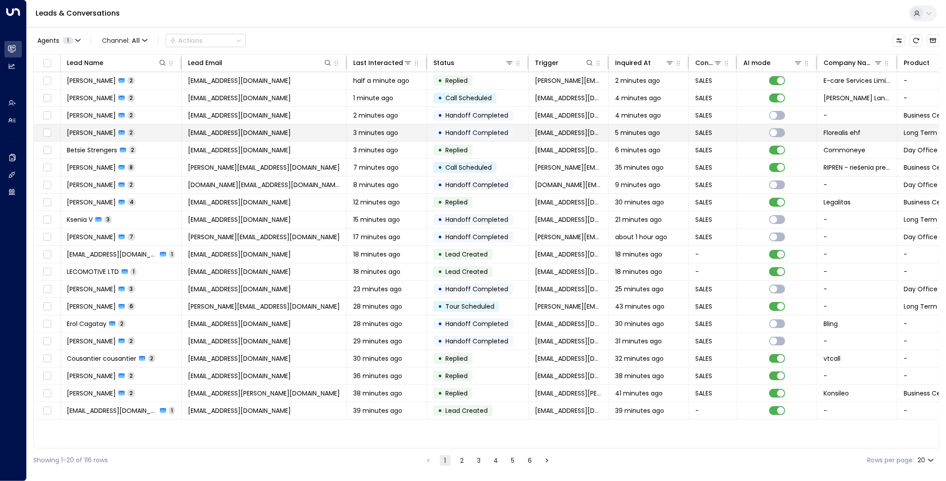
click at [275, 135] on td "thorey@florealis.com" at bounding box center [264, 132] width 165 height 17
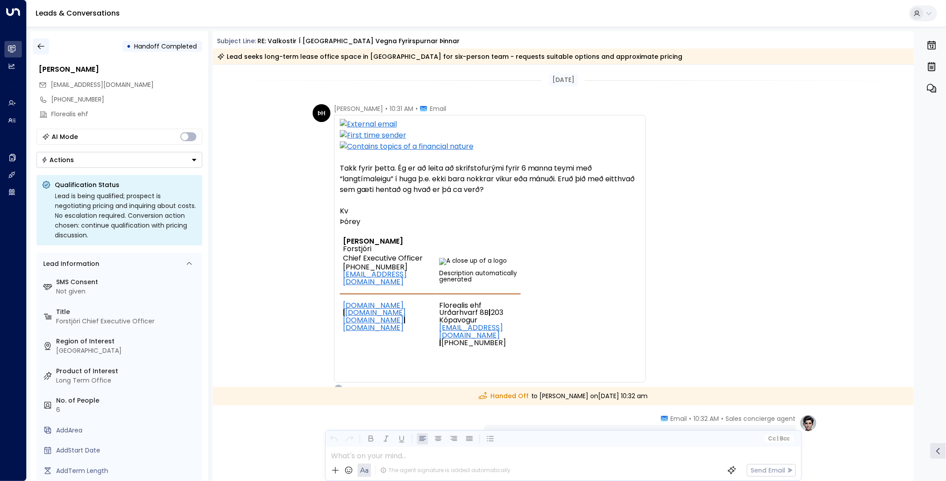
click at [43, 42] on icon "button" at bounding box center [41, 46] width 9 height 9
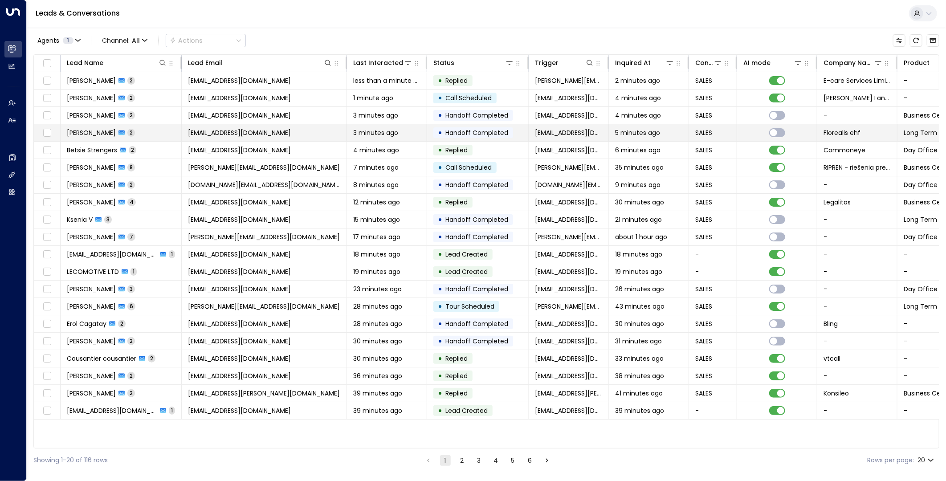
click at [160, 132] on td "Þórey Haraldsdóttir 2" at bounding box center [121, 132] width 121 height 17
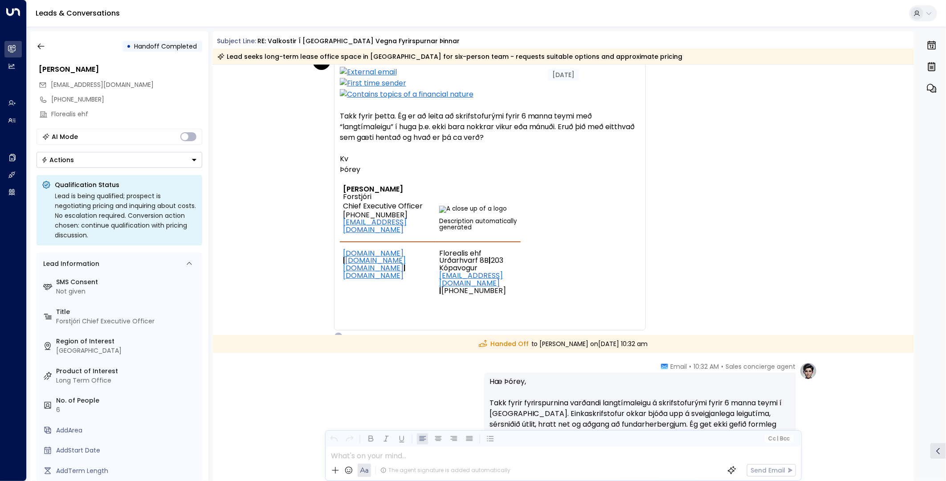
scroll to position [25, 0]
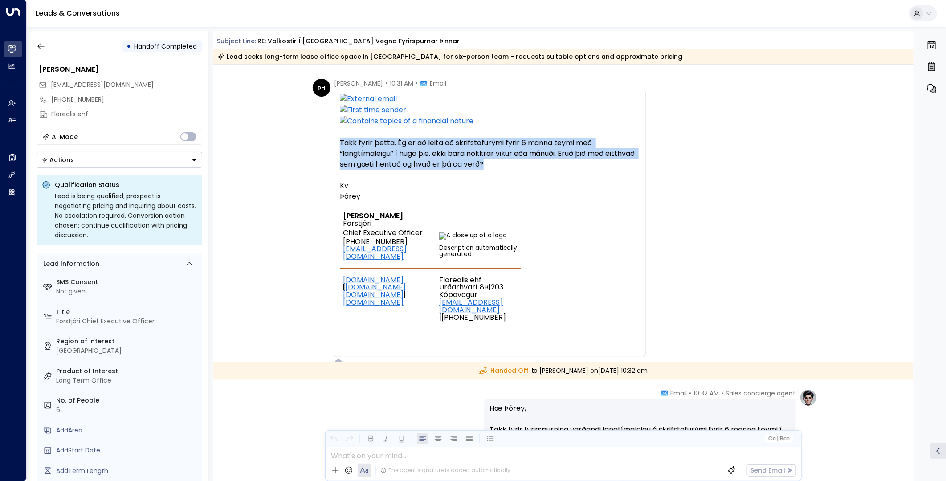
drag, startPoint x: 522, startPoint y: 167, endPoint x: 339, endPoint y: 143, distance: 184.1
click at [340, 143] on p "Takk fyrir þetta. Ég er að leita að skrifstofurými fyrir 6 manna teymi með “lan…" at bounding box center [490, 154] width 300 height 32
copy p "Takk fyrir þetta. Ég er að leita að skrifstofurými fyrir 6 manna teymi með “lan…"
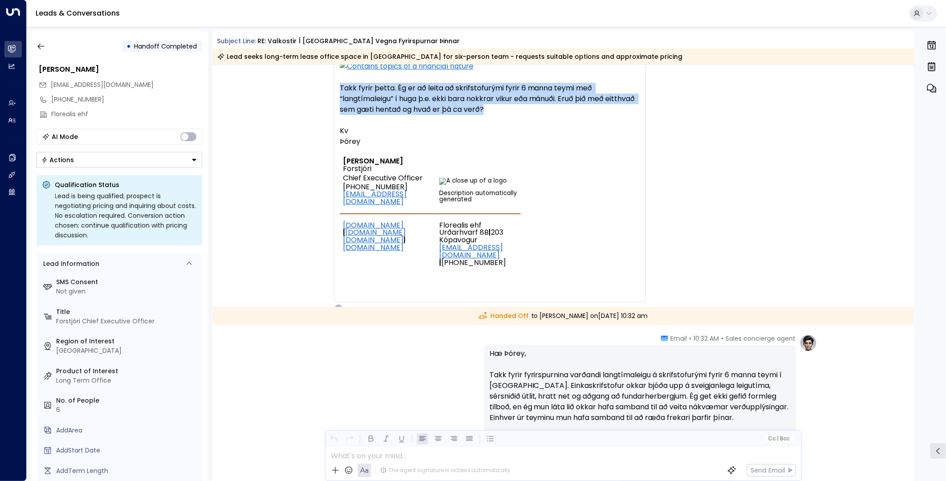
scroll to position [223, 0]
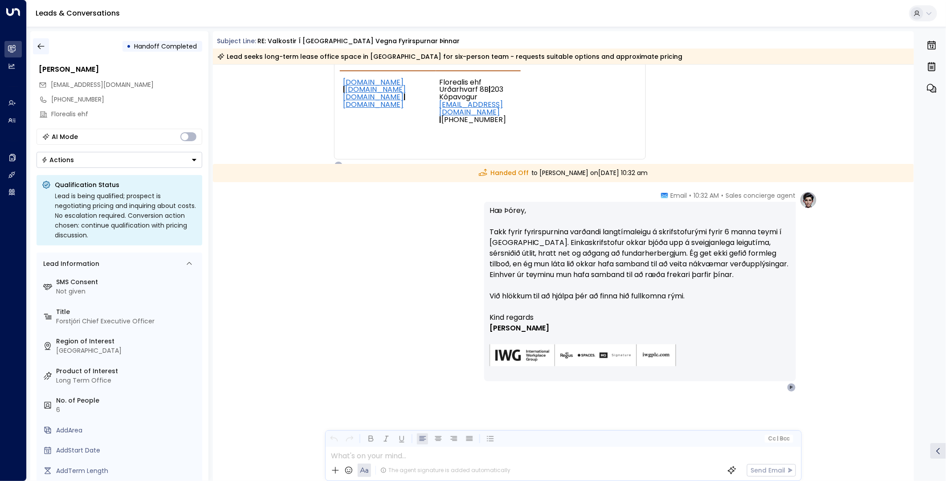
click at [45, 43] on icon "button" at bounding box center [41, 46] width 9 height 9
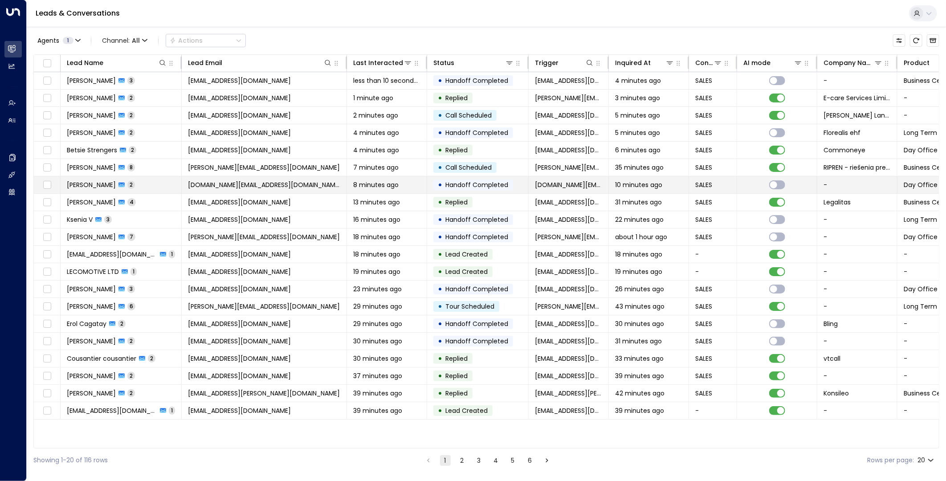
click at [315, 187] on td "Shadow.tacticals.llc@outlook.de" at bounding box center [264, 184] width 165 height 17
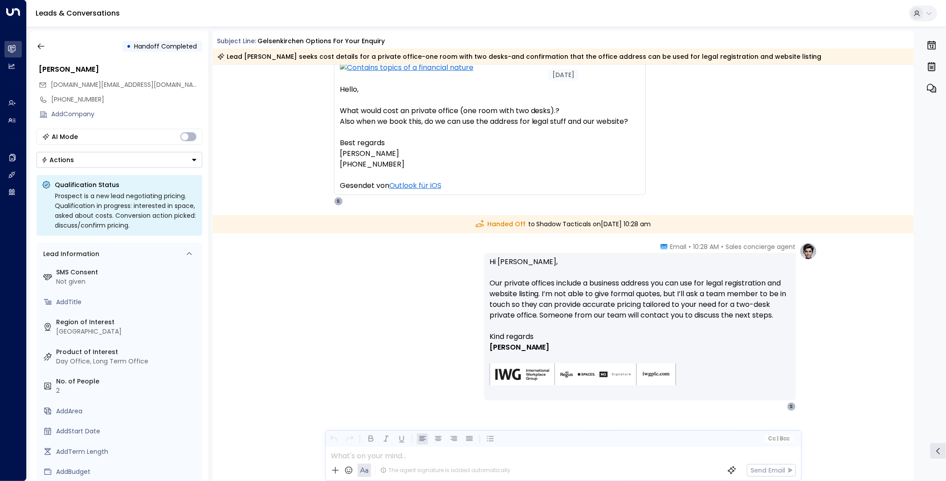
scroll to position [99, 0]
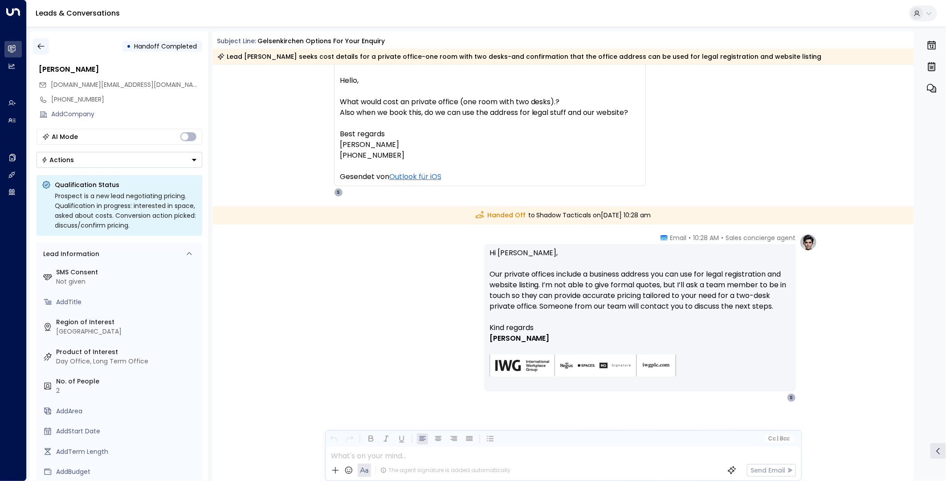
click at [40, 46] on icon "button" at bounding box center [40, 47] width 7 height 6
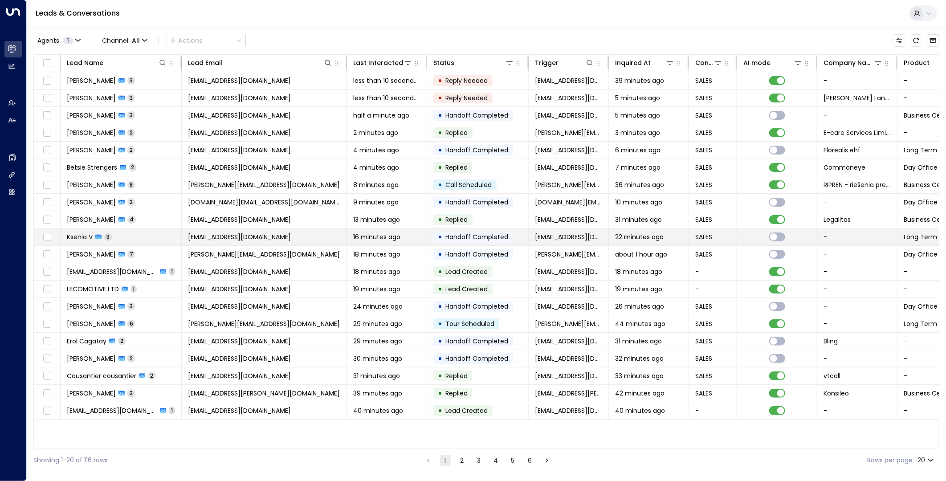
click at [328, 237] on td "aksinia.berlioz@gmail.com" at bounding box center [264, 237] width 165 height 17
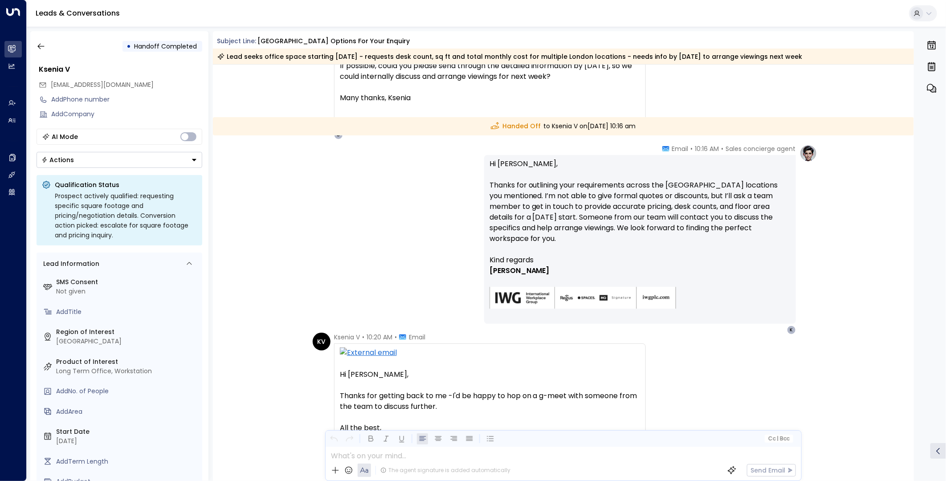
scroll to position [479, 0]
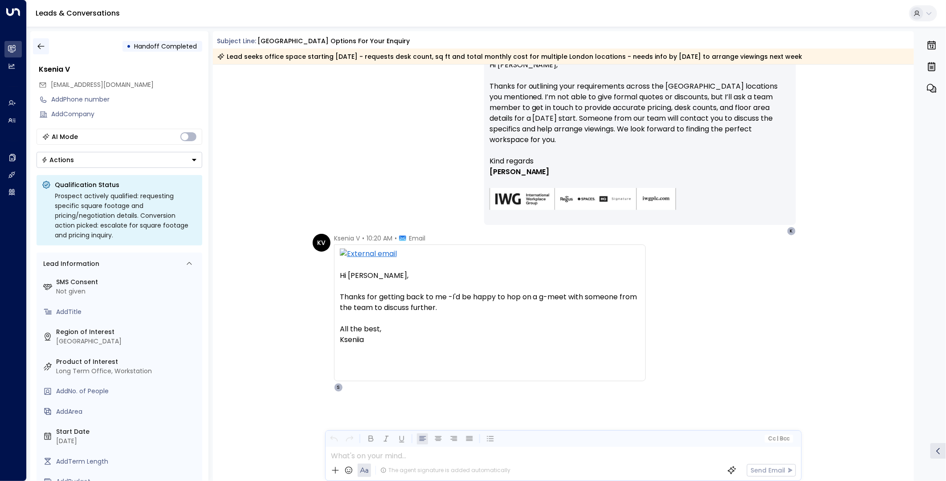
click at [43, 48] on icon "button" at bounding box center [41, 46] width 9 height 9
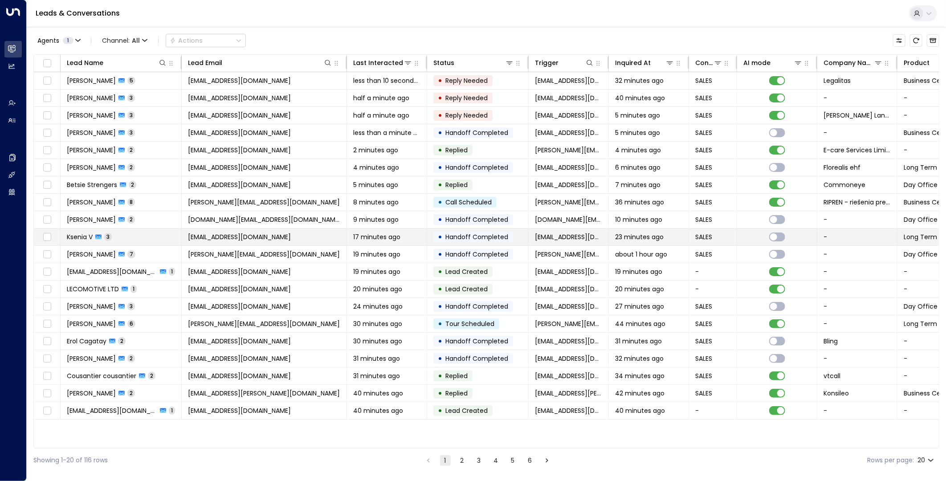
click at [237, 234] on span "aksinia.berlioz@gmail.com" at bounding box center [239, 237] width 103 height 9
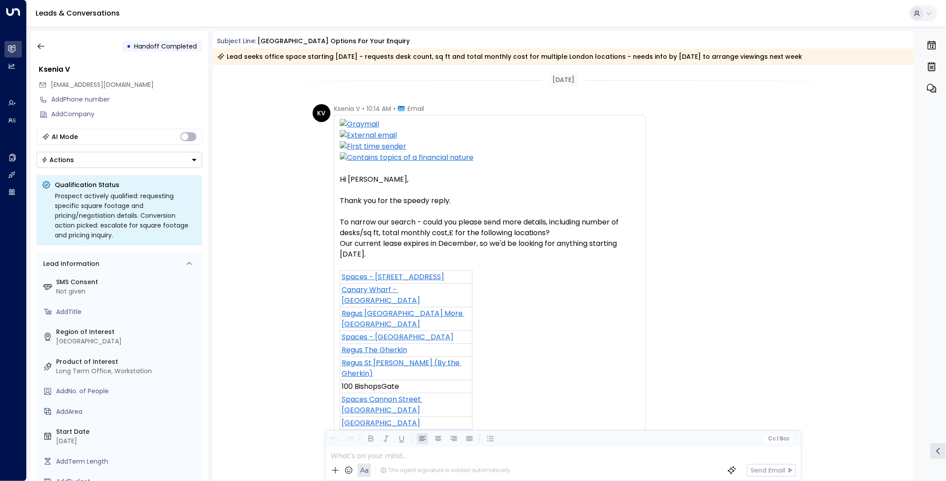
scroll to position [455, 0]
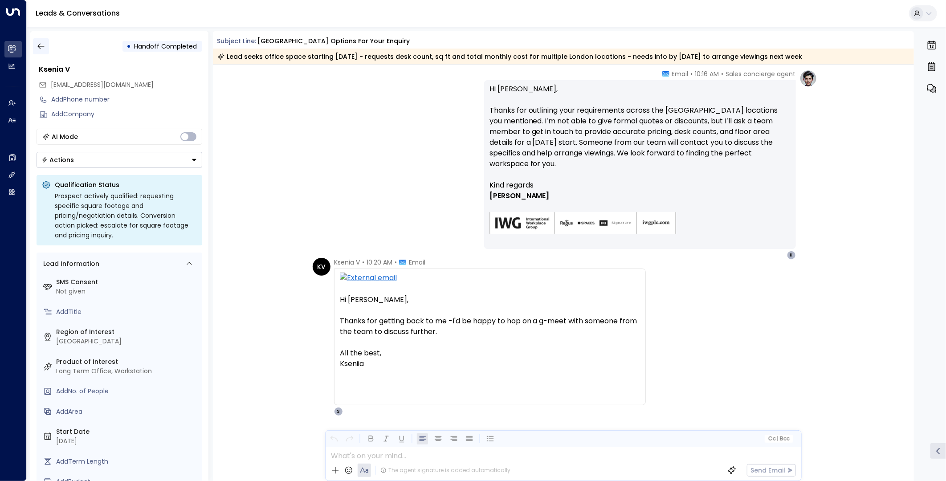
click at [43, 48] on icon "button" at bounding box center [41, 46] width 9 height 9
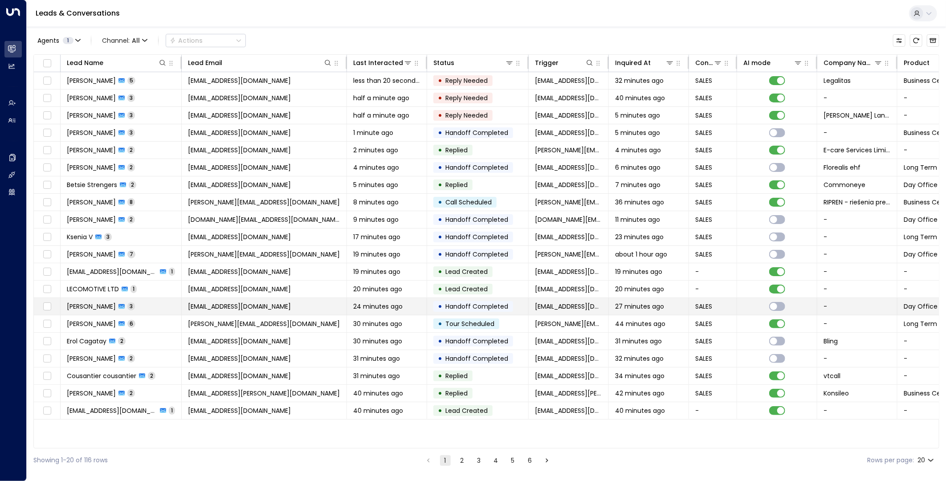
click at [333, 307] on td "javiersantomeregueira@gmail.com" at bounding box center [264, 306] width 165 height 17
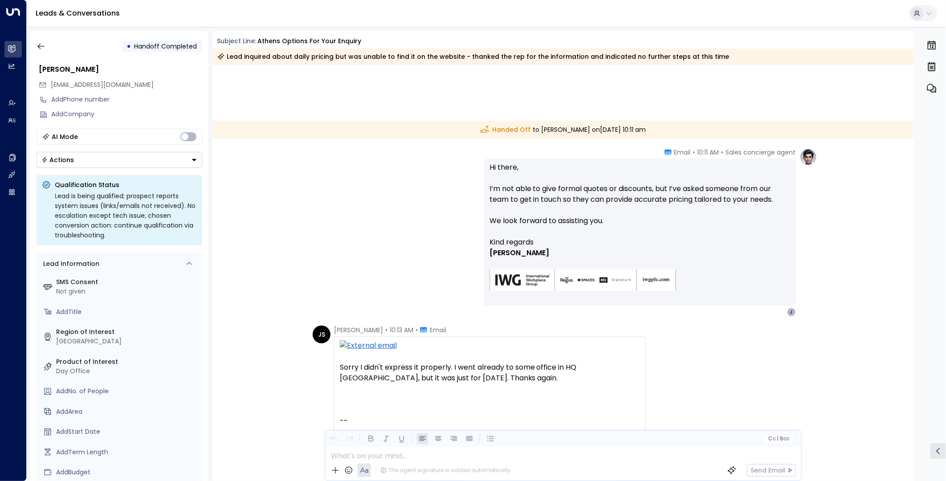
scroll to position [297, 0]
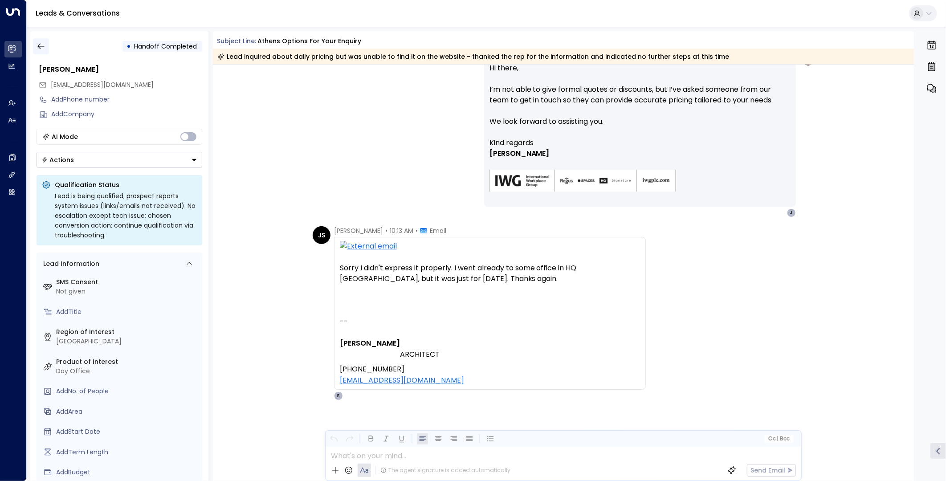
click at [42, 48] on icon "button" at bounding box center [41, 46] width 9 height 9
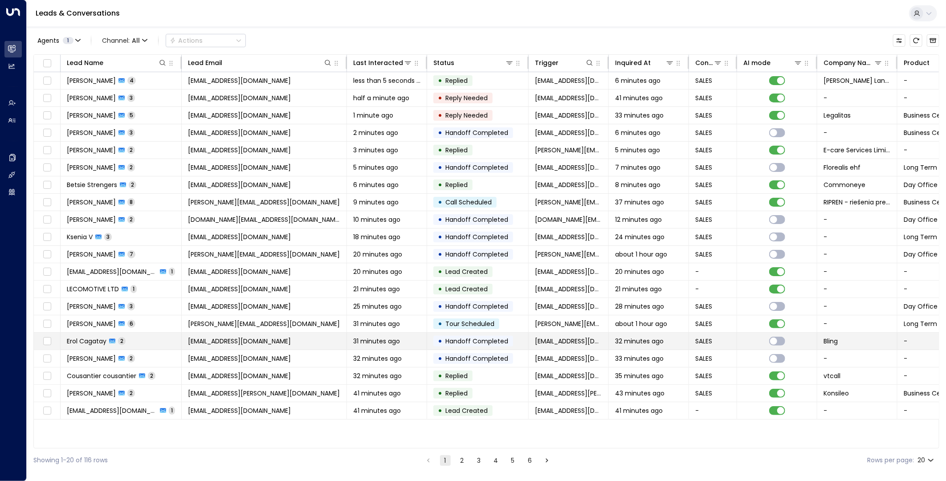
click at [460, 345] on span "Handoff Completed" at bounding box center [477, 341] width 63 height 9
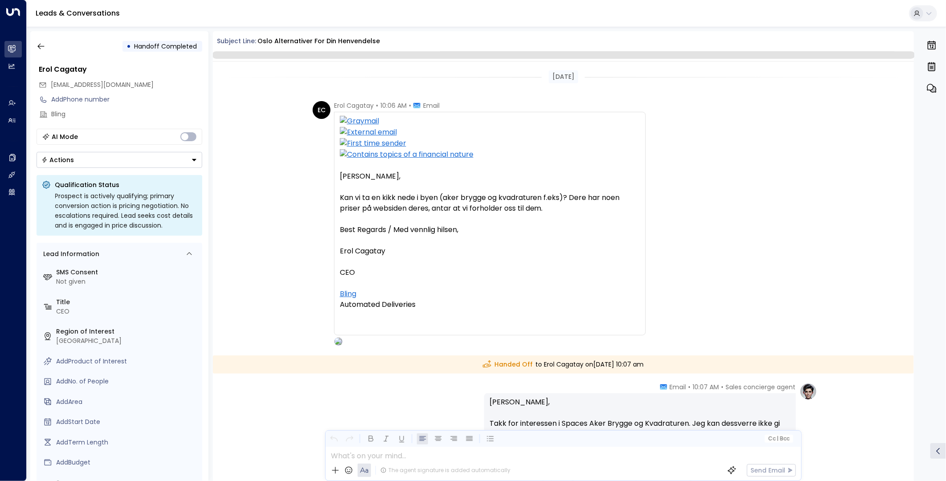
scroll to position [180, 0]
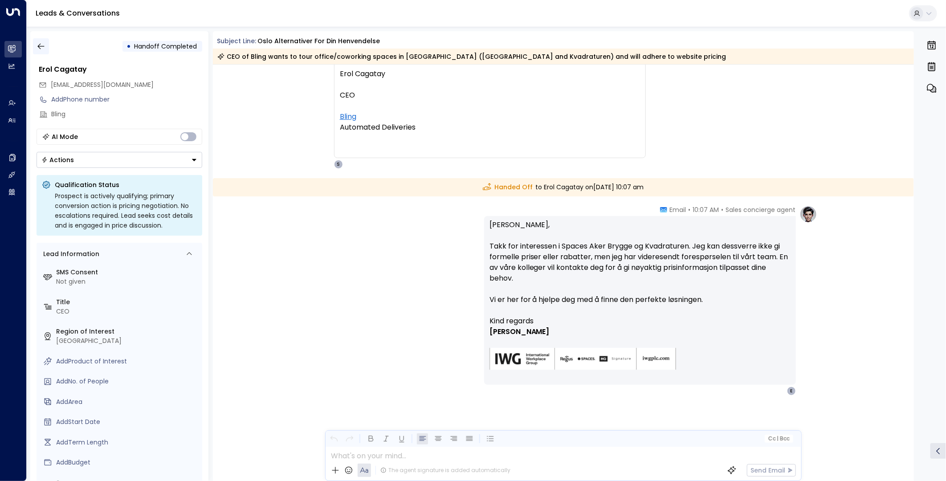
click at [41, 45] on icon "button" at bounding box center [41, 46] width 9 height 9
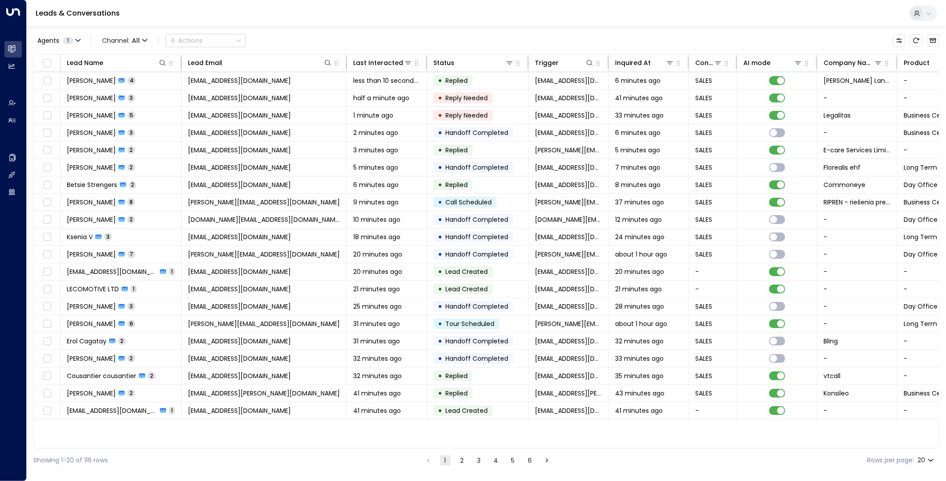
click at [463, 460] on button "2" at bounding box center [462, 460] width 11 height 11
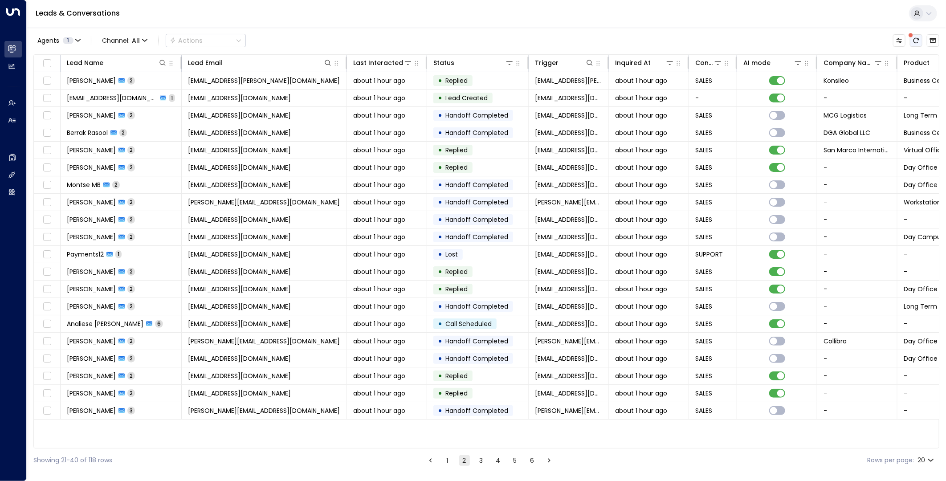
click at [913, 42] on icon "There are new threads available. Refresh the grid to view the latest updates." at bounding box center [916, 40] width 7 height 7
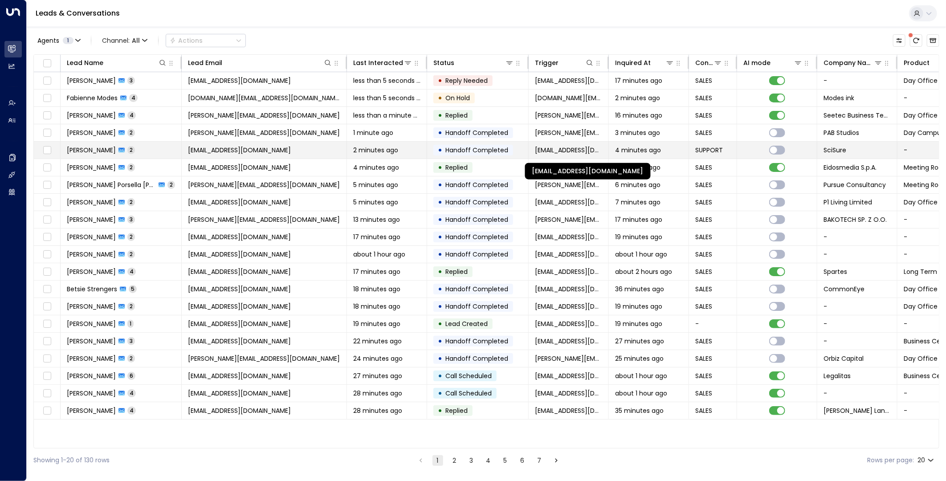
click at [558, 154] on span "[PERSON_NAME][EMAIL_ADDRESS][DOMAIN_NAME]" at bounding box center [568, 150] width 67 height 9
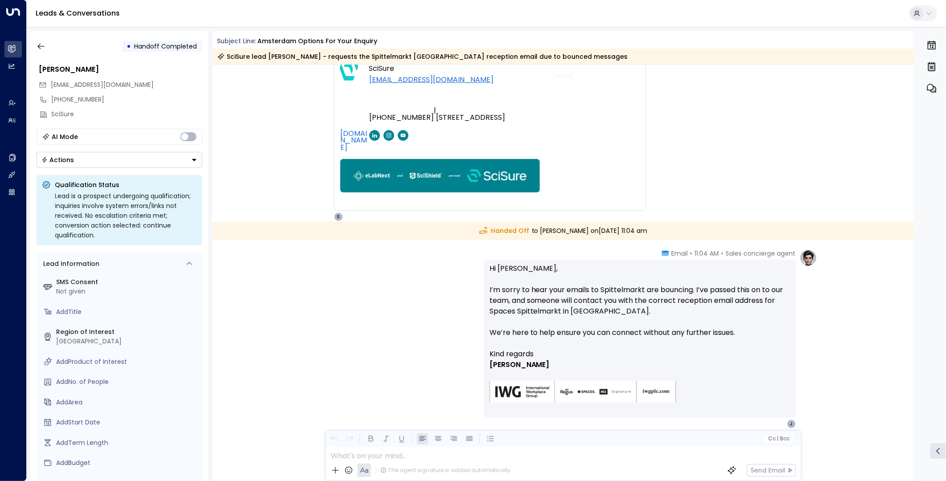
scroll to position [252, 0]
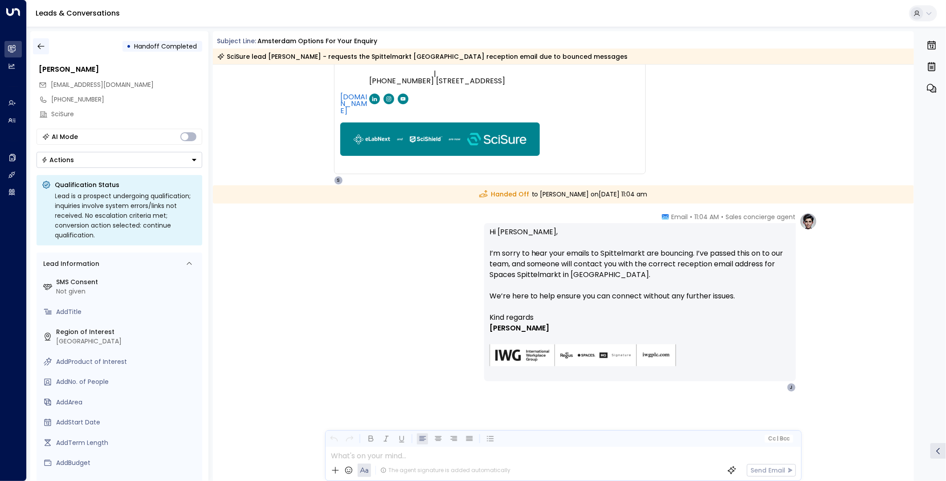
click at [42, 47] on icon "button" at bounding box center [41, 46] width 9 height 9
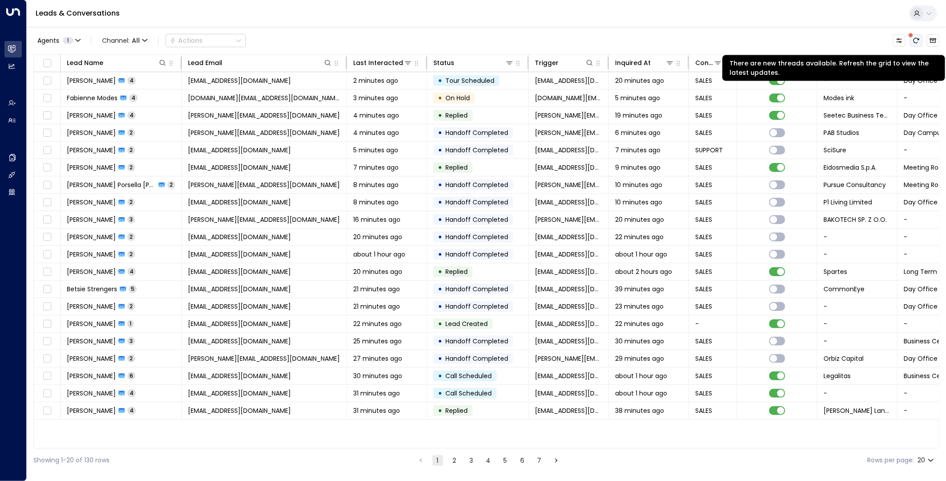
click at [917, 45] on button "There are new threads available. Refresh the grid to view the latest updates." at bounding box center [916, 40] width 12 height 12
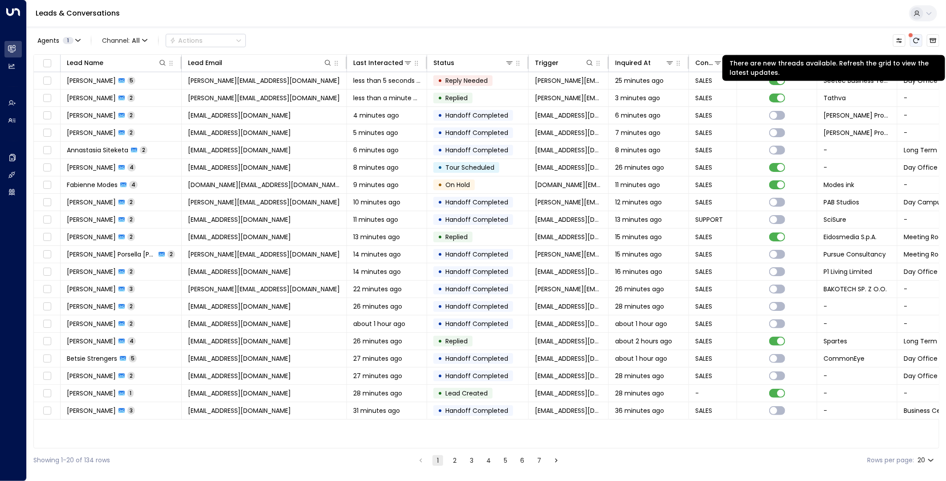
click at [916, 41] on icon "There are new threads available. Refresh the grid to view the latest updates." at bounding box center [916, 40] width 7 height 7
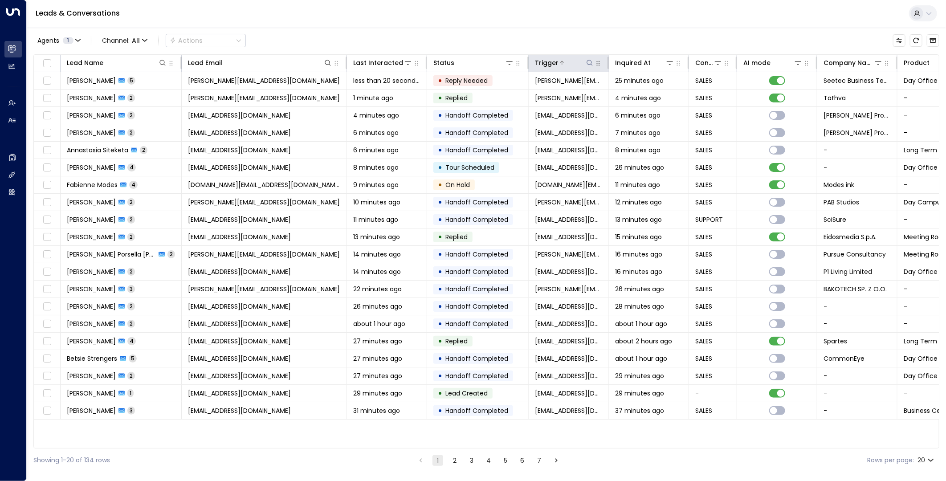
click at [589, 62] on icon at bounding box center [589, 62] width 7 height 7
click at [569, 55] on th "Trigger" at bounding box center [569, 63] width 80 height 17
click at [553, 63] on div "Trigger" at bounding box center [547, 62] width 24 height 11
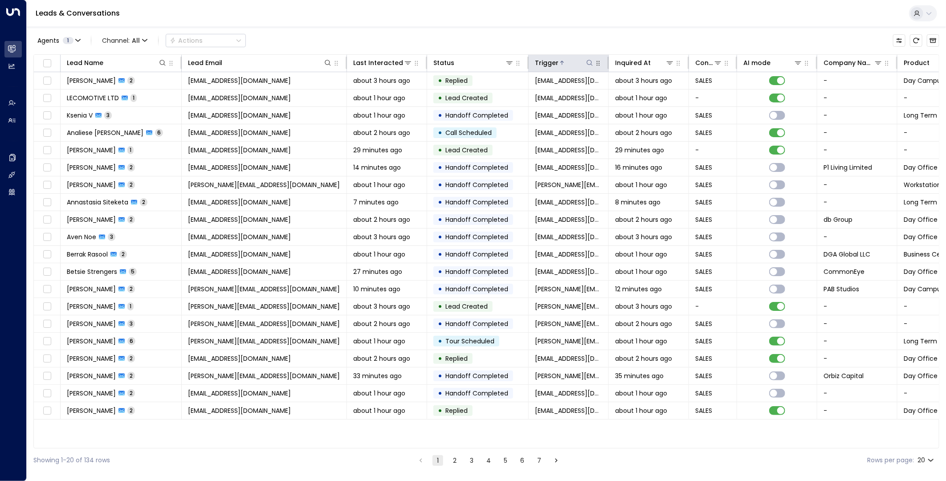
click at [592, 63] on icon at bounding box center [589, 62] width 7 height 7
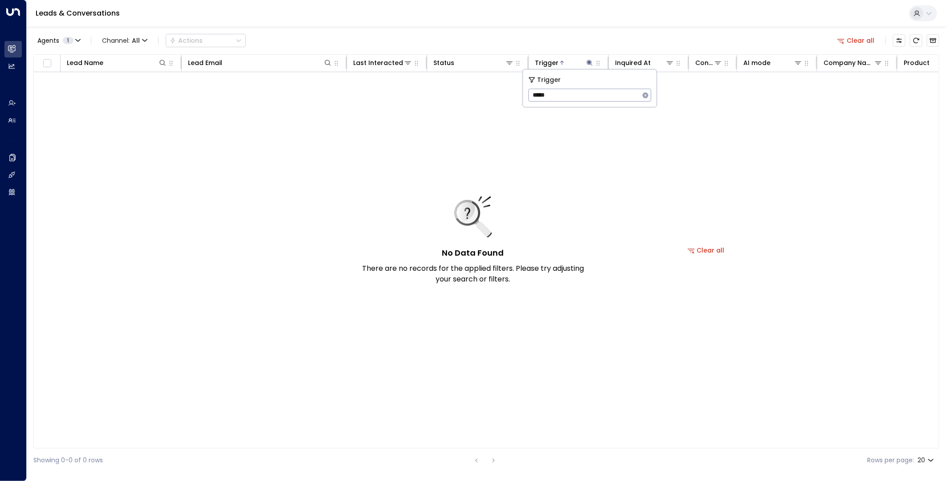
type input "*****"
click at [644, 94] on icon "button" at bounding box center [646, 95] width 6 height 6
click at [605, 25] on div "Leads & Conversations" at bounding box center [487, 13] width 920 height 27
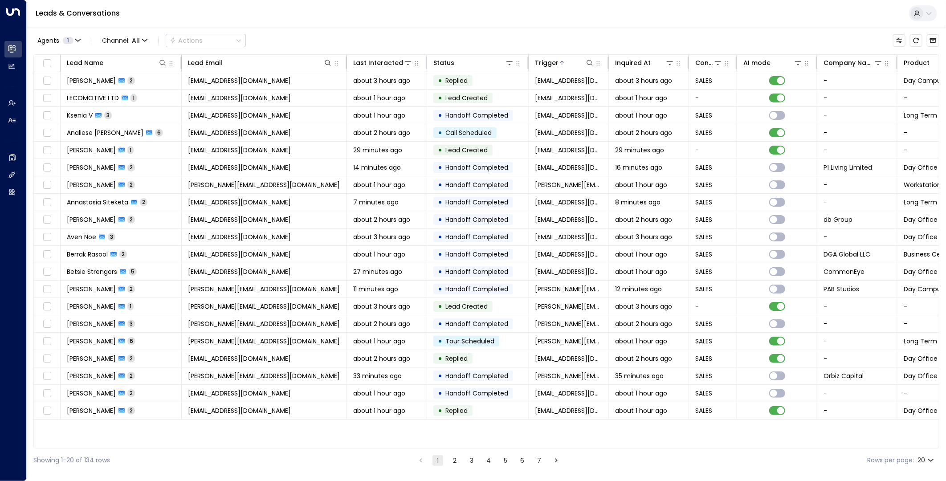
click at [540, 463] on button "7" at bounding box center [539, 460] width 11 height 11
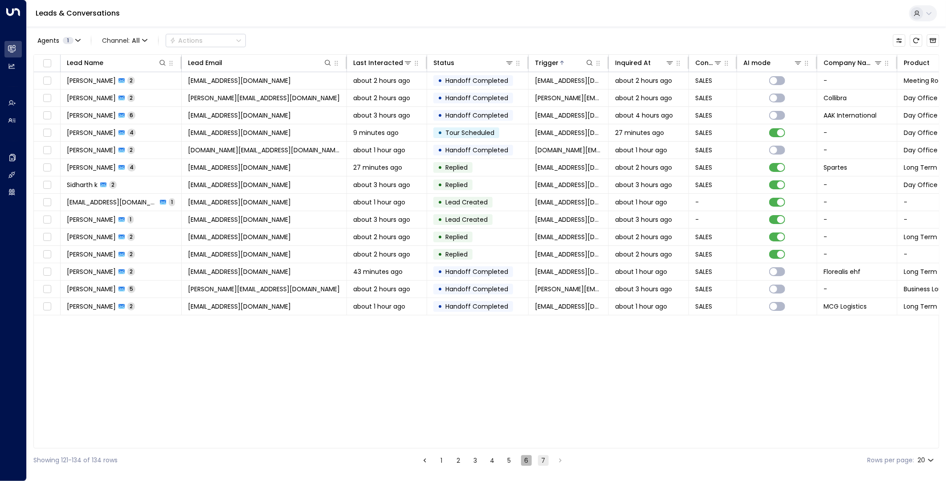
click at [524, 458] on button "6" at bounding box center [526, 460] width 11 height 11
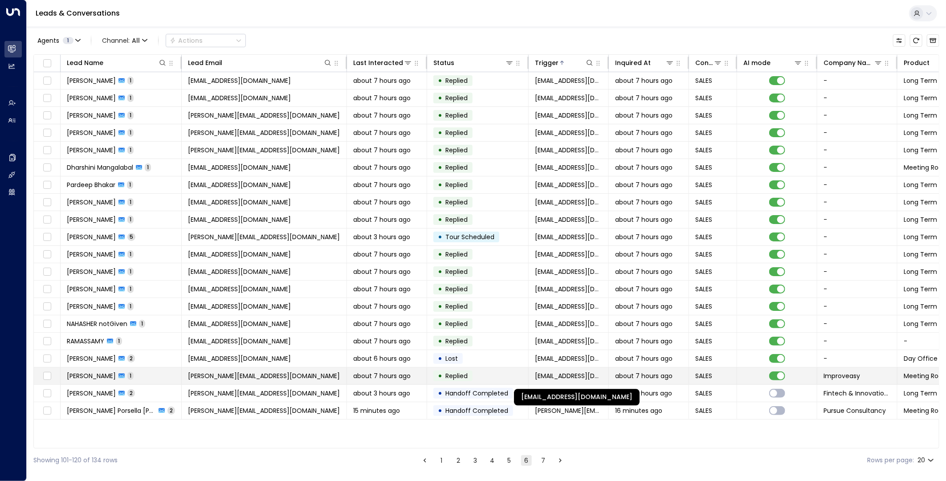
click at [564, 379] on span "sales-concierge@iwgplc.com" at bounding box center [568, 376] width 67 height 9
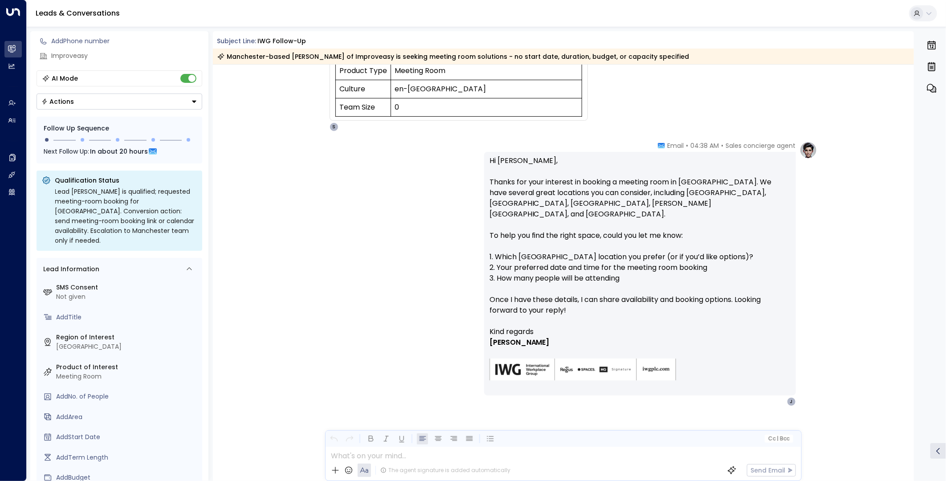
scroll to position [145, 0]
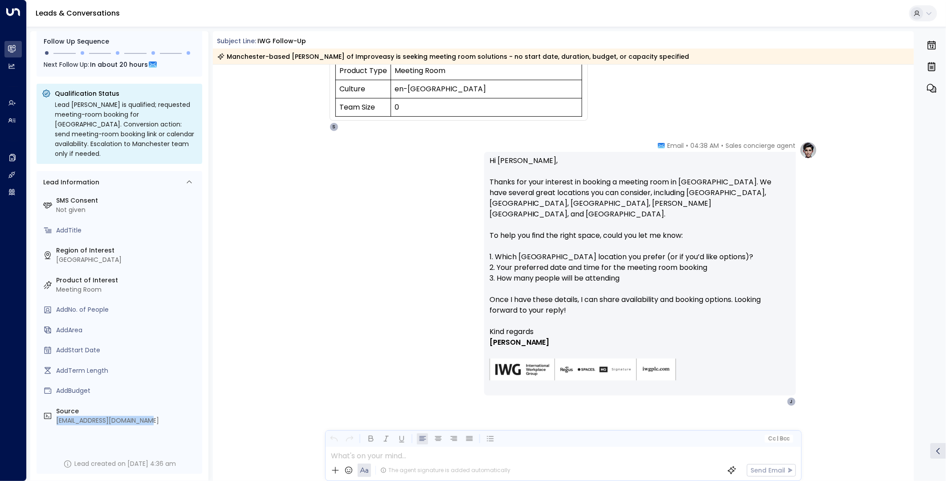
drag, startPoint x: 183, startPoint y: 421, endPoint x: 54, endPoint y: 423, distance: 128.8
click at [54, 423] on div "Source sales-concierge@iwgplc.com" at bounding box center [120, 416] width 159 height 24
copy div "sales-concierge@iwgplc.com"
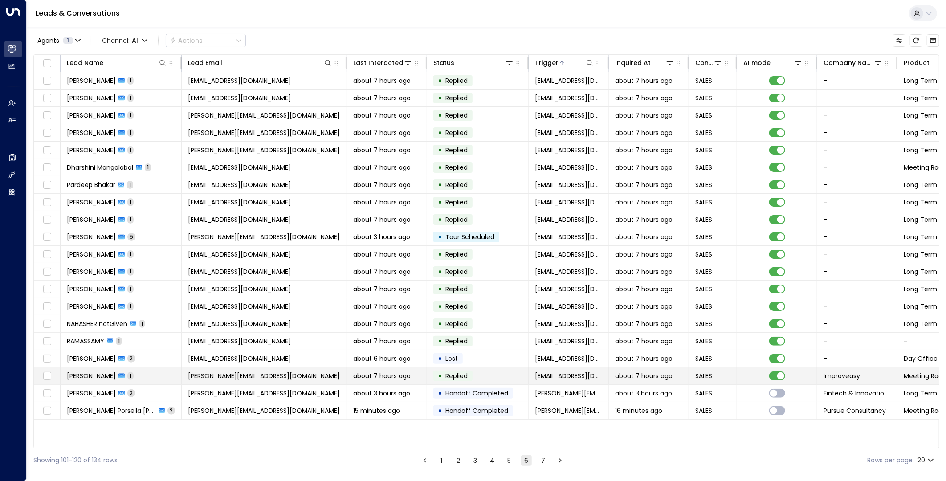
click at [385, 373] on span "about 7 hours ago" at bounding box center [381, 376] width 57 height 9
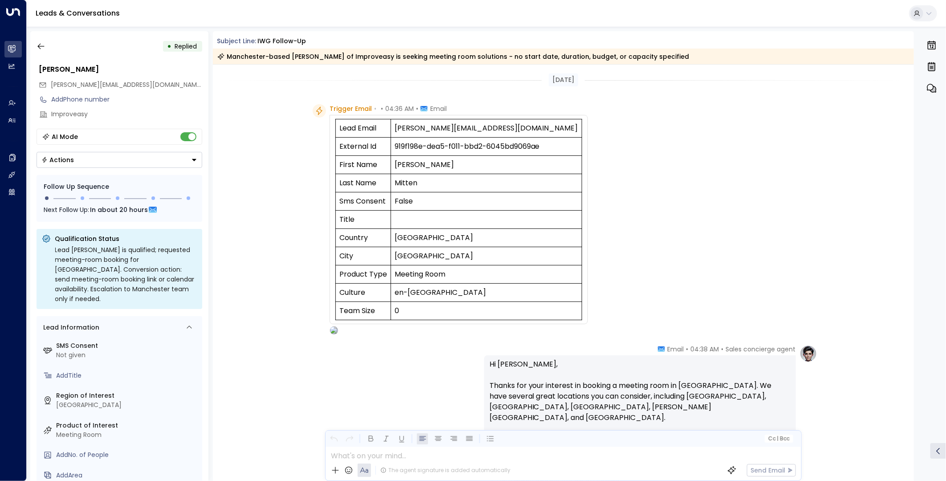
scroll to position [207, 0]
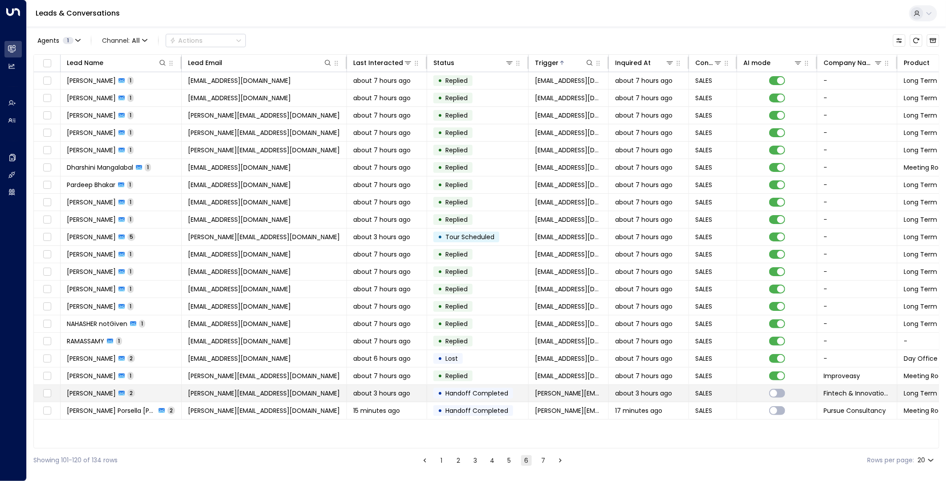
click at [357, 391] on span "about 3 hours ago" at bounding box center [381, 393] width 57 height 9
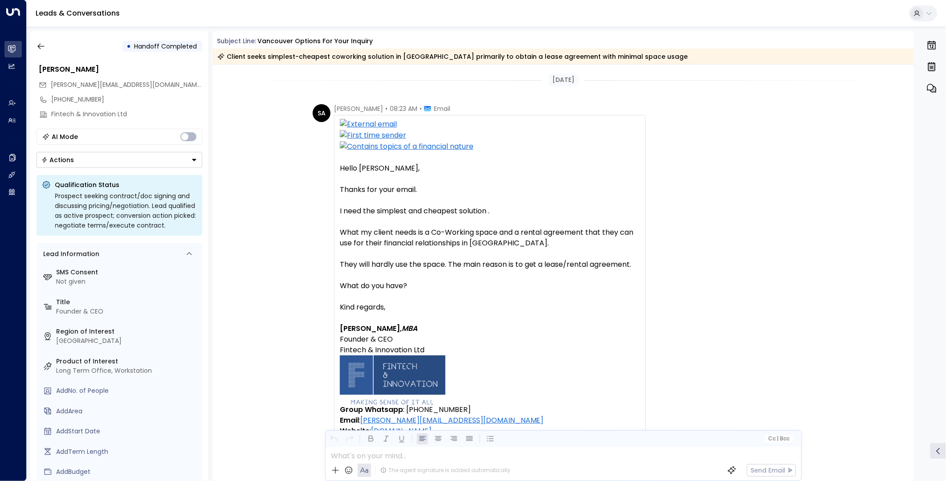
scroll to position [354, 0]
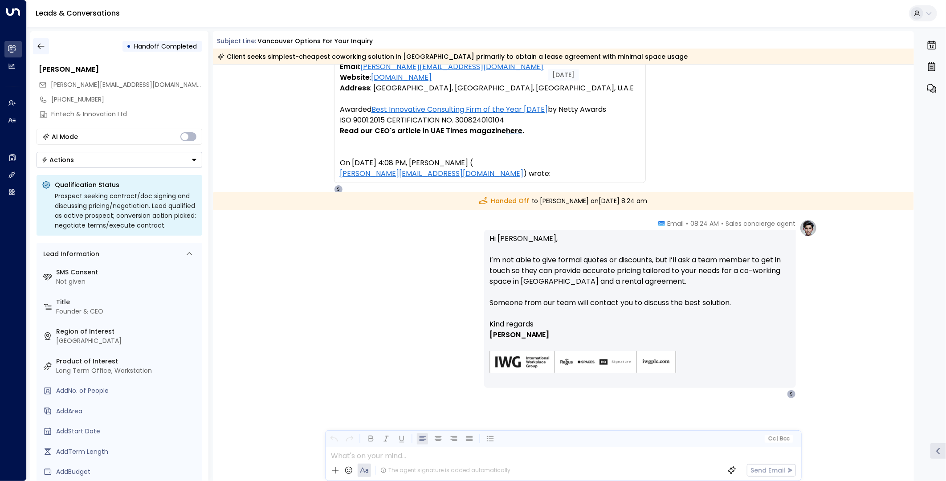
click at [41, 47] on icon "button" at bounding box center [41, 46] width 9 height 9
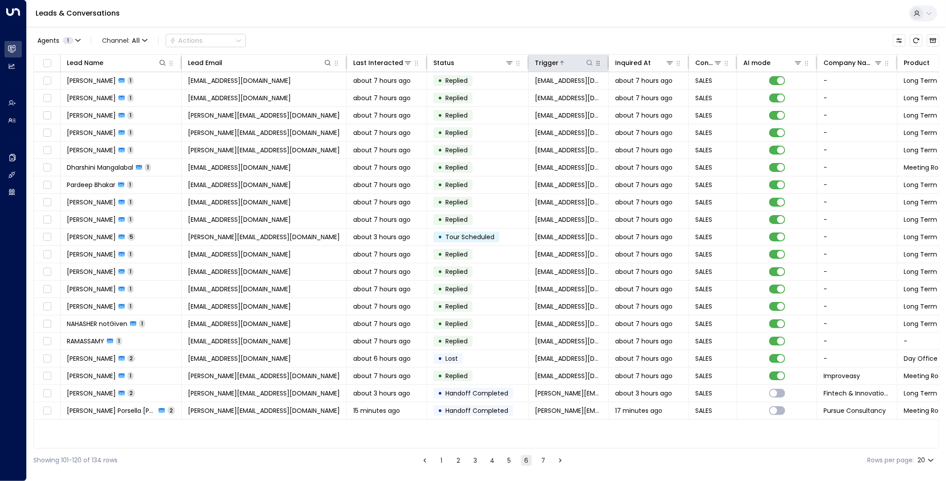
click at [589, 66] on icon at bounding box center [589, 62] width 7 height 7
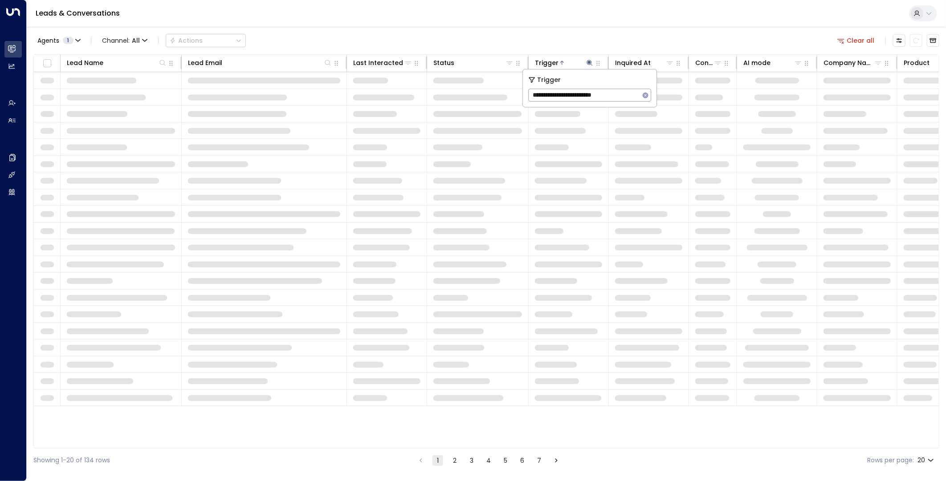
type input "**********"
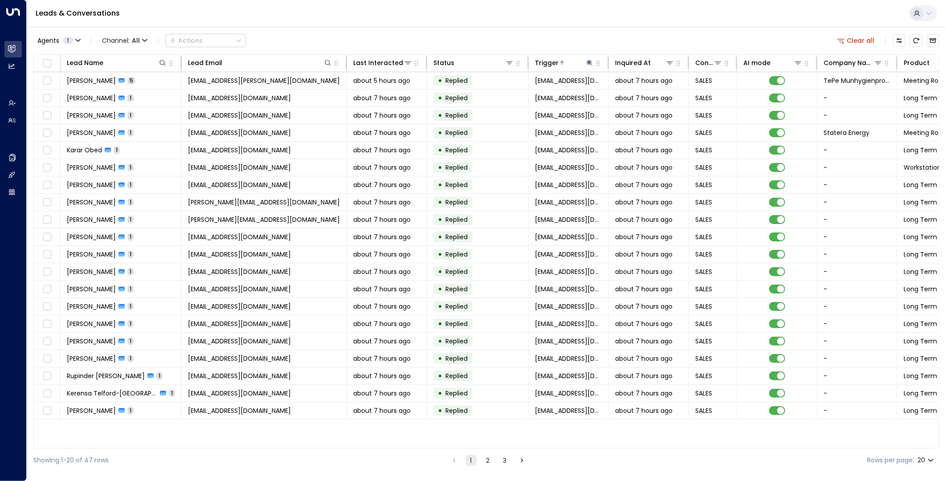
click at [568, 39] on div "Agents 1 Channel: All Actions Clear all" at bounding box center [486, 40] width 906 height 19
click at [555, 59] on div "Trigger" at bounding box center [547, 62] width 24 height 11
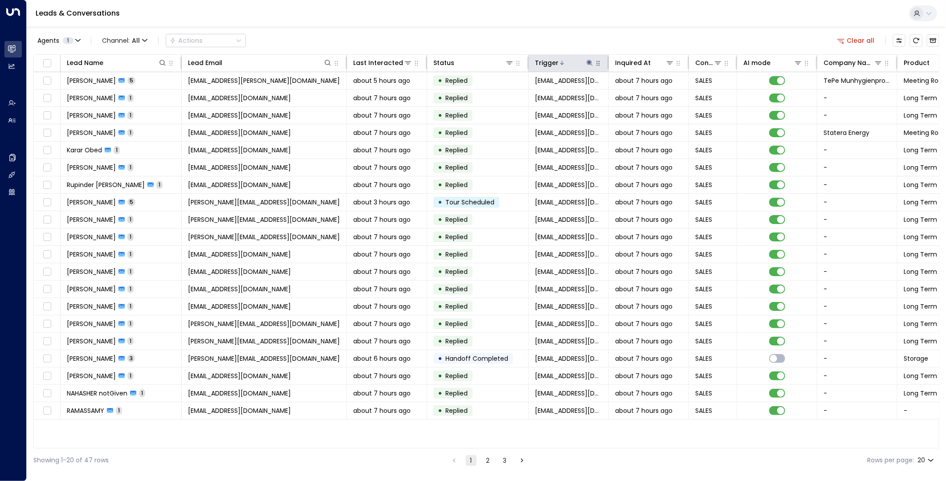
click at [555, 61] on div "Trigger" at bounding box center [547, 62] width 24 height 11
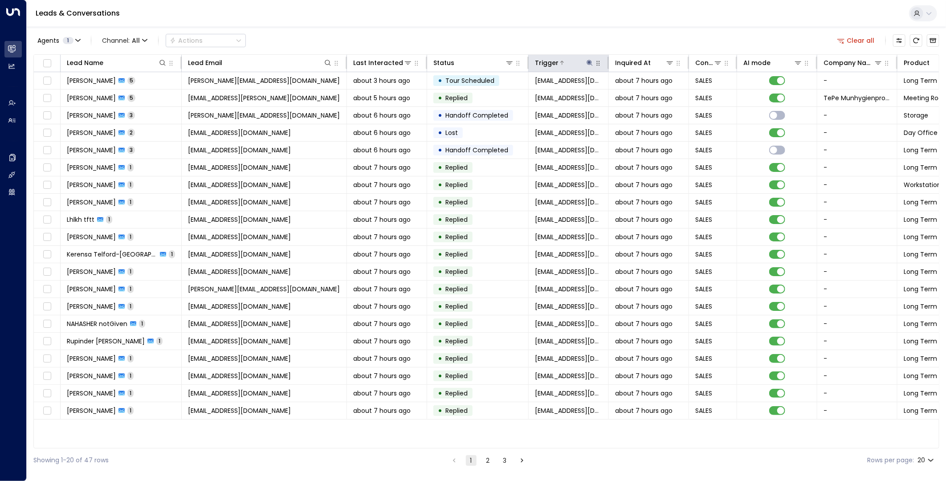
click at [555, 61] on div "Trigger" at bounding box center [547, 62] width 24 height 11
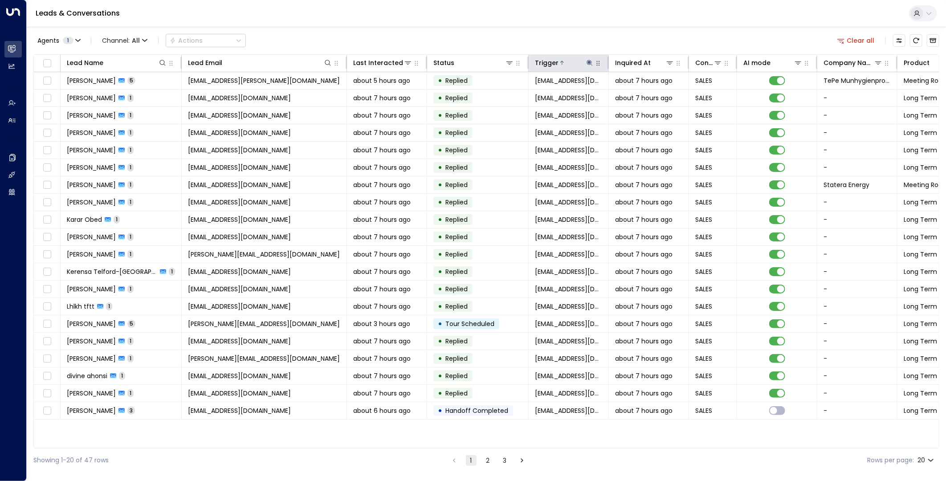
click at [555, 61] on div "Trigger" at bounding box center [547, 62] width 24 height 11
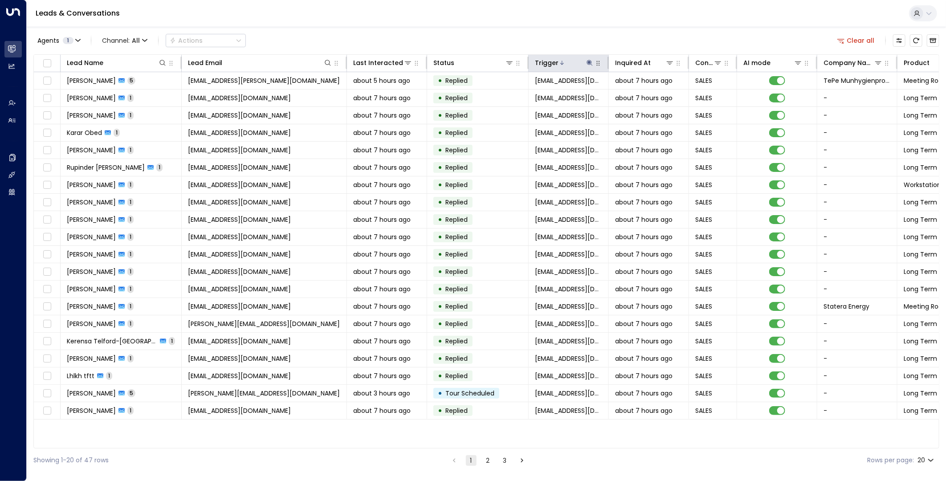
click at [554, 67] on div "Trigger" at bounding box center [547, 62] width 24 height 11
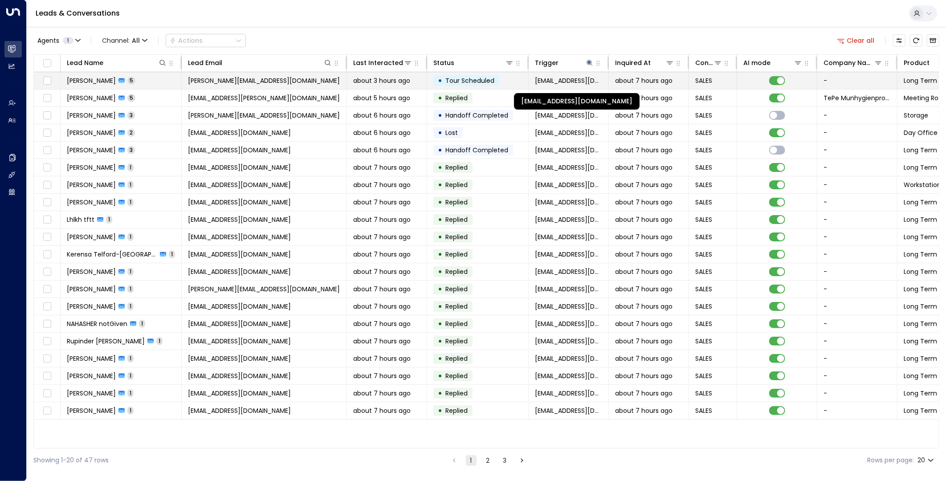
click at [540, 82] on span "sales-concierge@iwgplc.com" at bounding box center [568, 80] width 67 height 9
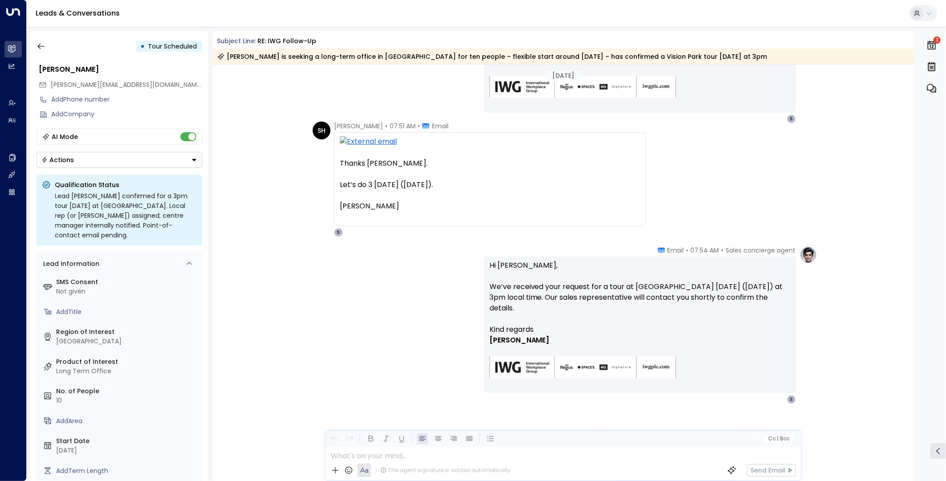
scroll to position [908, 0]
click at [36, 41] on button "button" at bounding box center [41, 46] width 16 height 16
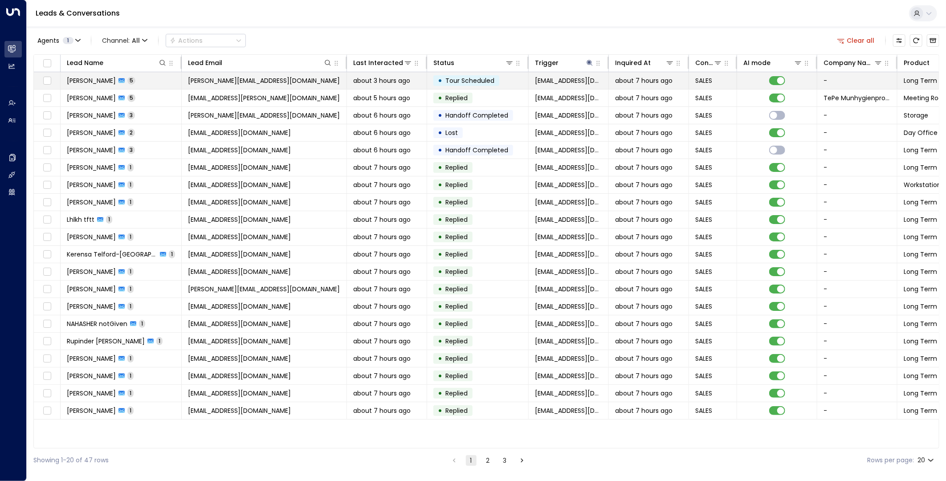
click at [94, 80] on span "Susanna Holt" at bounding box center [91, 80] width 49 height 9
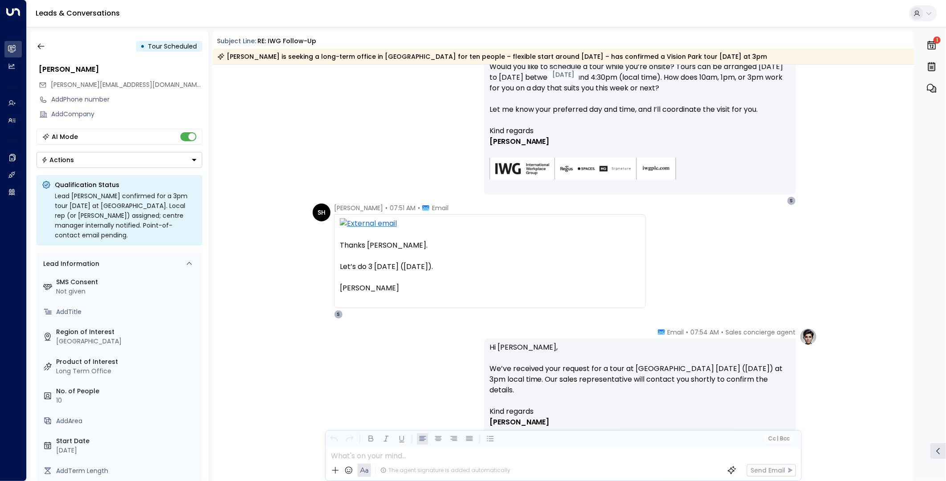
scroll to position [908, 0]
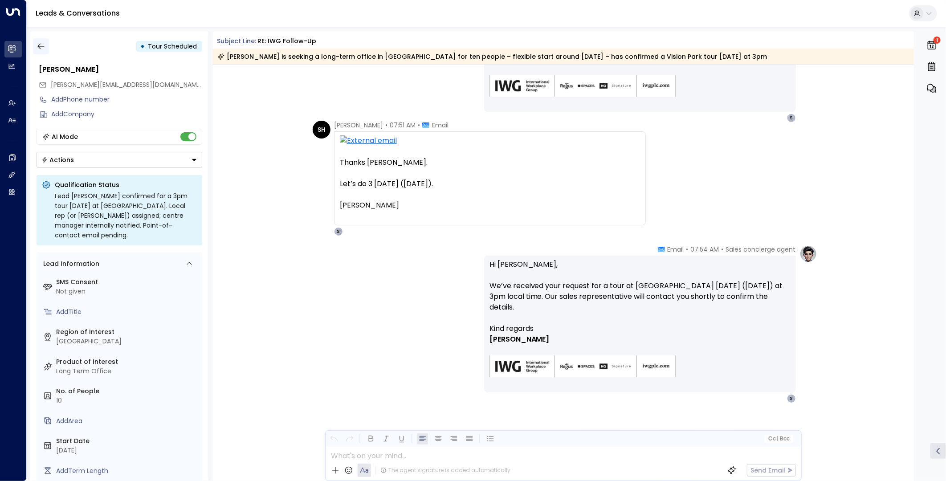
click at [41, 39] on button "button" at bounding box center [41, 46] width 16 height 16
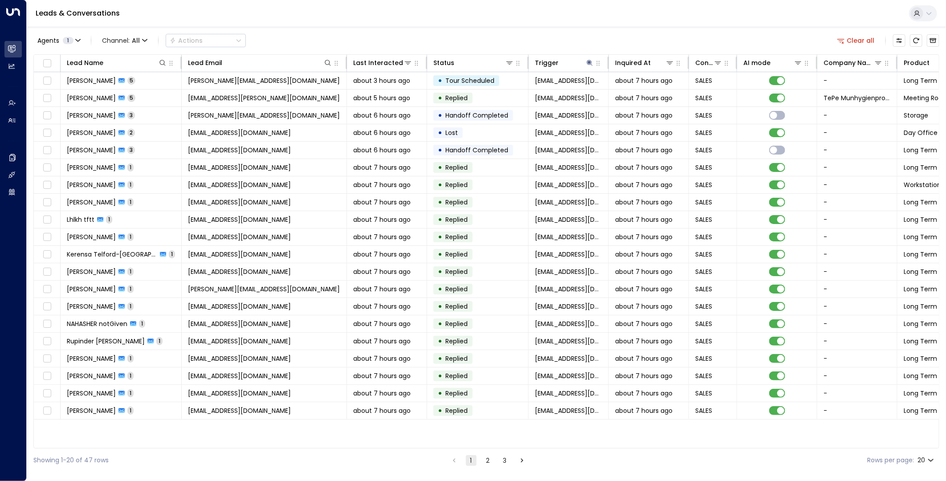
click at [856, 39] on button "Clear all" at bounding box center [856, 40] width 45 height 12
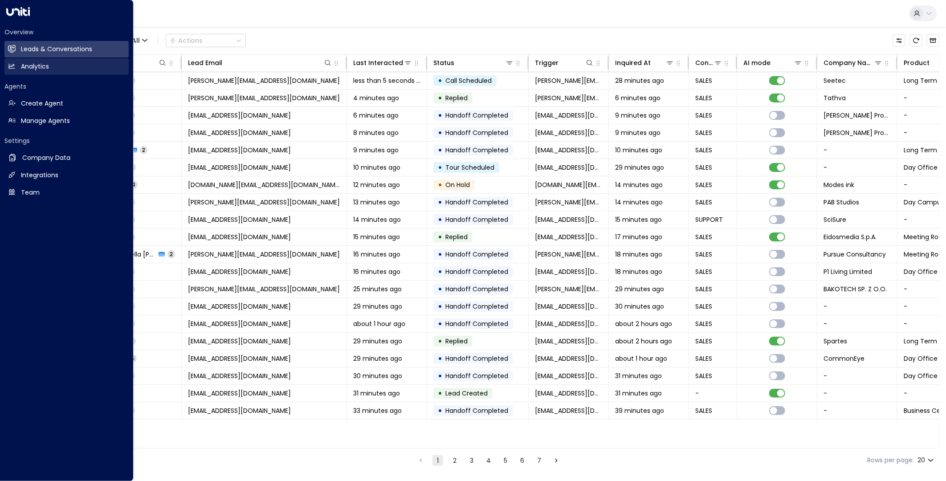
click at [8, 65] on icon at bounding box center [12, 66] width 8 height 8
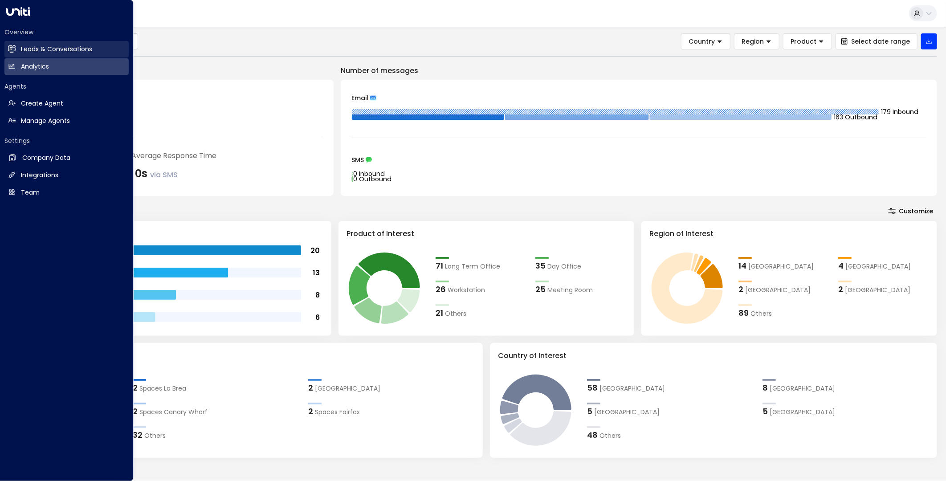
click at [20, 53] on link "Leads & Conversations Leads & Conversations" at bounding box center [66, 49] width 124 height 16
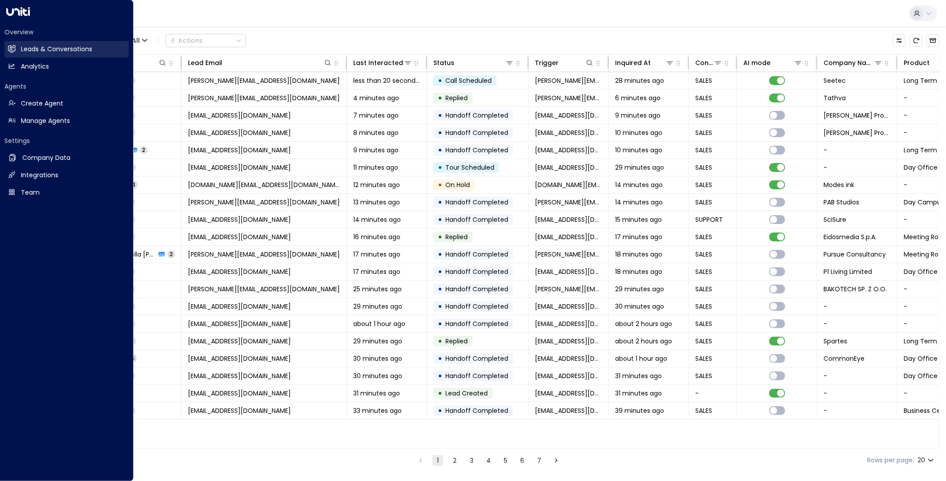
click at [35, 47] on h2 "Leads & Conversations" at bounding box center [56, 49] width 71 height 9
click at [66, 47] on h2 "Leads & Conversations" at bounding box center [56, 49] width 71 height 9
click at [20, 68] on link "Analytics Analytics" at bounding box center [66, 66] width 124 height 16
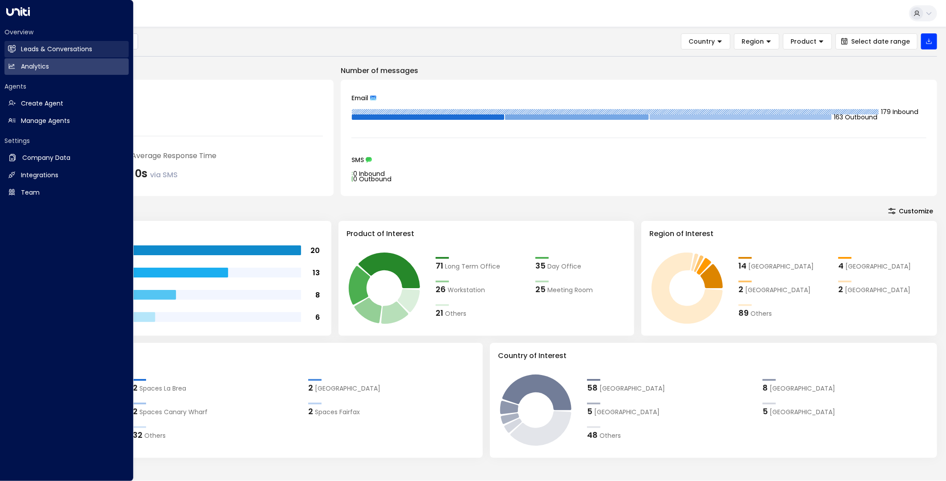
click at [19, 49] on link "Leads & Conversations Leads & Conversations" at bounding box center [66, 49] width 124 height 16
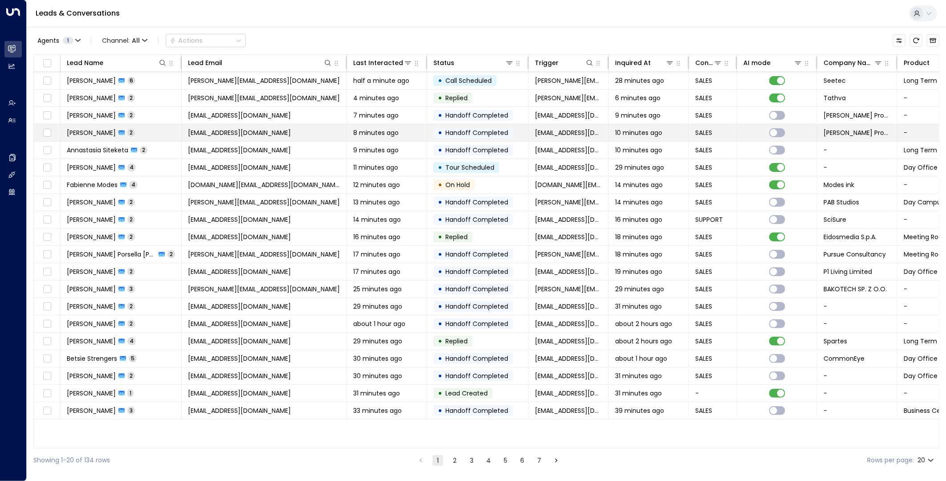
click at [261, 137] on td "[EMAIL_ADDRESS][DOMAIN_NAME]" at bounding box center [264, 132] width 165 height 17
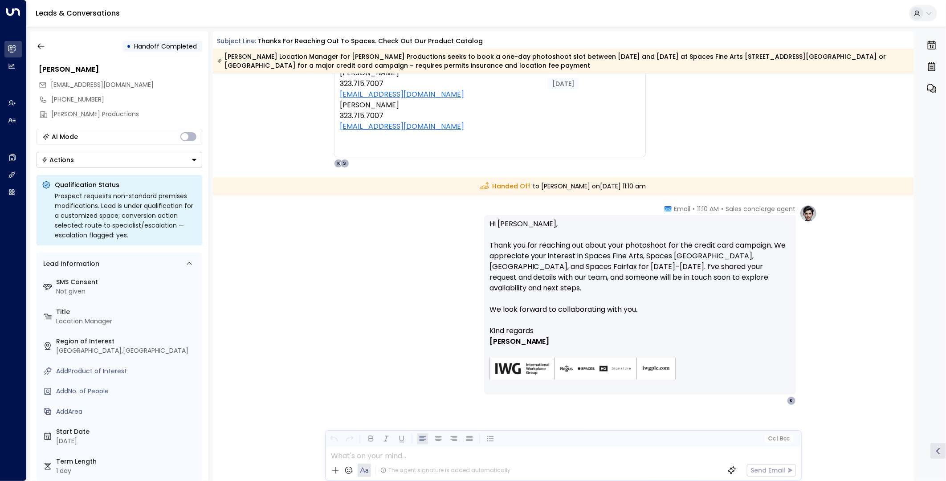
scroll to position [396, 0]
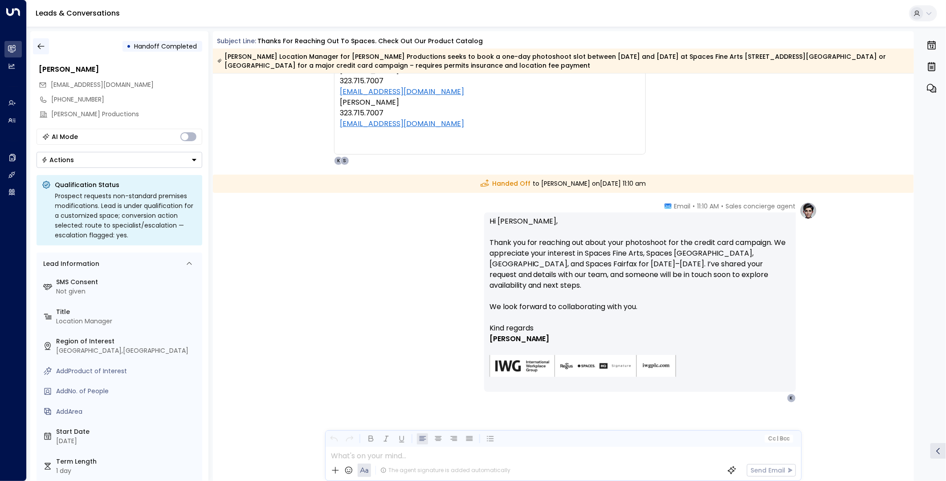
click at [37, 47] on icon "button" at bounding box center [41, 46] width 9 height 9
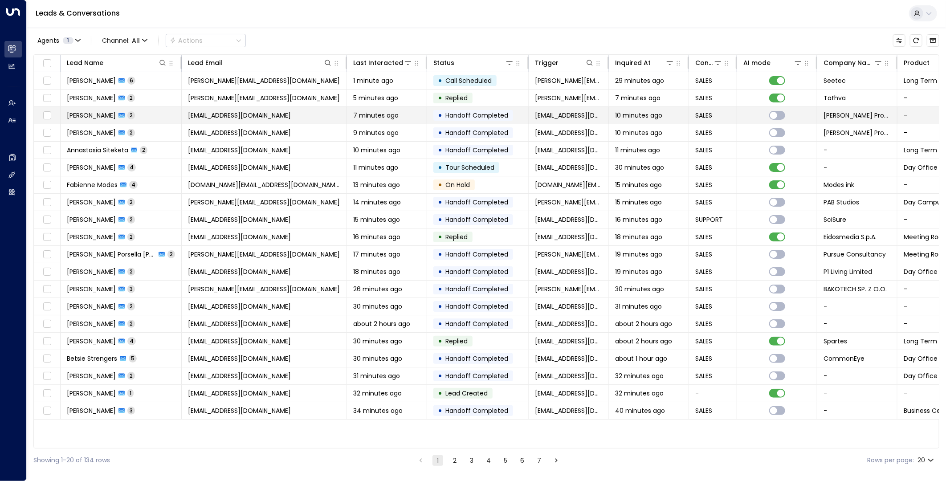
click at [264, 113] on span "[EMAIL_ADDRESS][DOMAIN_NAME]" at bounding box center [239, 115] width 103 height 9
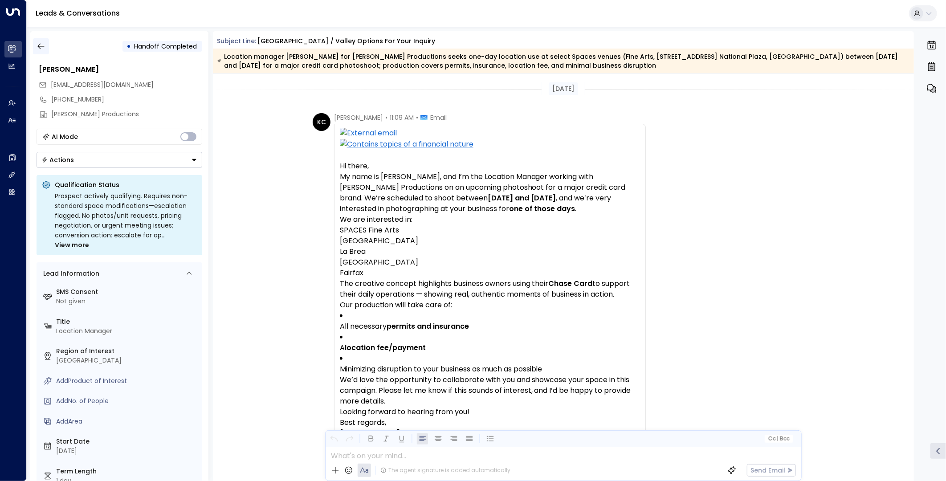
click at [42, 45] on icon "button" at bounding box center [41, 46] width 9 height 9
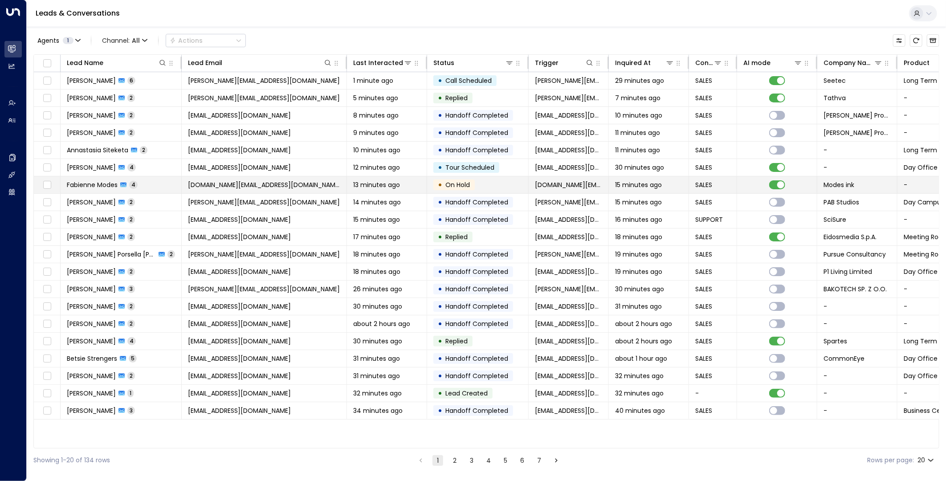
click at [216, 184] on span "[DOMAIN_NAME][EMAIL_ADDRESS][DOMAIN_NAME]" at bounding box center [264, 184] width 152 height 9
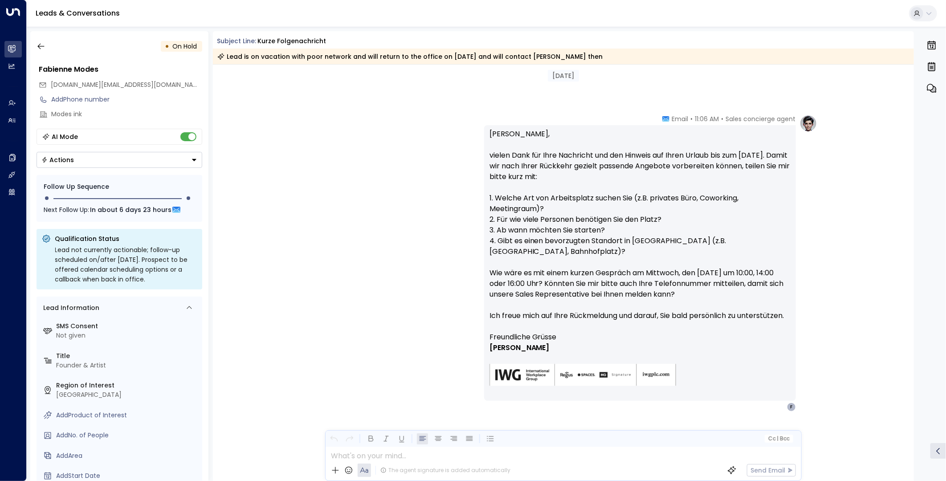
scroll to position [1016, 0]
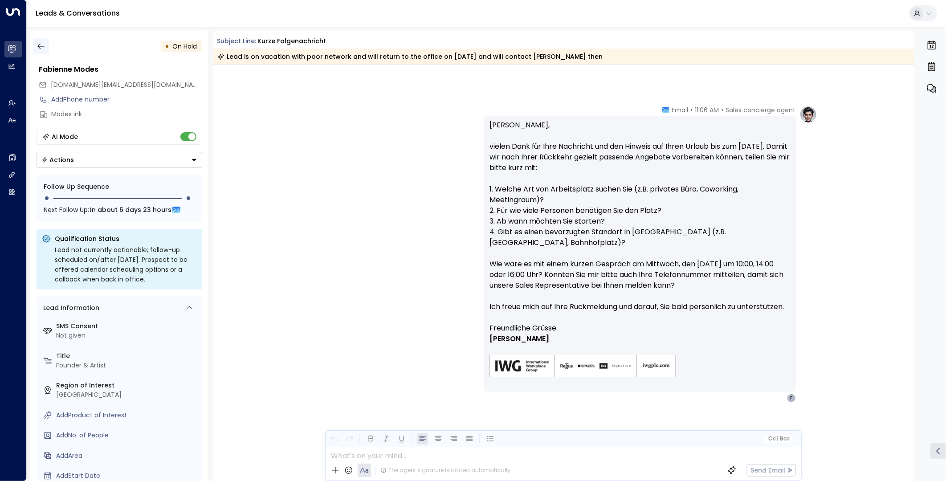
click at [35, 47] on button "button" at bounding box center [41, 46] width 16 height 16
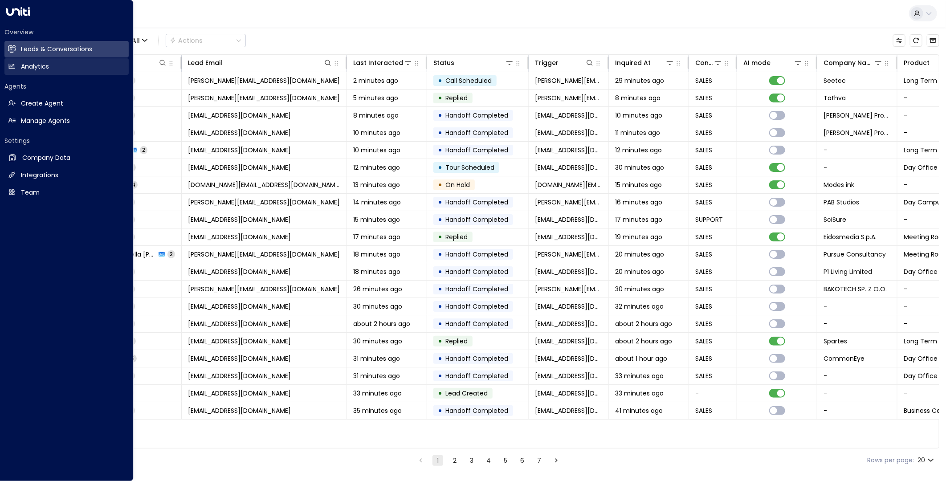
click at [21, 68] on h2 "Analytics" at bounding box center [35, 66] width 28 height 9
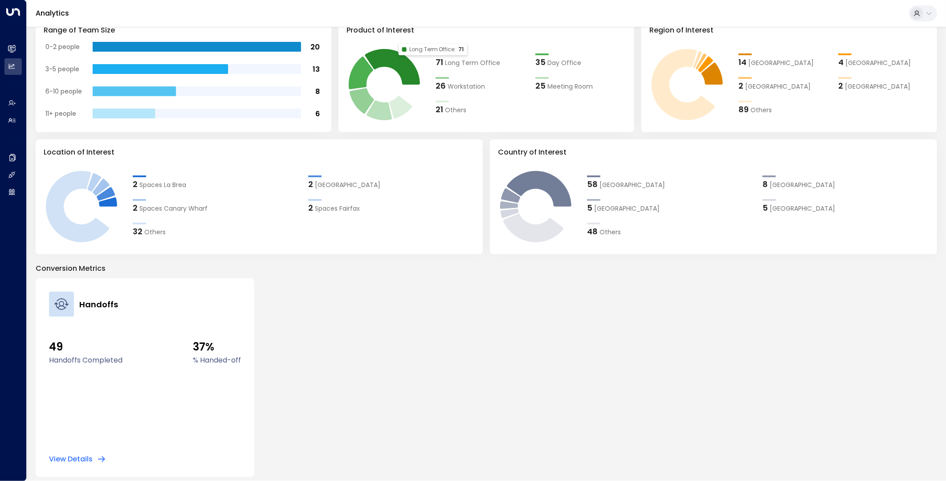
scroll to position [207, 0]
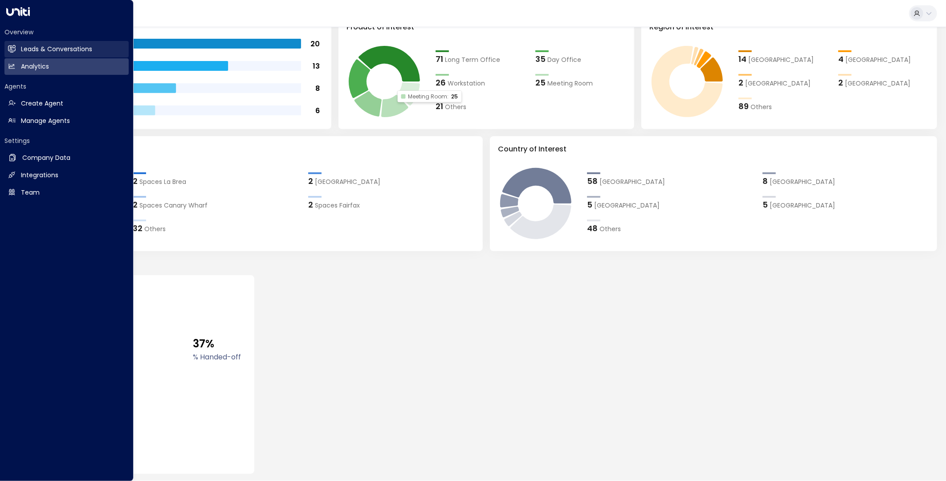
click at [16, 48] on link "Leads & Conversations Leads & Conversations" at bounding box center [66, 49] width 124 height 16
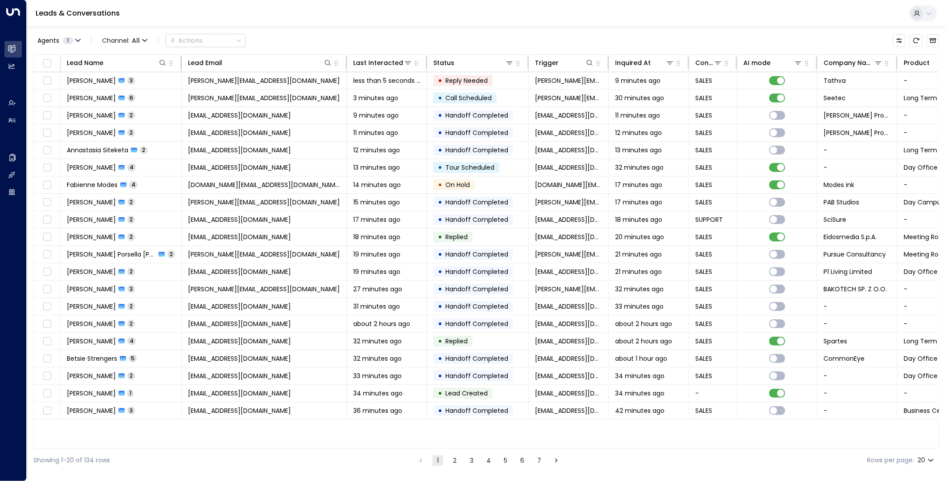
click at [418, 32] on div "Agents 1 Channel: All Actions" at bounding box center [486, 40] width 906 height 19
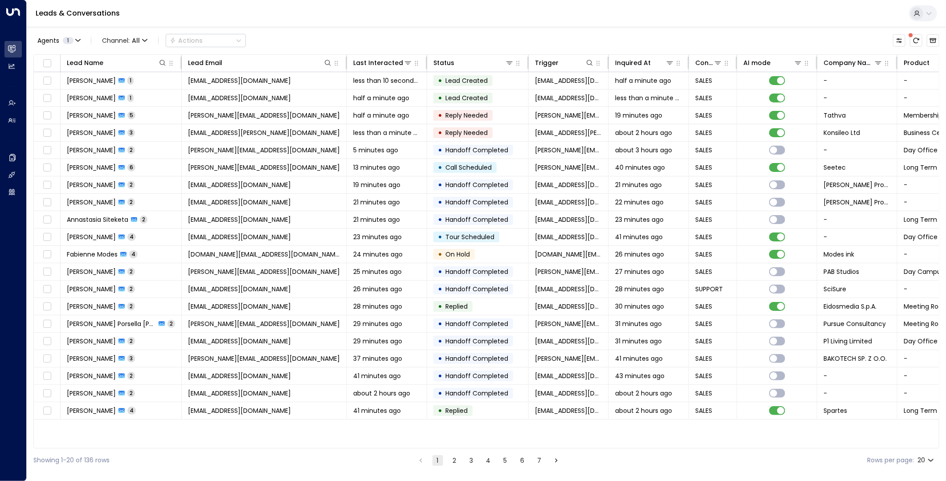
click at [914, 38] on icon "There are new threads available. Refresh the grid to view the latest updates." at bounding box center [916, 40] width 7 height 7
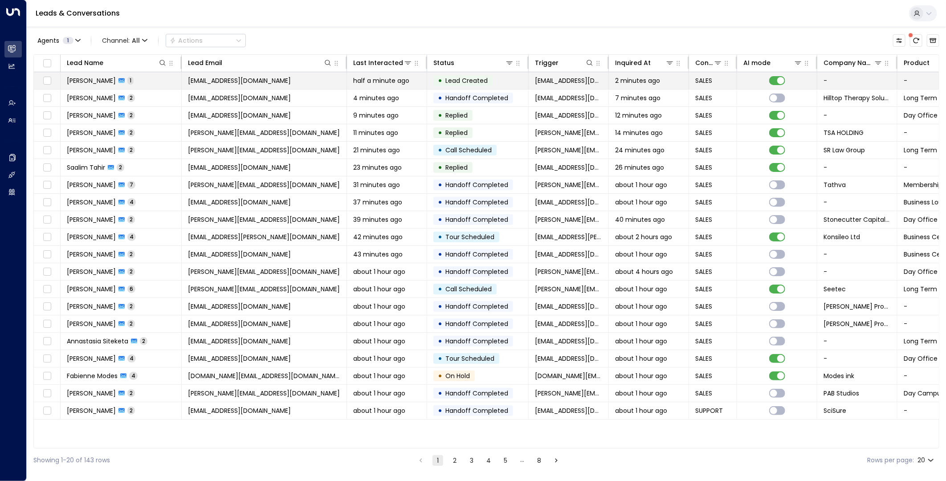
click at [239, 82] on span "[EMAIL_ADDRESS][DOMAIN_NAME]" at bounding box center [239, 80] width 103 height 9
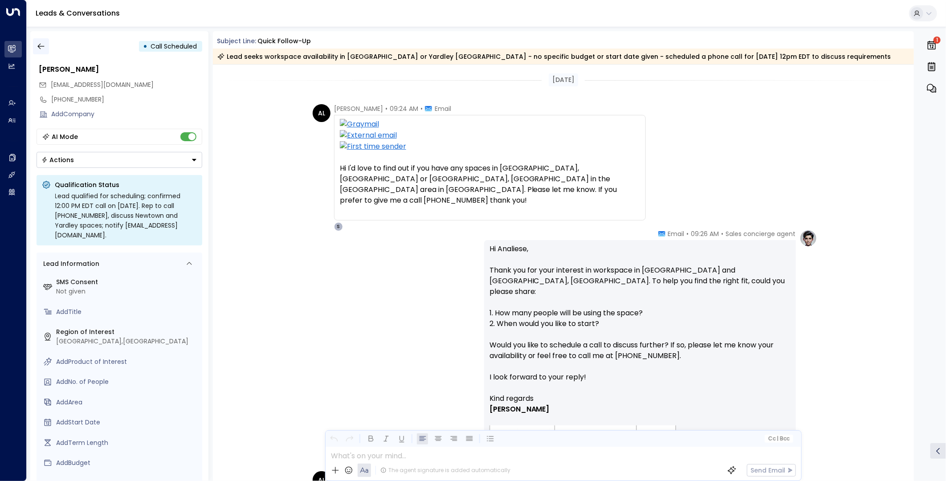
click at [42, 43] on icon "button" at bounding box center [41, 46] width 9 height 9
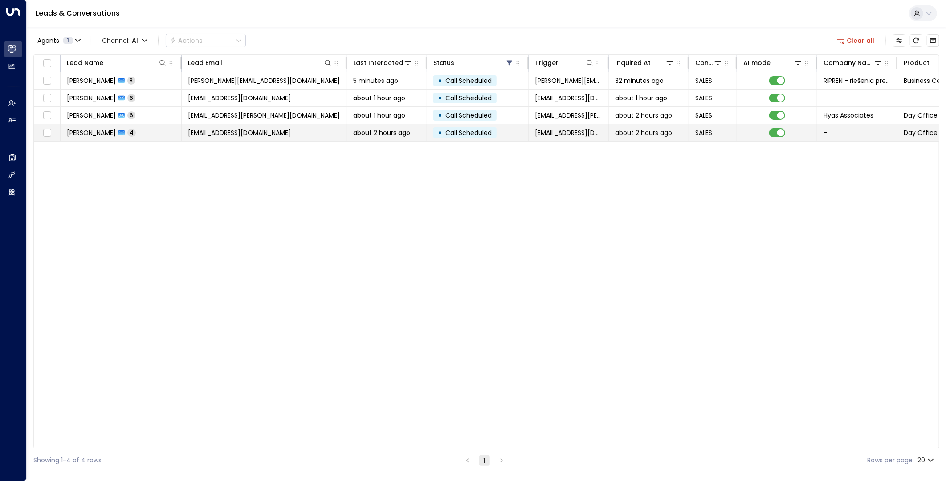
click at [240, 138] on td "[EMAIL_ADDRESS][DOMAIN_NAME]" at bounding box center [264, 132] width 165 height 17
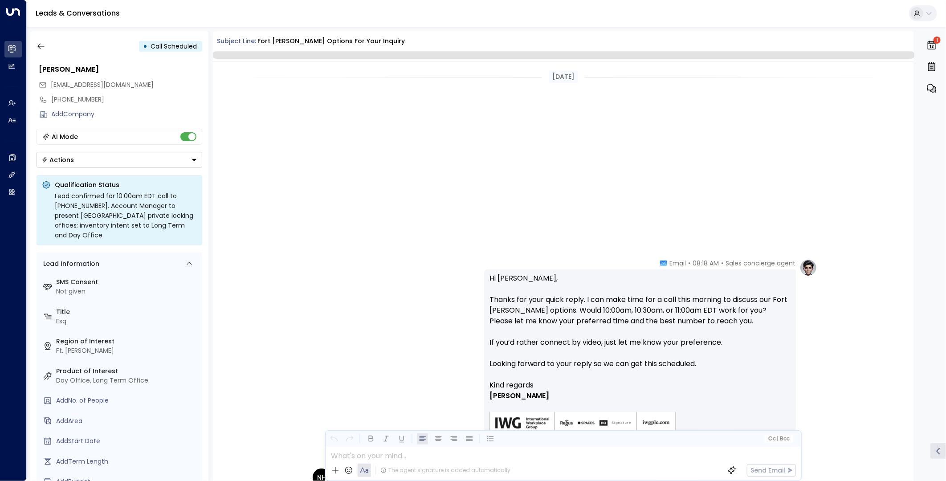
scroll to position [509, 0]
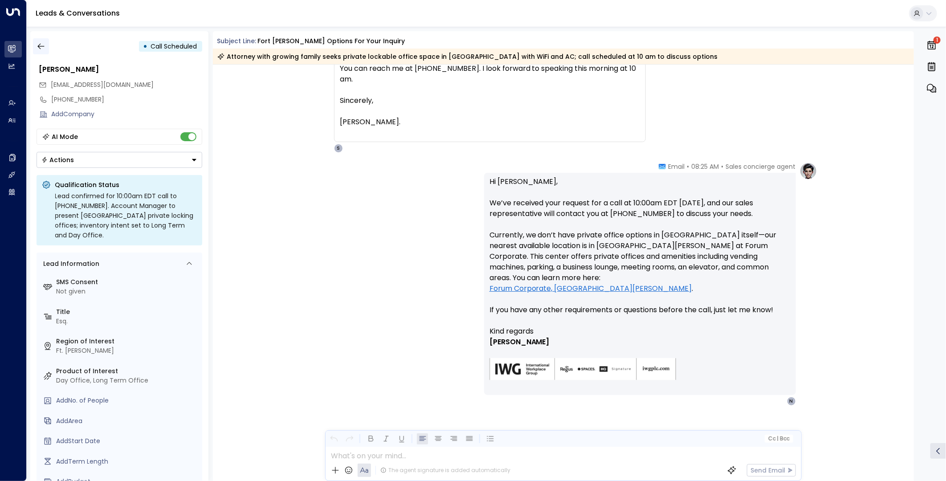
click at [45, 47] on button "button" at bounding box center [41, 46] width 16 height 16
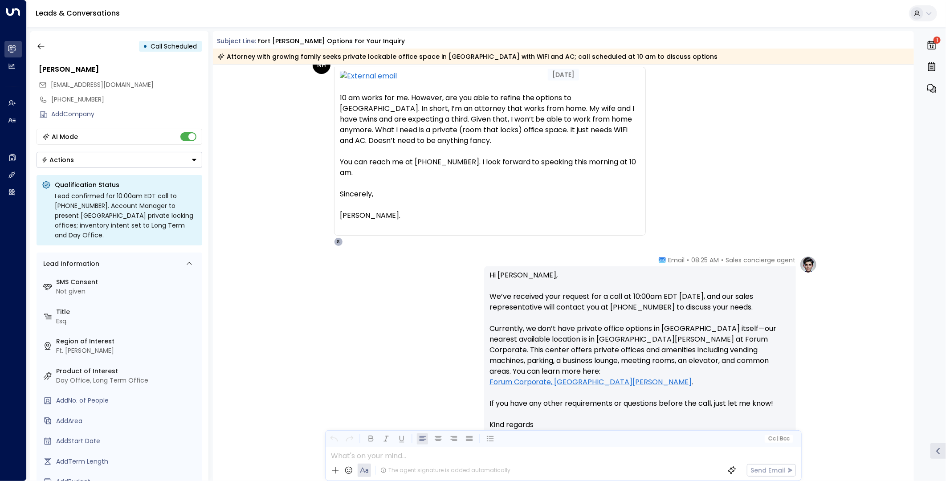
scroll to position [413, 0]
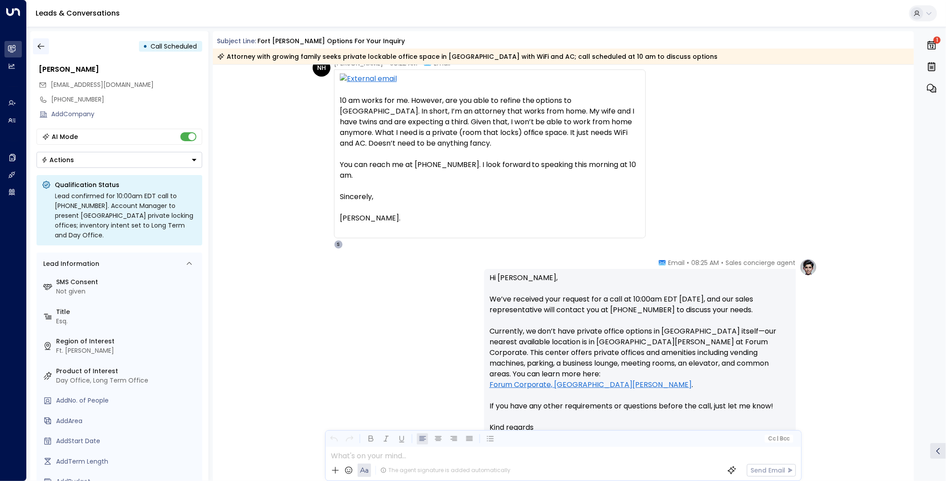
click at [44, 46] on icon "button" at bounding box center [41, 46] width 9 height 9
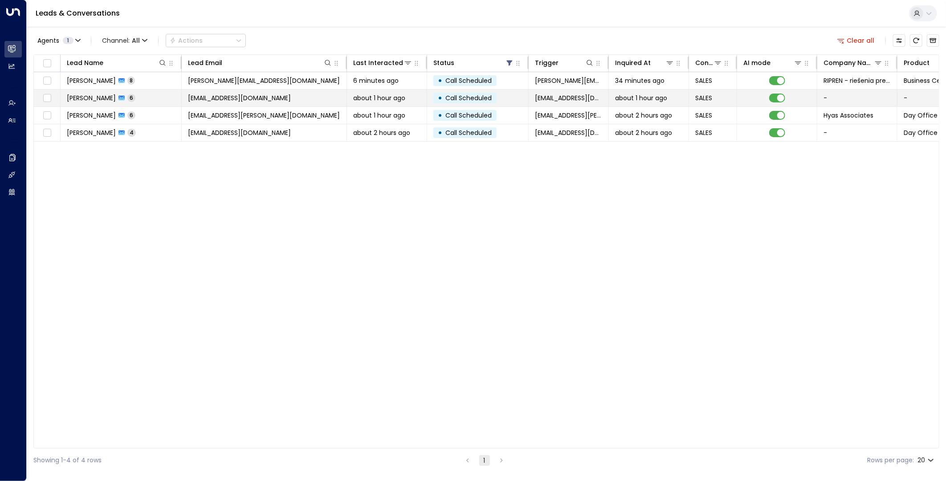
click at [258, 99] on span "analiese@nesevichlaw.com" at bounding box center [239, 98] width 103 height 9
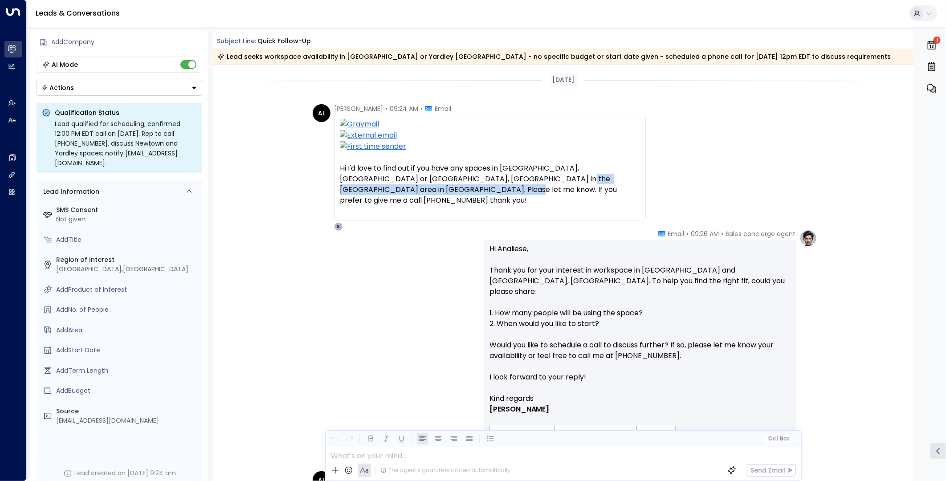
drag, startPoint x: 499, startPoint y: 178, endPoint x: 524, endPoint y: 192, distance: 27.9
click at [524, 192] on div "Hi I'd love to find out if you have any spaces in [GEOGRAPHIC_DATA], [GEOGRAPHI…" at bounding box center [490, 184] width 300 height 43
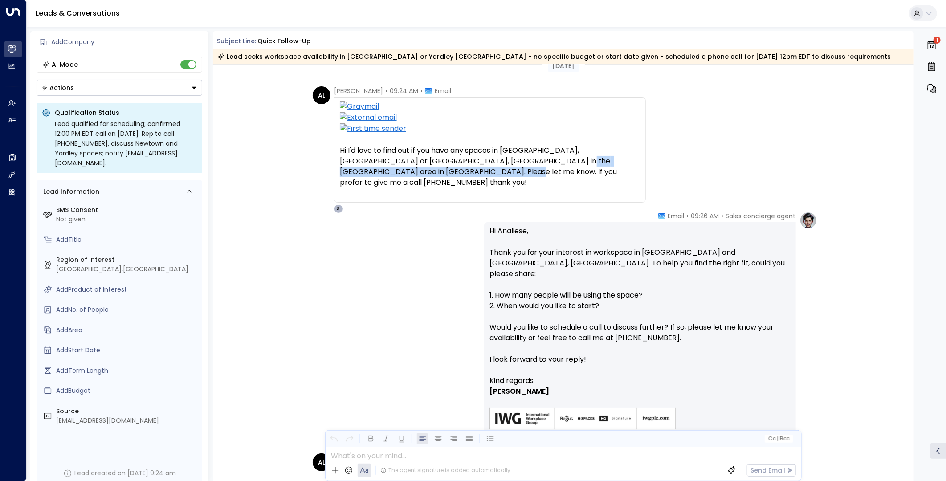
scroll to position [49, 0]
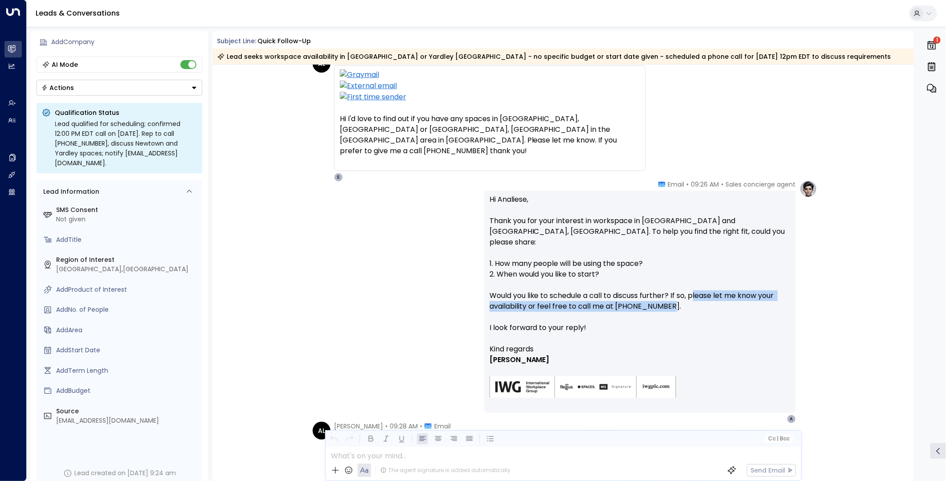
drag, startPoint x: 696, startPoint y: 284, endPoint x: 667, endPoint y: 297, distance: 31.7
click at [667, 297] on p "Hi Analiese, Thank you for your interest in workspace in Newtown and Yardley, P…" at bounding box center [640, 269] width 301 height 150
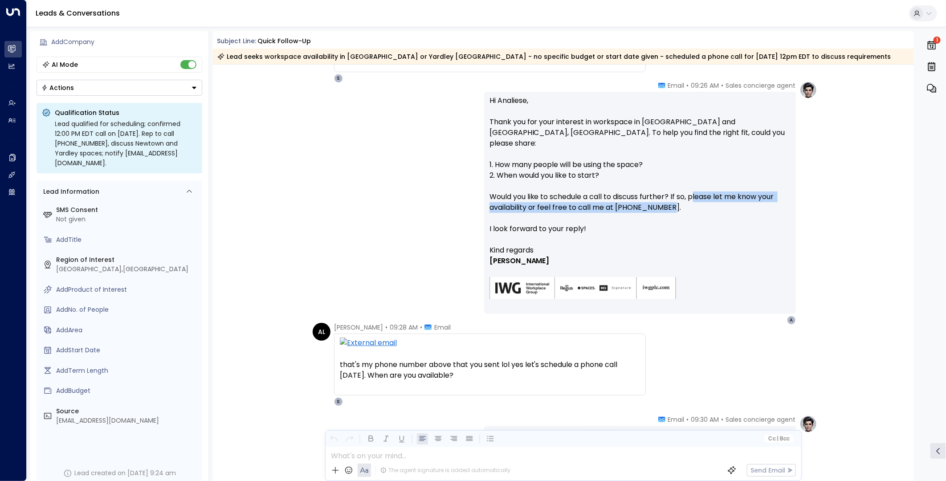
scroll to position [198, 0]
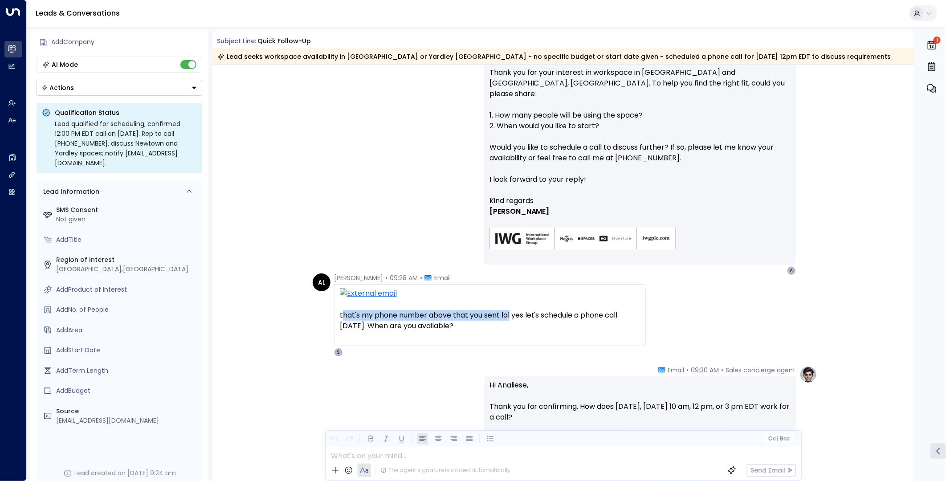
drag, startPoint x: 340, startPoint y: 318, endPoint x: 510, endPoint y: 317, distance: 169.8
click at [510, 317] on div "that's my phone number above that you sent lol yes let's schedule a phone call …" at bounding box center [490, 320] width 300 height 21
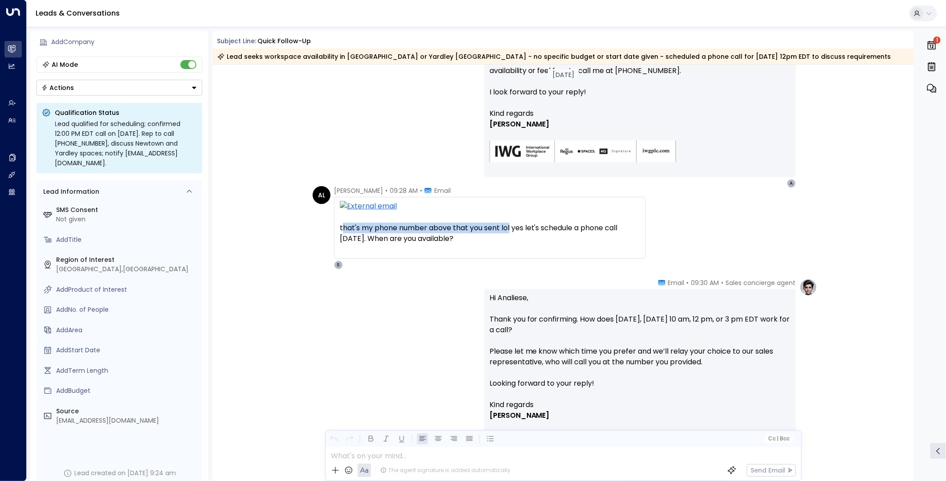
scroll to position [297, 0]
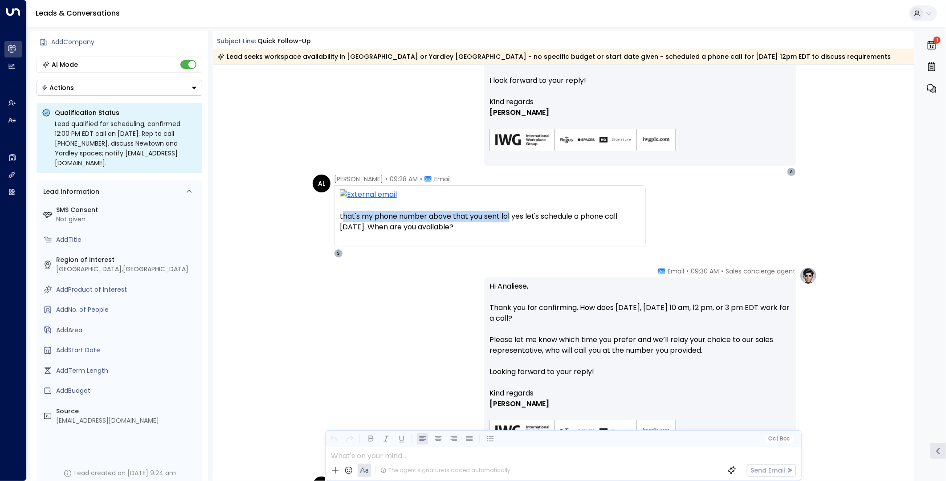
drag, startPoint x: 589, startPoint y: 317, endPoint x: 719, endPoint y: 308, distance: 130.0
click at [719, 308] on p "Hi Analiese, Thank you for confirming. How does tomorrow, Tuesday, October 14 a…" at bounding box center [640, 334] width 301 height 107
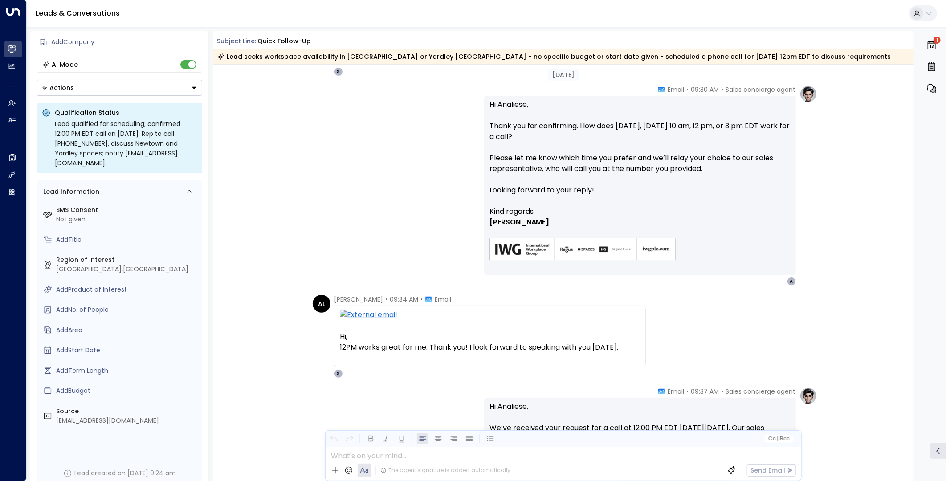
scroll to position [495, 0]
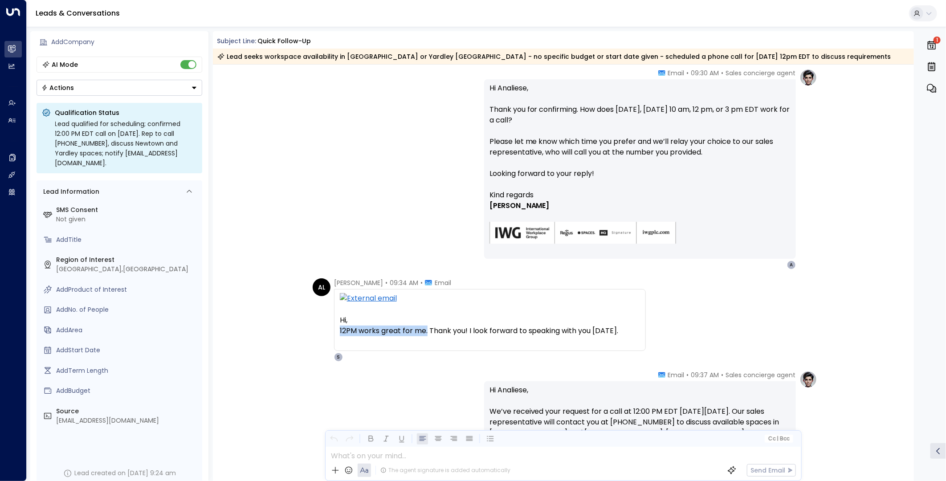
drag, startPoint x: 337, startPoint y: 330, endPoint x: 426, endPoint y: 333, distance: 88.7
click at [426, 333] on div "Hi,12PM works great for me. Thank you! I look forward to speaking with you tomo…" at bounding box center [490, 320] width 312 height 62
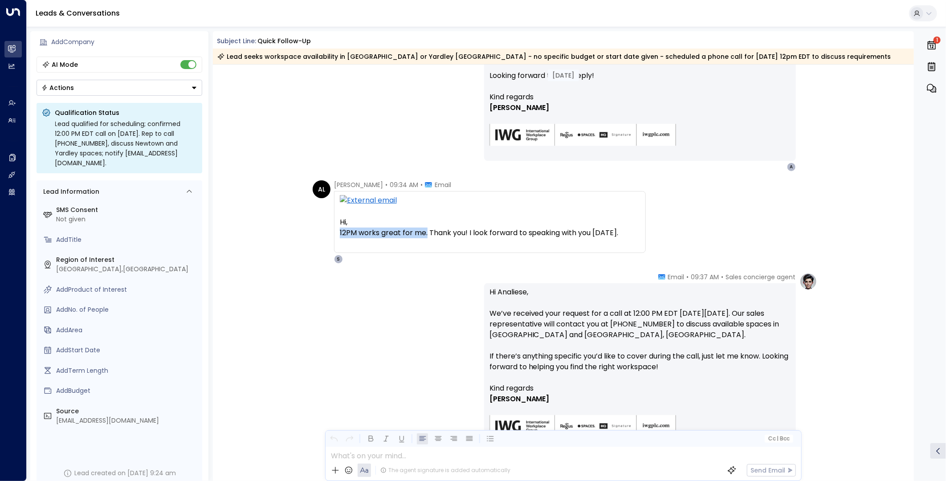
scroll to position [594, 0]
drag, startPoint x: 633, startPoint y: 313, endPoint x: 680, endPoint y: 314, distance: 47.2
click at [680, 314] on p "Hi Analiese, We’ve received your request for a call at 12:00 PM EDT on Tuesday,…" at bounding box center [640, 334] width 301 height 96
click at [931, 45] on icon "button" at bounding box center [932, 45] width 8 height 9
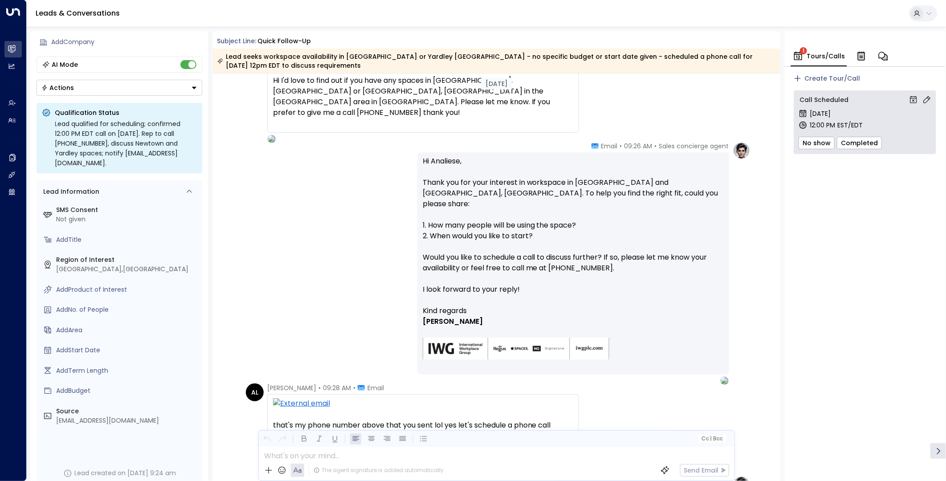
scroll to position [0, 0]
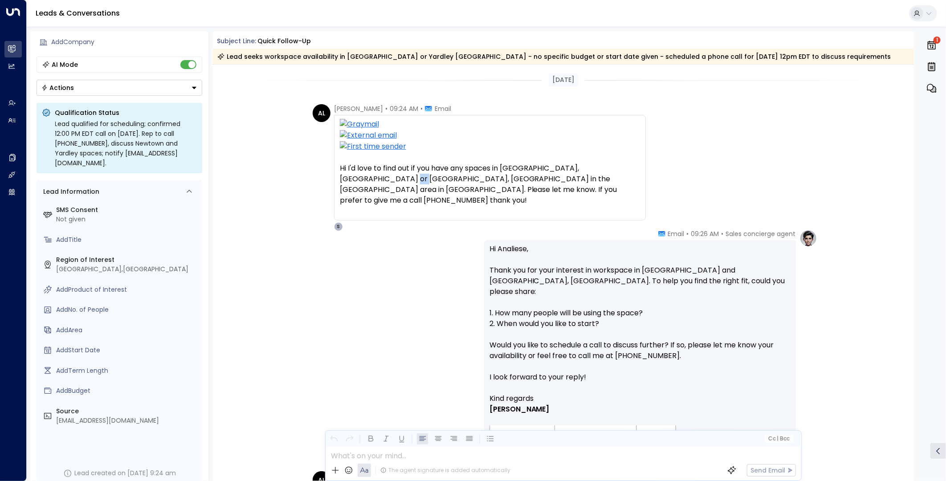
drag, startPoint x: 361, startPoint y: 179, endPoint x: 352, endPoint y: 180, distance: 8.5
click at [352, 180] on div "Hi I'd love to find out if you have any spaces in Newtown, PA or Yardley, PA in…" at bounding box center [490, 184] width 300 height 43
click at [933, 43] on icon "button" at bounding box center [932, 45] width 8 height 9
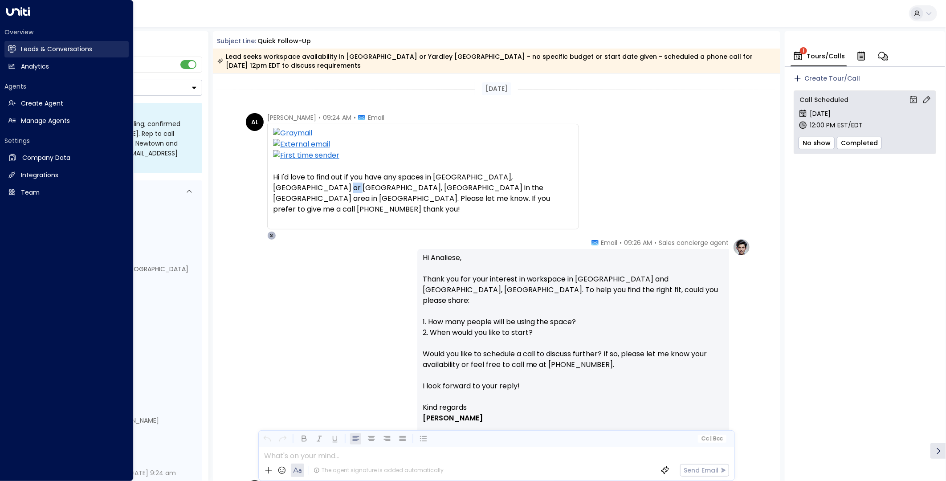
click at [24, 45] on h2 "Leads & Conversations" at bounding box center [56, 49] width 71 height 9
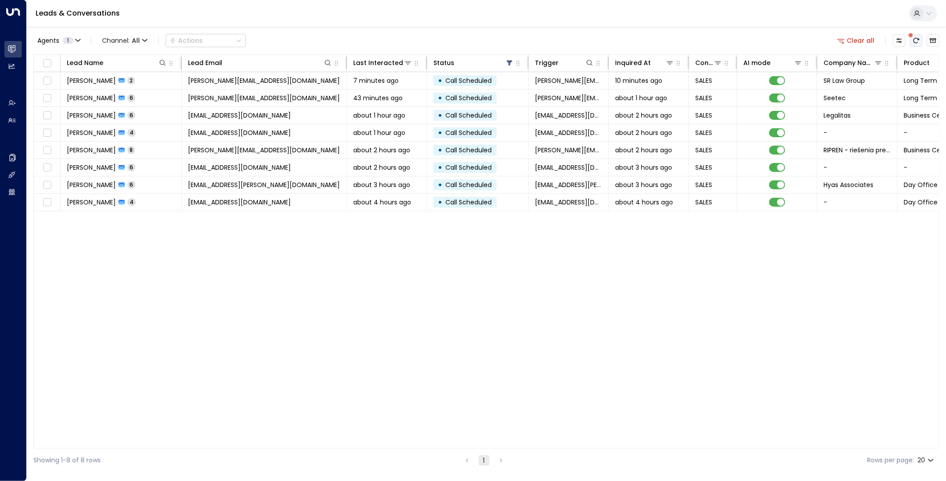
click at [918, 41] on icon "There are new threads available. Refresh the grid to view the latest updates." at bounding box center [916, 40] width 7 height 7
click at [867, 41] on button "Clear all" at bounding box center [856, 40] width 45 height 12
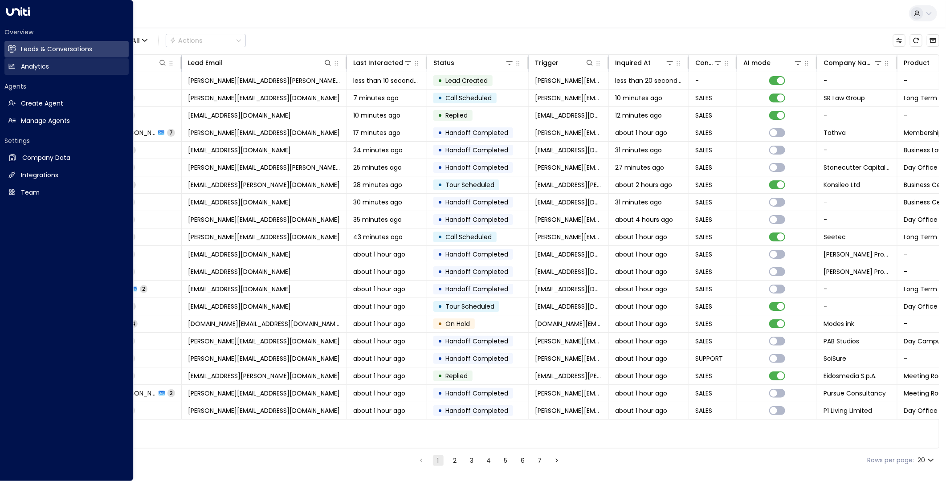
drag, startPoint x: 20, startPoint y: 64, endPoint x: 92, endPoint y: 146, distance: 108.9
click at [20, 64] on link "Analytics Analytics" at bounding box center [66, 66] width 124 height 16
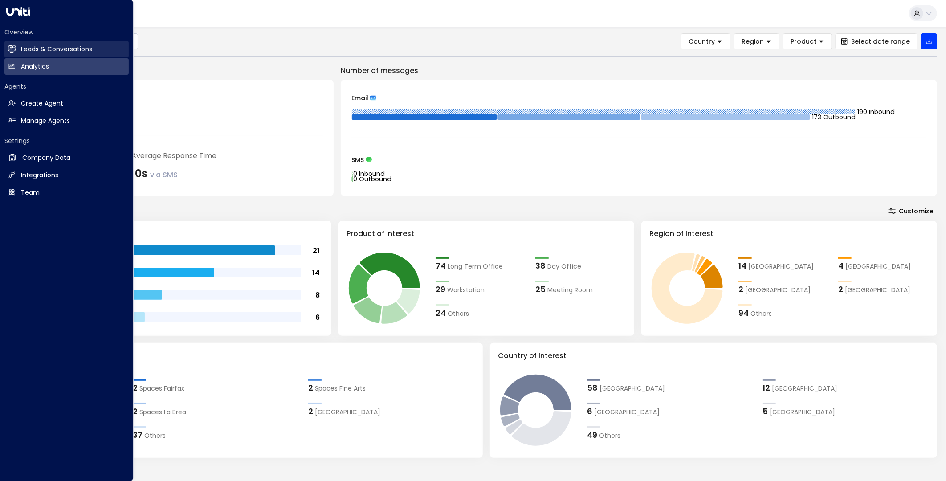
click at [21, 50] on h2 "Leads & Conversations" at bounding box center [56, 49] width 71 height 9
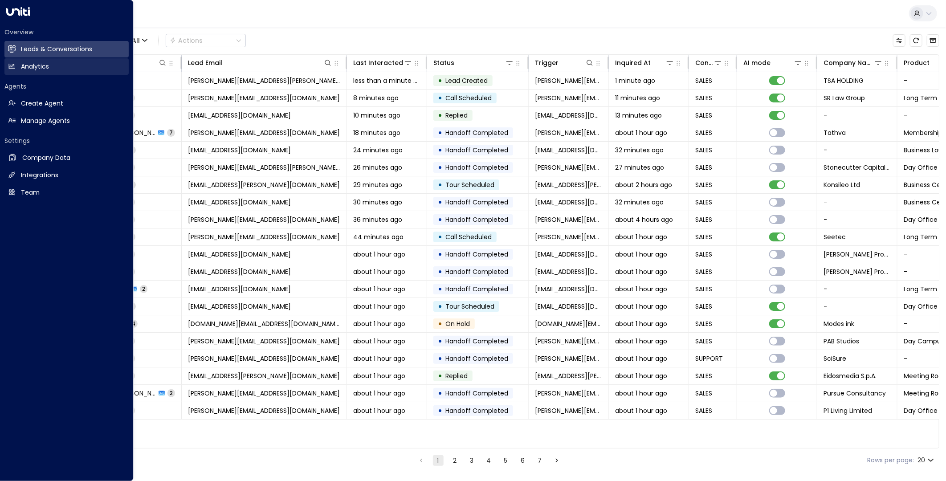
click at [15, 64] on icon at bounding box center [12, 66] width 8 height 8
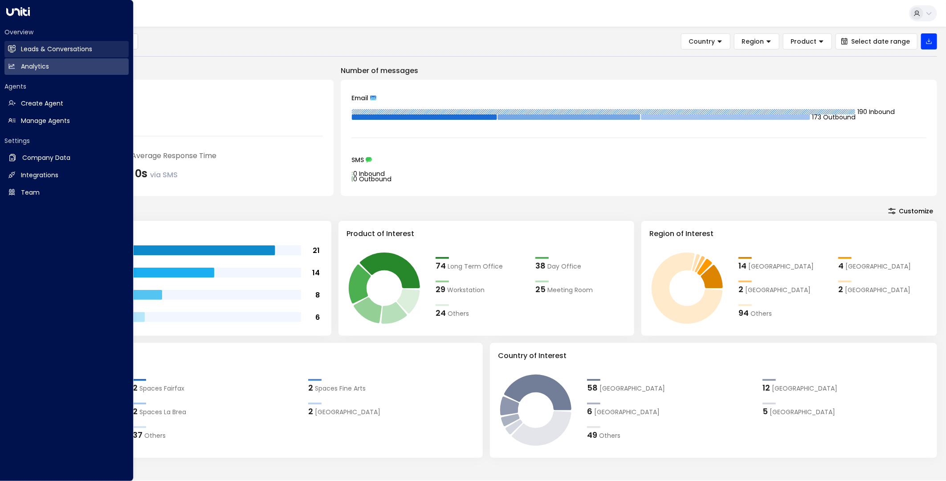
click at [21, 46] on h2 "Leads & Conversations" at bounding box center [56, 49] width 71 height 9
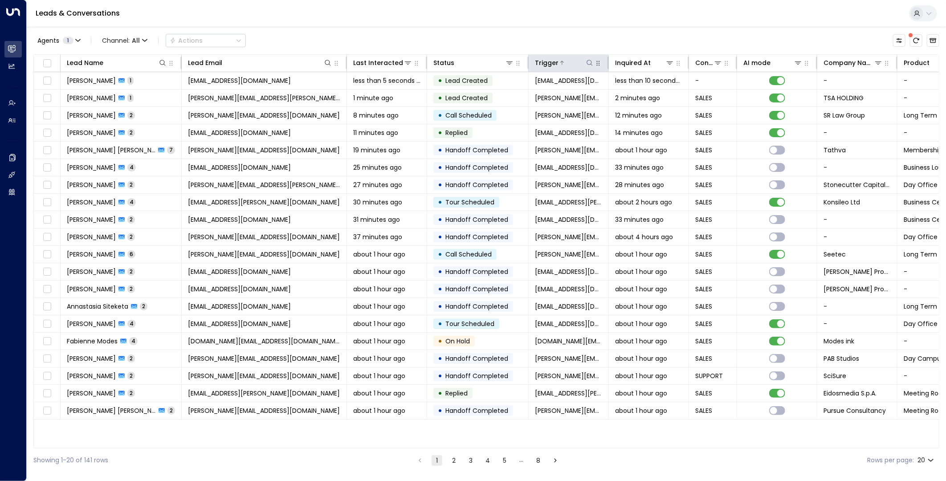
click at [589, 62] on icon at bounding box center [589, 62] width 7 height 7
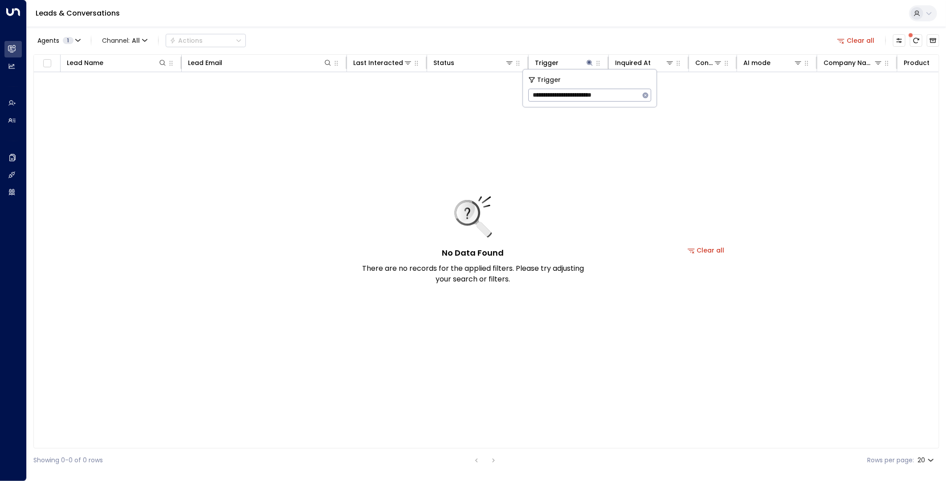
type input "**********"
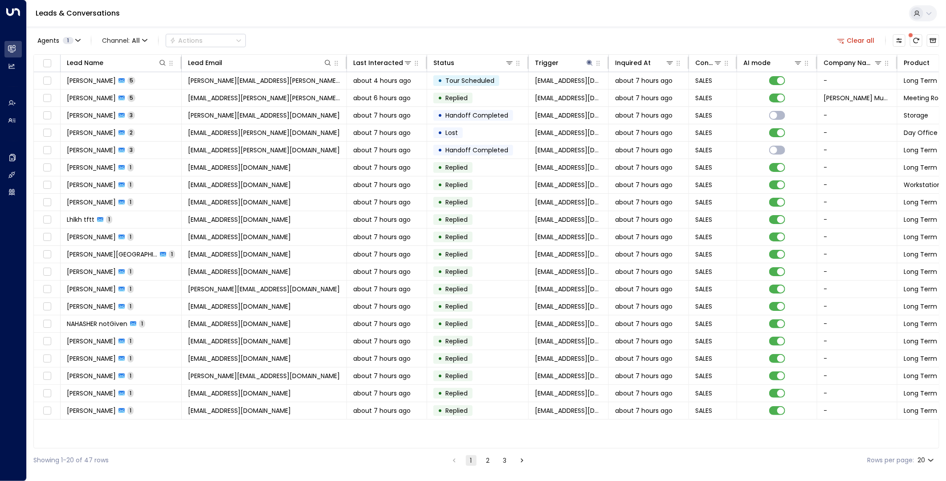
click at [587, 34] on div "Agents 1 Channel: All Actions Clear all" at bounding box center [486, 40] width 906 height 19
click at [487, 97] on td "• Replied" at bounding box center [478, 98] width 102 height 17
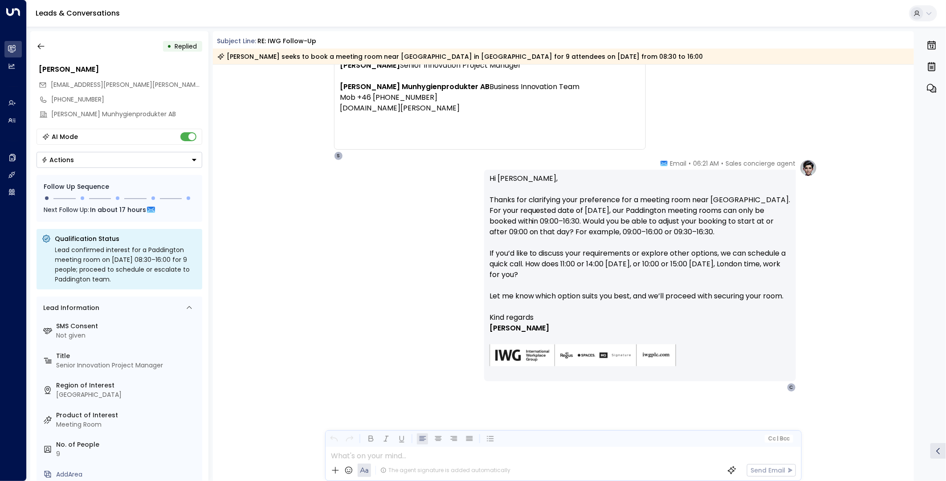
scroll to position [1165, 0]
click at [43, 47] on icon "button" at bounding box center [41, 46] width 9 height 9
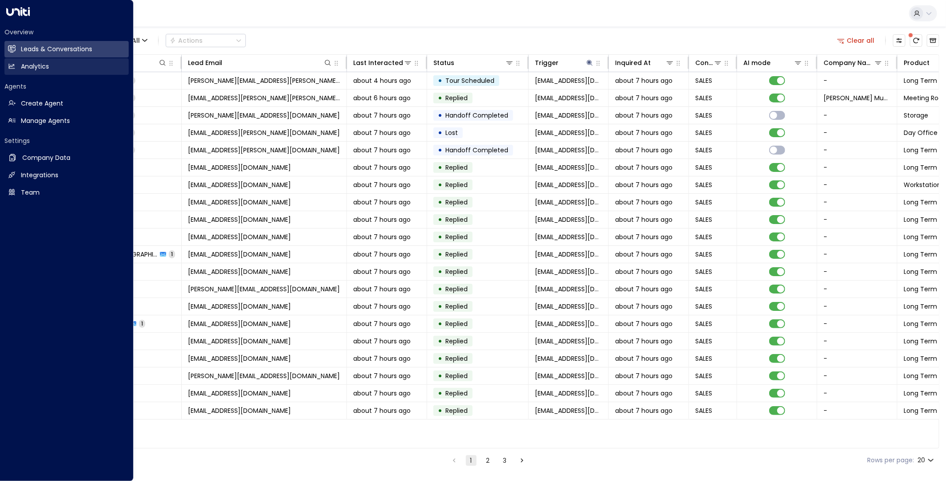
click at [15, 65] on icon at bounding box center [12, 66] width 8 height 8
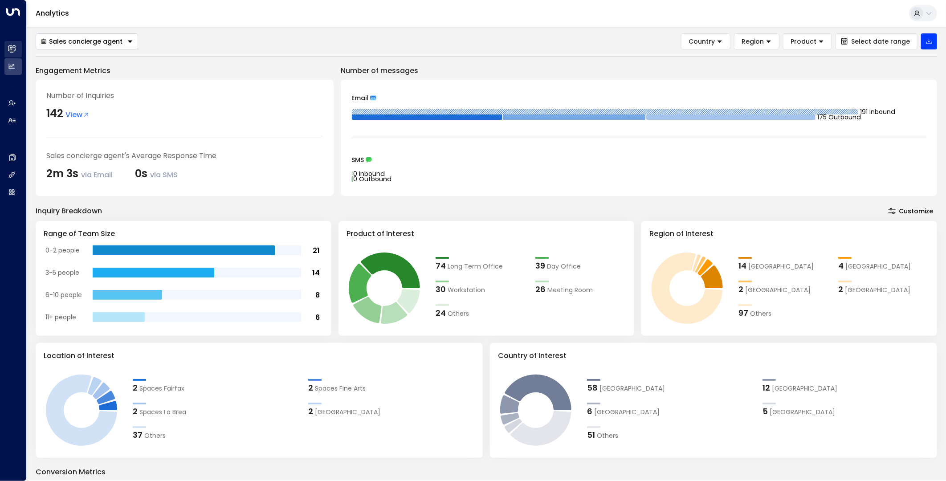
click at [17, 54] on link "Leads & Conversations Leads & Conversations" at bounding box center [12, 49] width 17 height 16
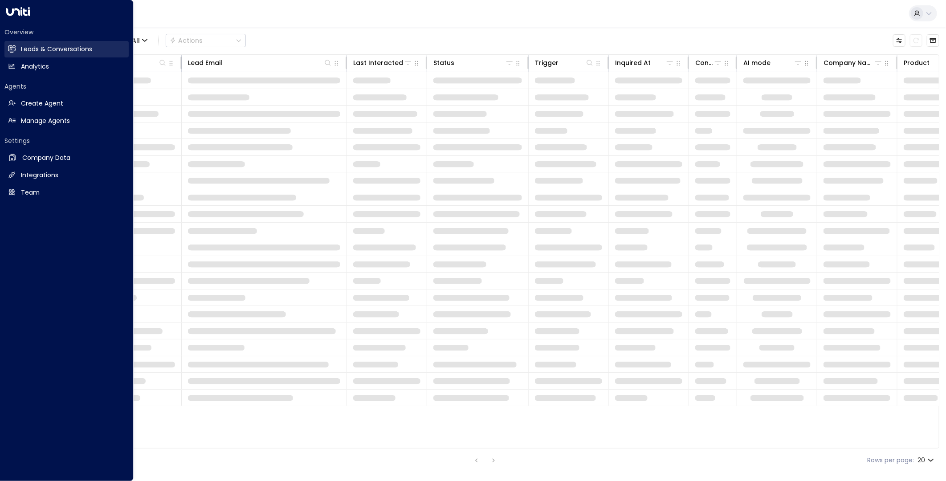
click at [20, 50] on link "Leads & Conversations Leads & Conversations" at bounding box center [66, 49] width 124 height 16
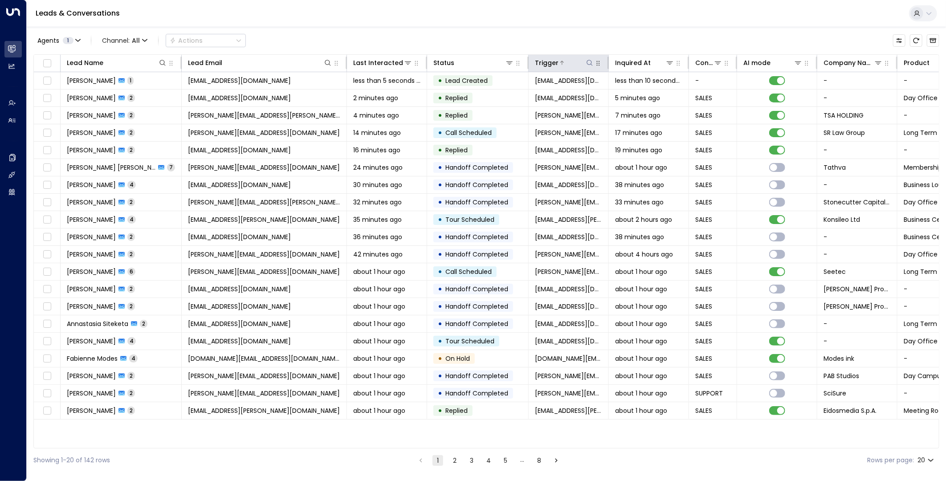
click at [591, 61] on icon at bounding box center [590, 63] width 6 height 6
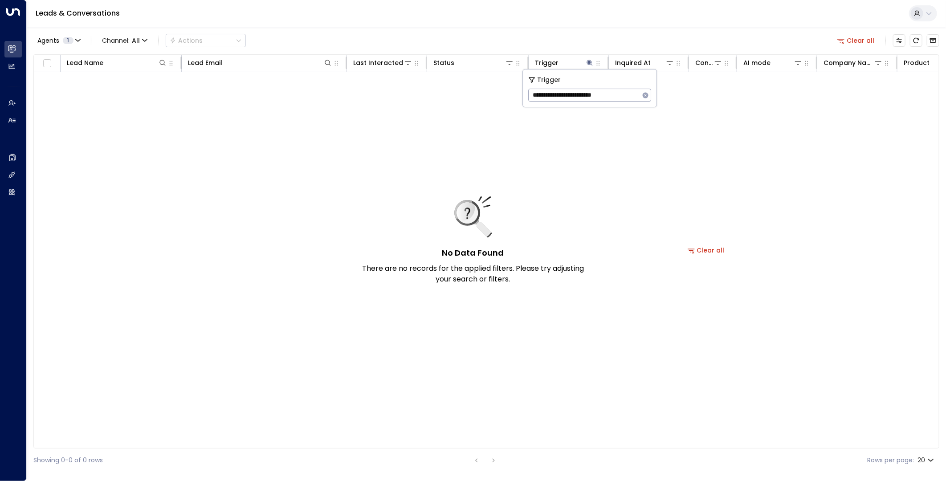
type input "**********"
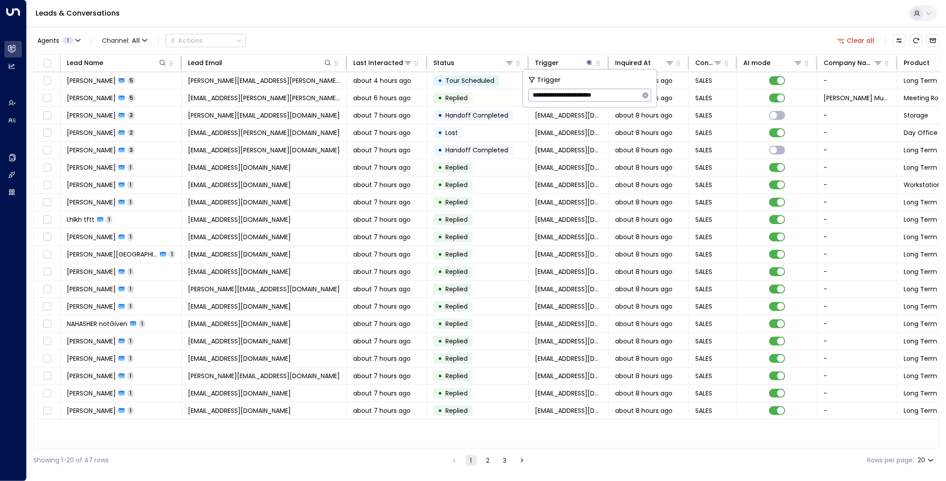
click at [469, 29] on div "Agents 1 Channel: All Actions Clear all Lead Name Lead Email Last Interacted St…" at bounding box center [486, 250] width 906 height 446
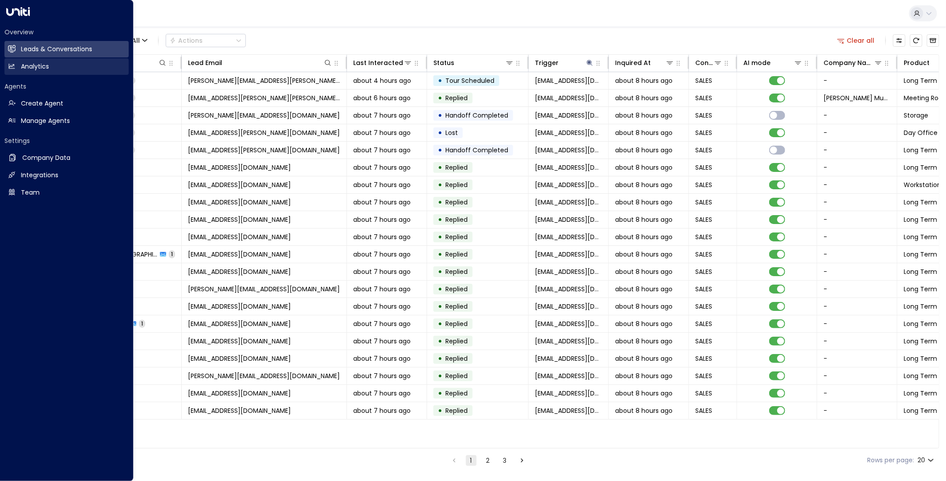
click at [41, 68] on h2 "Analytics" at bounding box center [35, 66] width 28 height 9
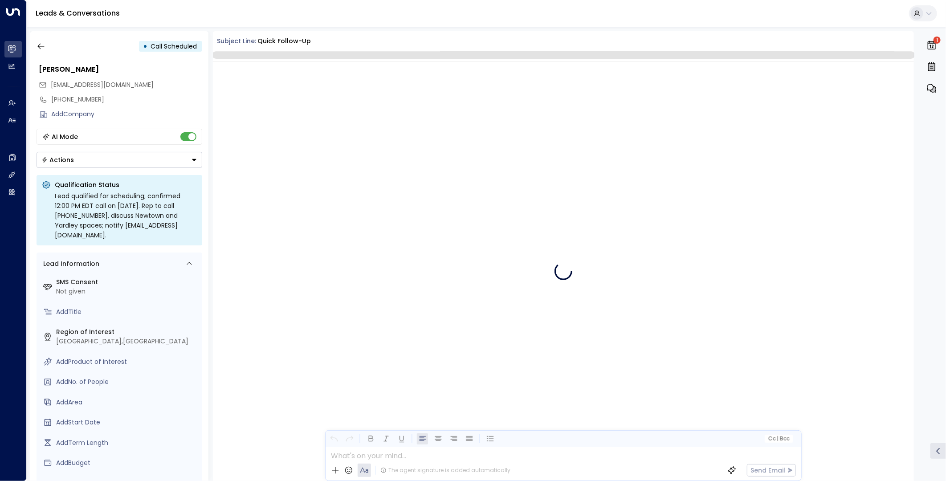
scroll to position [604, 0]
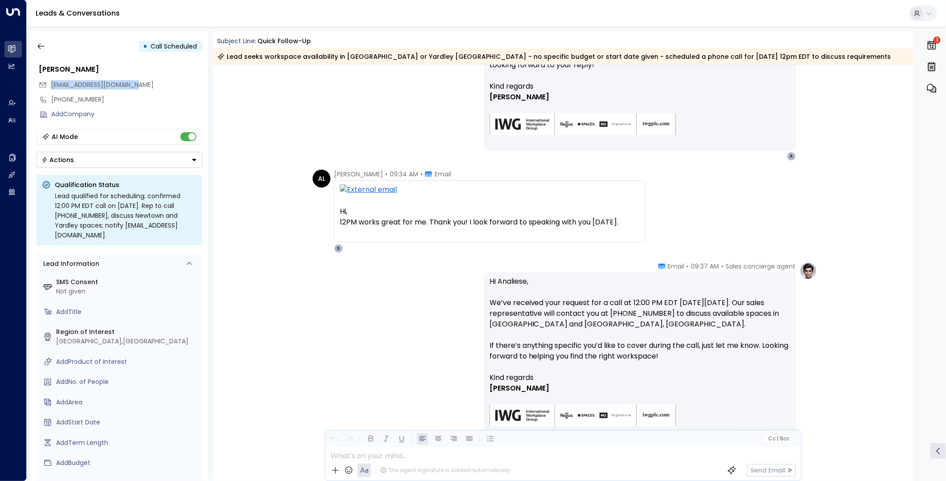
drag, startPoint x: 147, startPoint y: 83, endPoint x: 48, endPoint y: 85, distance: 99.8
click at [48, 85] on div "analiese@nesevichlaw.com" at bounding box center [121, 85] width 164 height 15
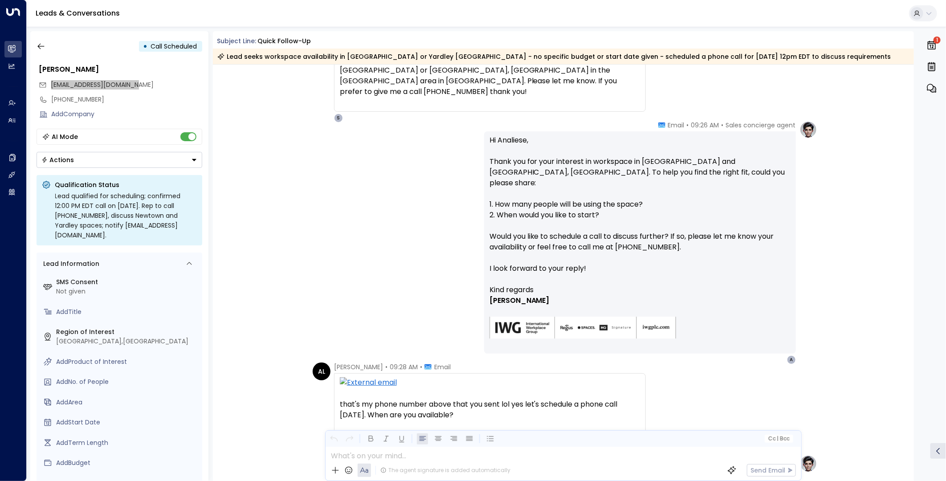
scroll to position [0, 0]
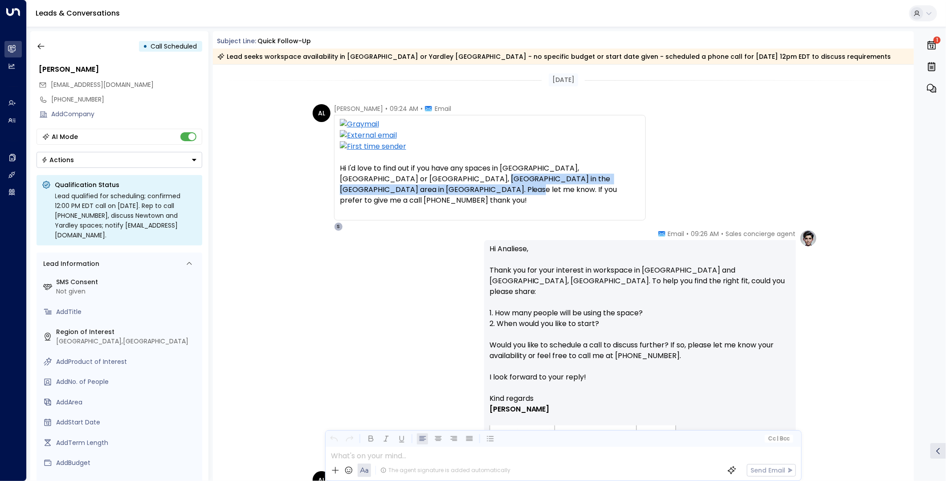
click at [429, 192] on div "Hi I'd love to find out if you have any spaces in Newtown, PA or Yardley, PA in…" at bounding box center [490, 184] width 300 height 43
copy div "Please let me know. If you prefer to give me a call 856-439-6223 thank you!"
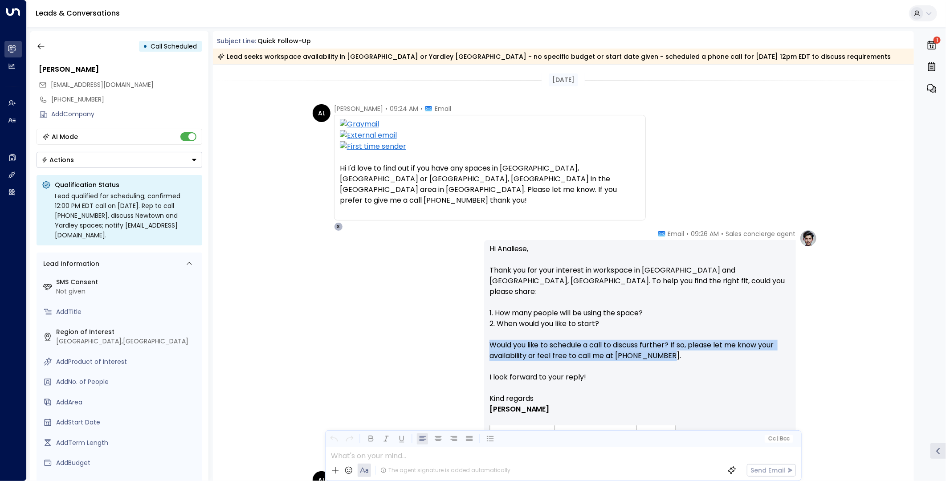
drag, startPoint x: 671, startPoint y: 348, endPoint x: 488, endPoint y: 336, distance: 182.6
click at [490, 336] on p "Hi Analiese, Thank you for your interest in workspace in Newtown and Yardley, P…" at bounding box center [640, 319] width 301 height 150
copy p "Would you like to schedule a call to discuss further? If so, please let me know…"
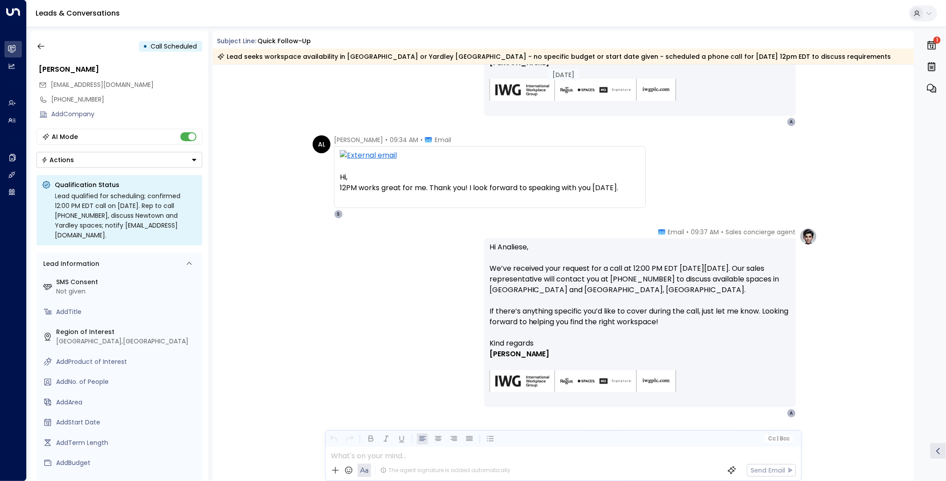
scroll to position [643, 0]
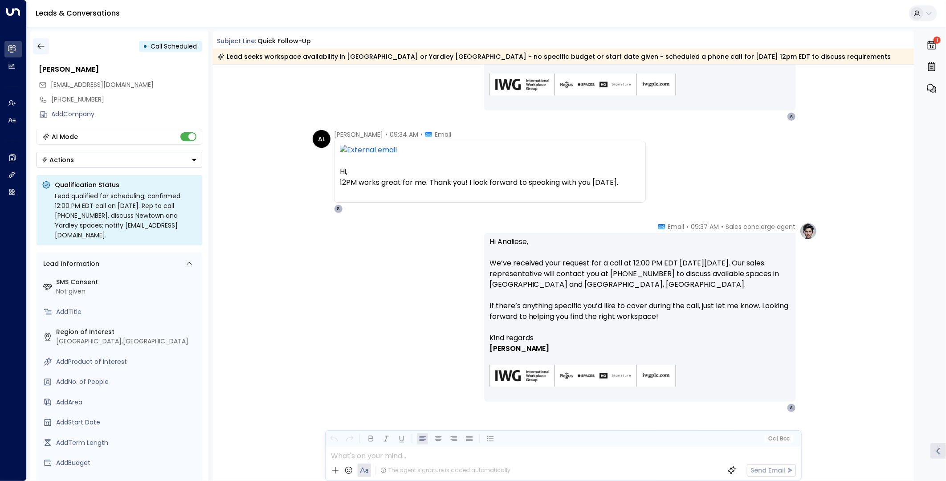
click at [42, 44] on icon "button" at bounding box center [41, 46] width 9 height 9
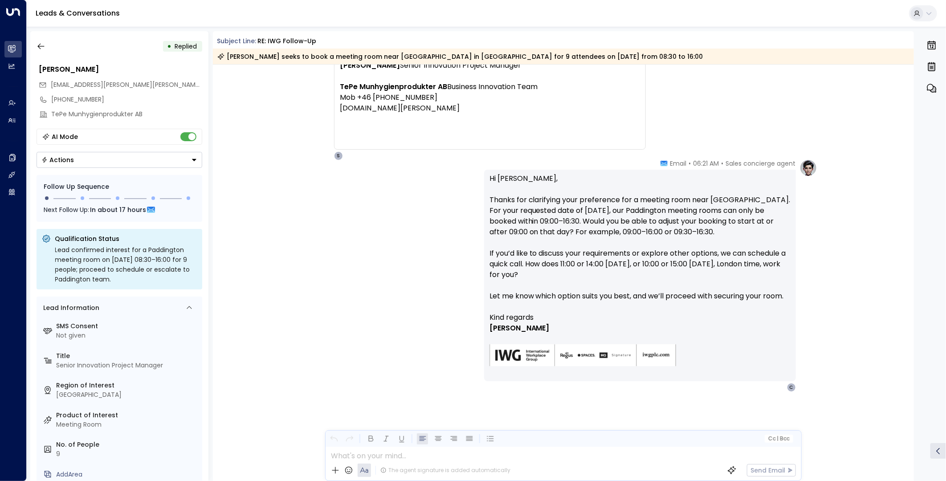
scroll to position [1165, 0]
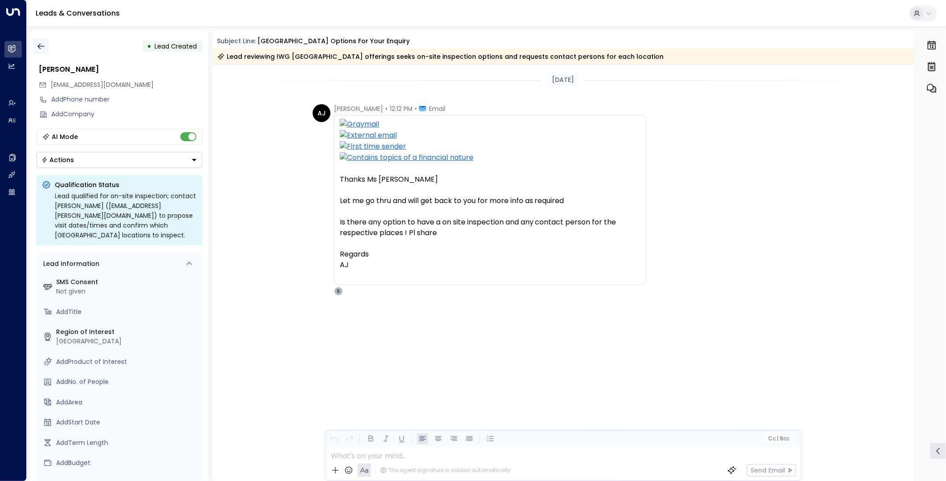
click at [45, 45] on button "button" at bounding box center [41, 46] width 16 height 16
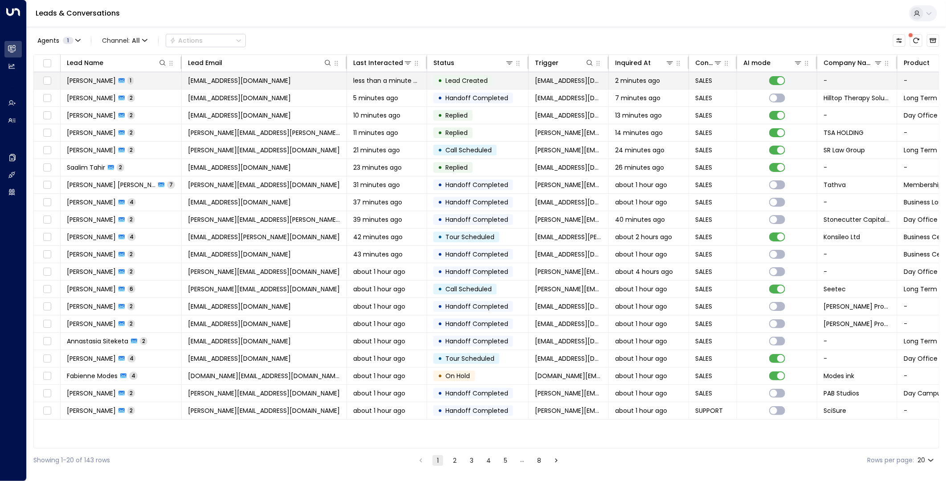
click at [227, 79] on span "[EMAIL_ADDRESS][DOMAIN_NAME]" at bounding box center [239, 80] width 103 height 9
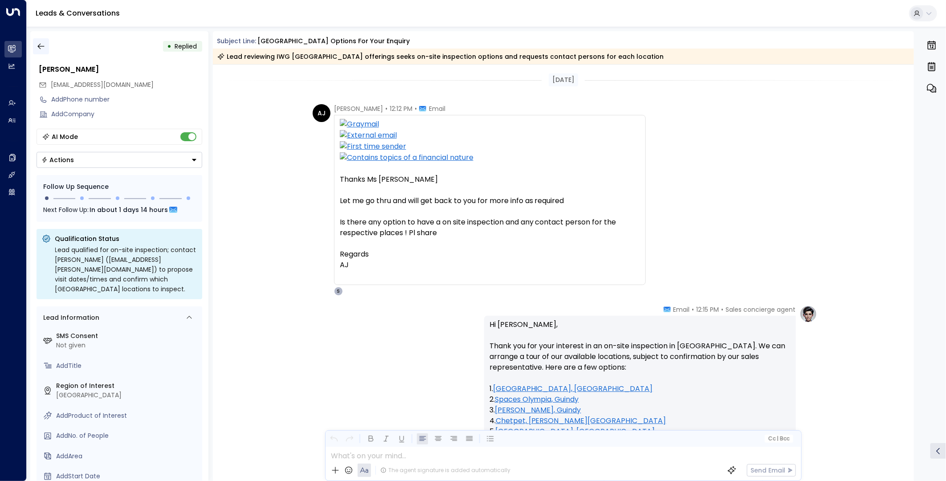
click at [44, 50] on icon "button" at bounding box center [41, 46] width 9 height 9
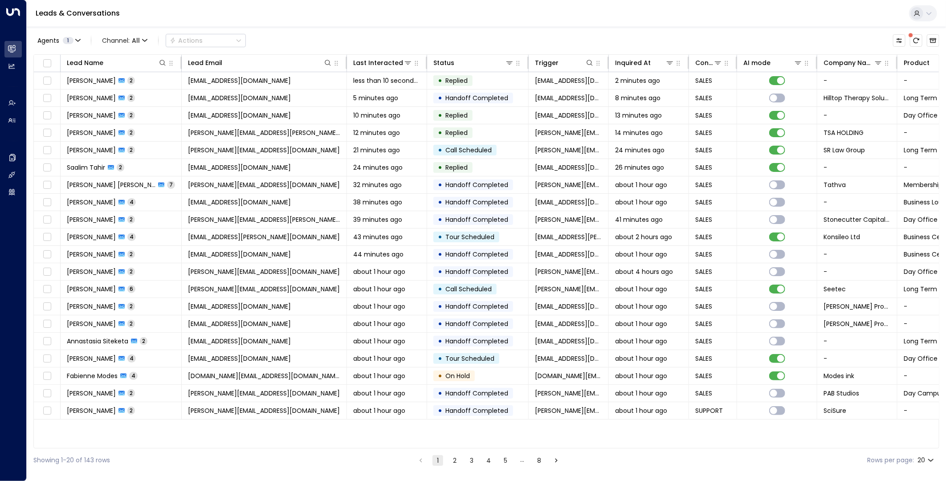
drag, startPoint x: 346, startPoint y: 64, endPoint x: 327, endPoint y: 37, distance: 33.3
click at [346, 63] on hr at bounding box center [347, 63] width 2 height 12
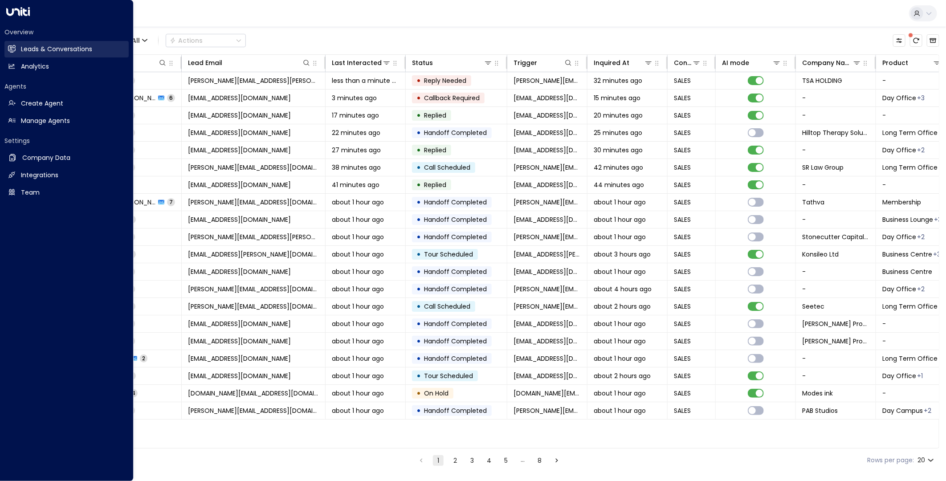
click at [21, 49] on h2 "Leads & Conversations" at bounding box center [56, 49] width 71 height 9
click at [33, 44] on link "Leads & Conversations Leads & Conversations" at bounding box center [66, 49] width 124 height 16
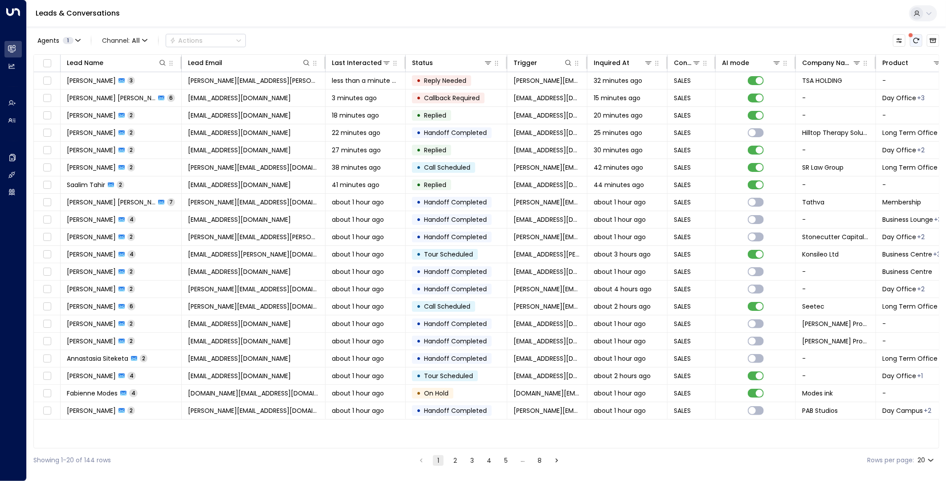
click at [917, 37] on icon "There are new threads available. Refresh the grid to view the latest updates." at bounding box center [916, 40] width 7 height 7
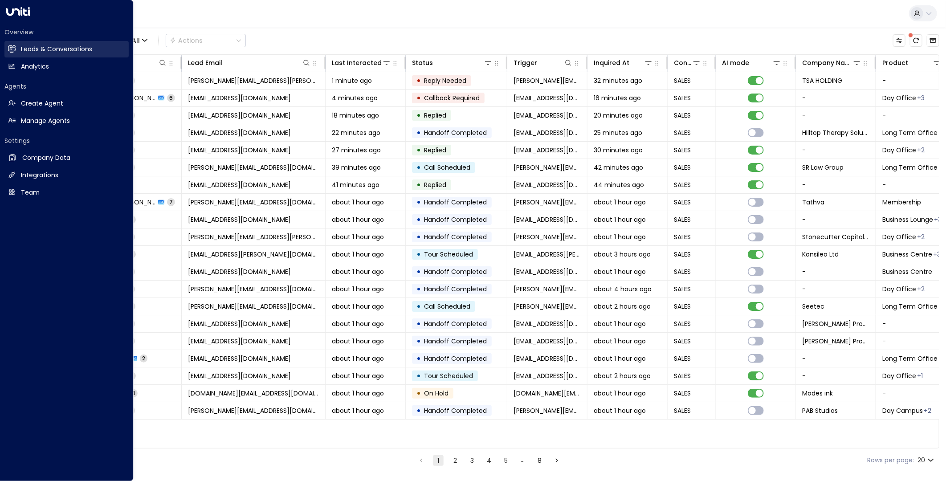
click at [48, 48] on h2 "Leads & Conversations" at bounding box center [56, 49] width 71 height 9
click at [48, 63] on h2 "Analytics" at bounding box center [35, 66] width 28 height 9
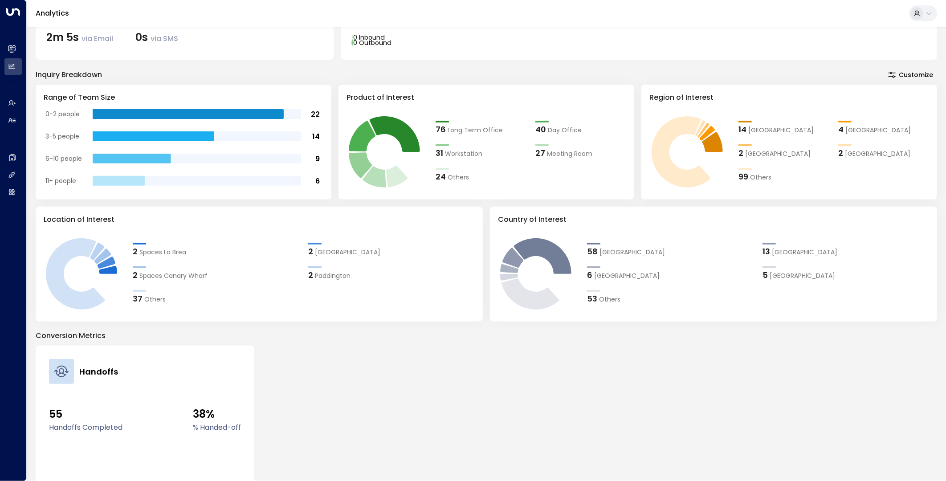
scroll to position [148, 0]
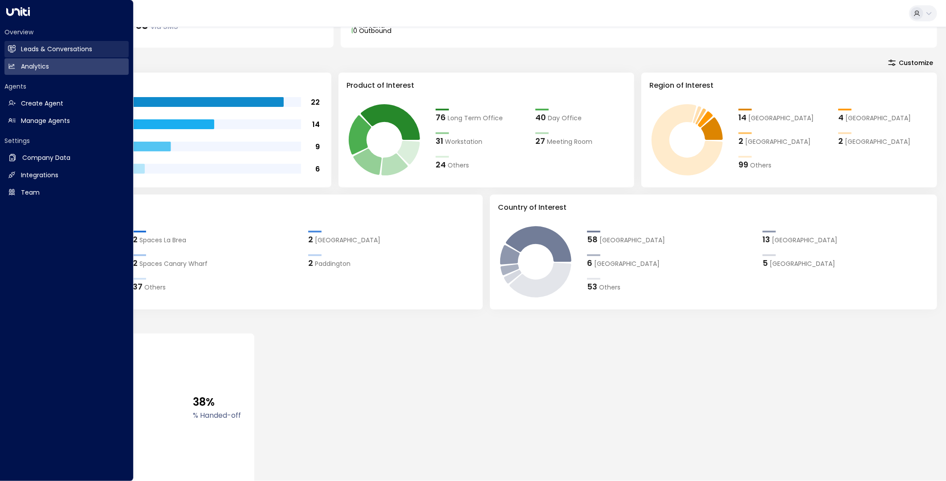
click at [42, 45] on h2 "Leads & Conversations" at bounding box center [56, 49] width 71 height 9
